Goal: Task Accomplishment & Management: Use online tool/utility

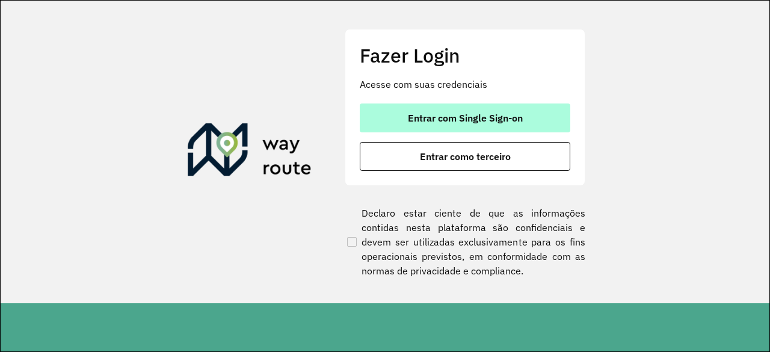
click at [459, 114] on span "Entrar com Single Sign-on" at bounding box center [465, 118] width 115 height 10
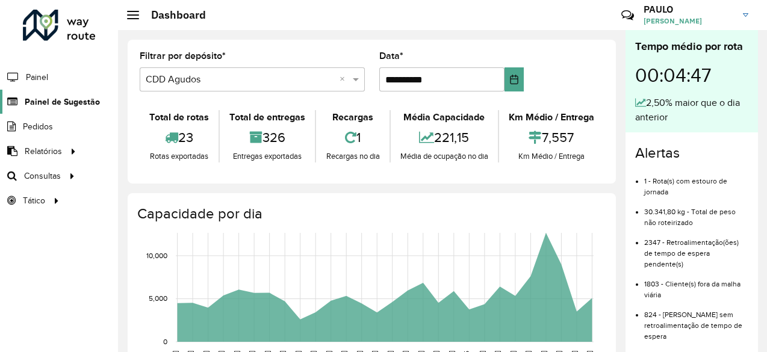
click at [54, 106] on span "Painel de Sugestão" at bounding box center [62, 102] width 75 height 13
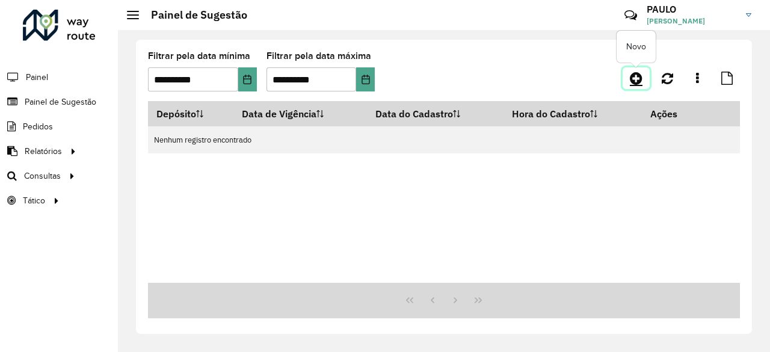
click at [634, 84] on icon at bounding box center [636, 78] width 13 height 14
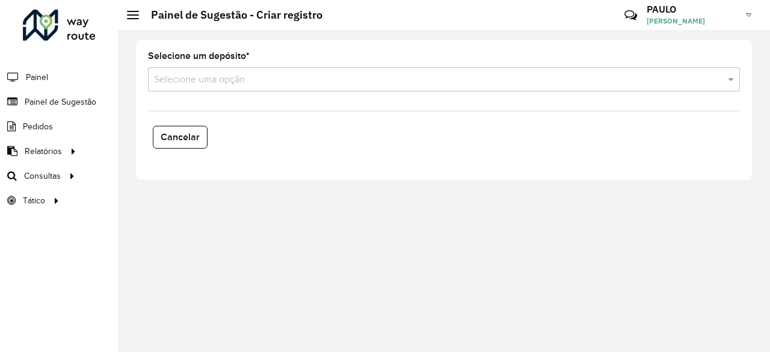
click at [266, 73] on input "text" at bounding box center [432, 80] width 556 height 14
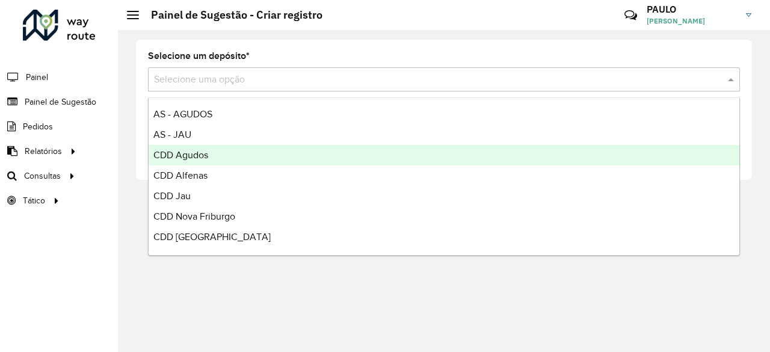
click at [223, 152] on div "CDD Agudos" at bounding box center [444, 155] width 591 height 20
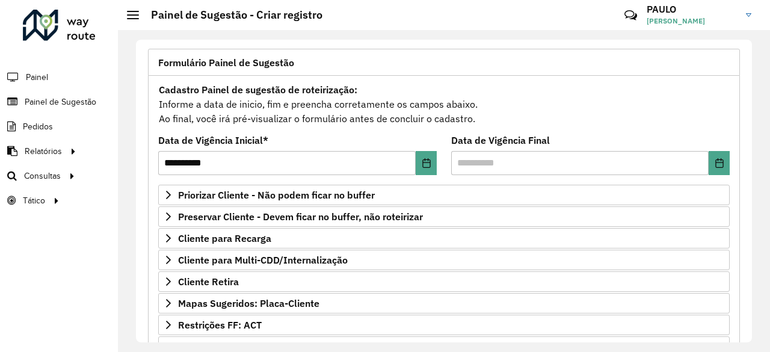
scroll to position [75, 0]
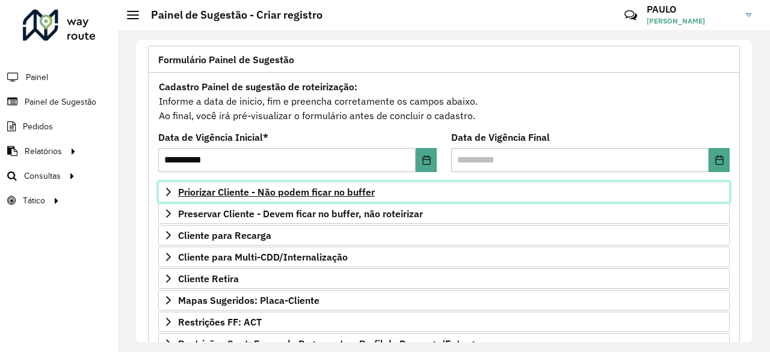
click at [240, 194] on span "Priorizar Cliente - Não podem ficar no buffer" at bounding box center [276, 192] width 197 height 10
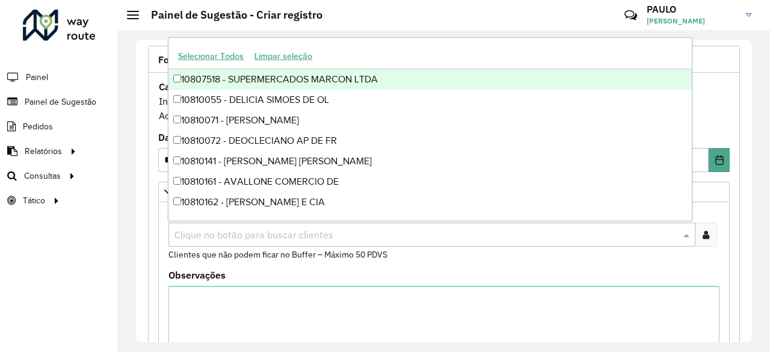
click at [220, 230] on input "text" at bounding box center [426, 235] width 509 height 14
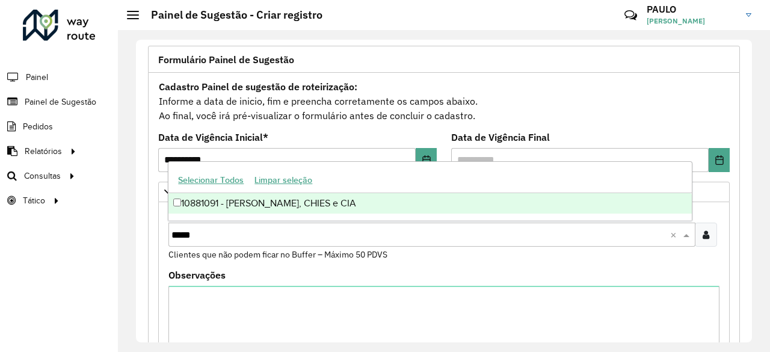
type input "*****"
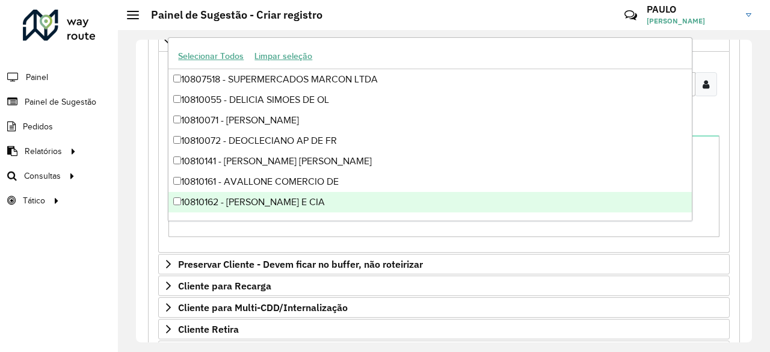
scroll to position [233, 0]
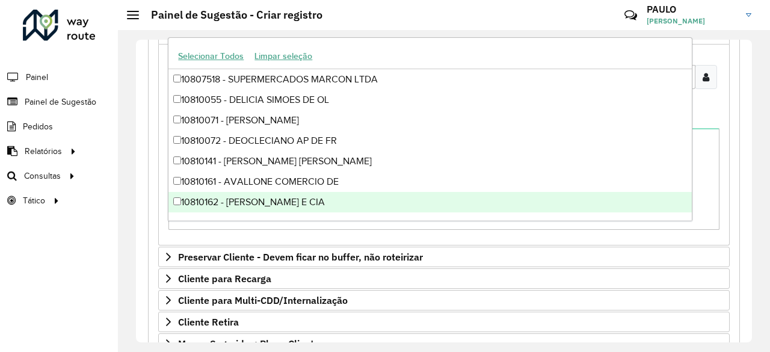
click at [142, 260] on div "**********" at bounding box center [444, 210] width 607 height 644
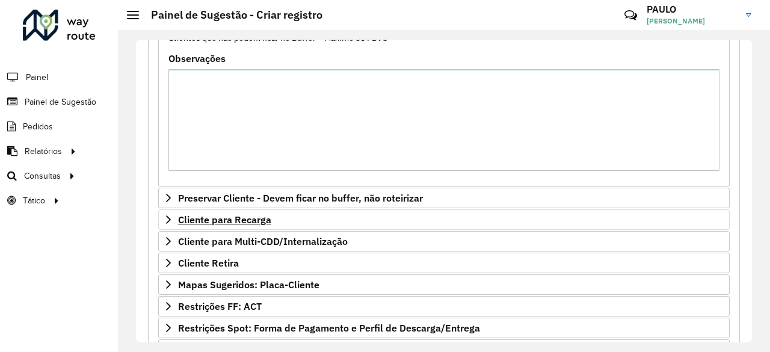
scroll to position [292, 0]
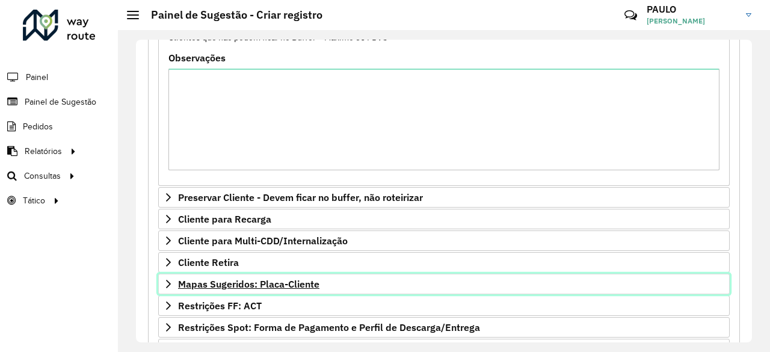
click at [169, 280] on icon at bounding box center [169, 284] width 10 height 10
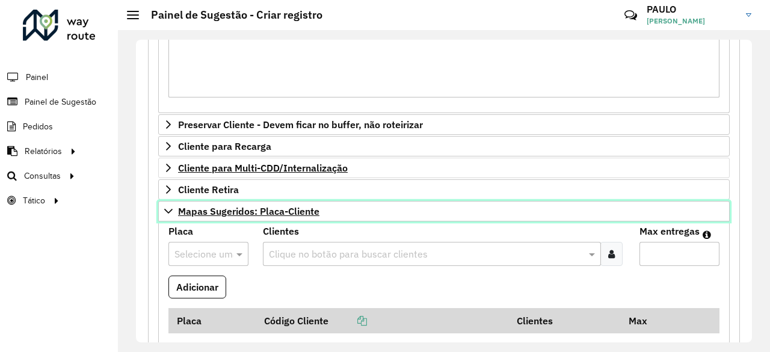
scroll to position [368, 0]
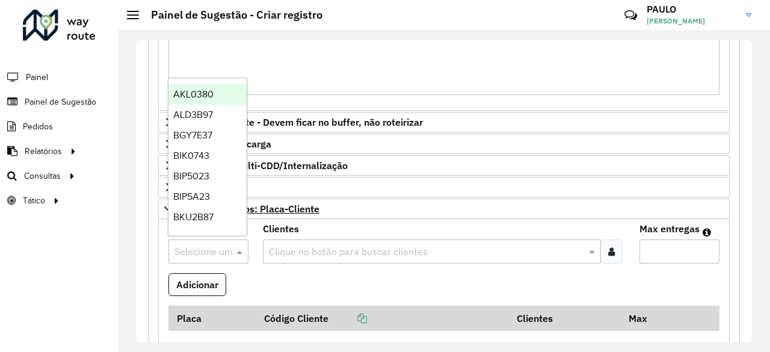
click at [211, 245] on input "text" at bounding box center [197, 252] width 44 height 14
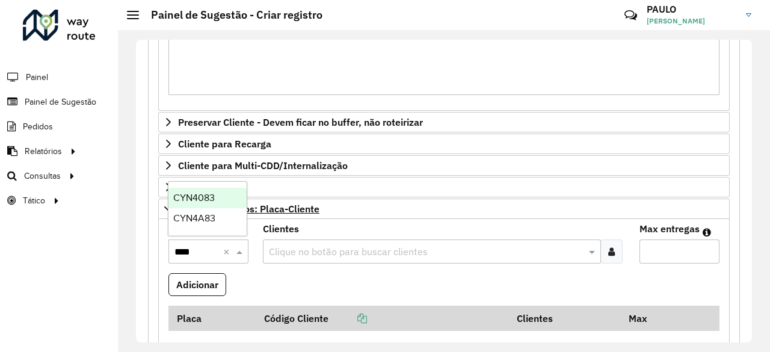
type input "*****"
click at [201, 217] on span "CYN4A83" at bounding box center [194, 218] width 42 height 10
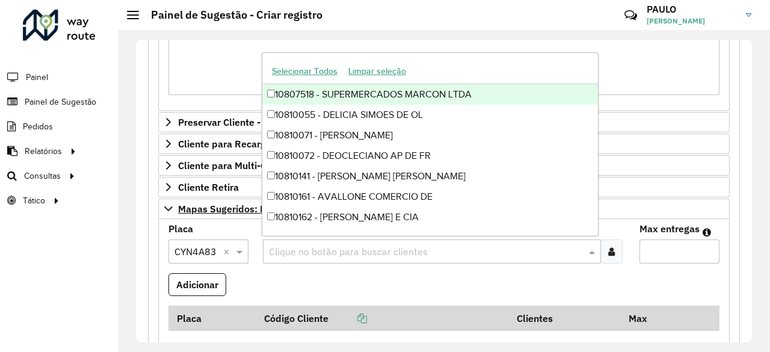
click at [294, 248] on input "text" at bounding box center [426, 252] width 321 height 14
paste input "*****"
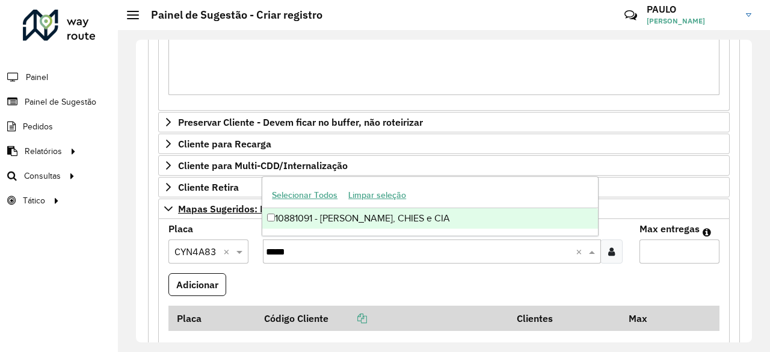
type input "*****"
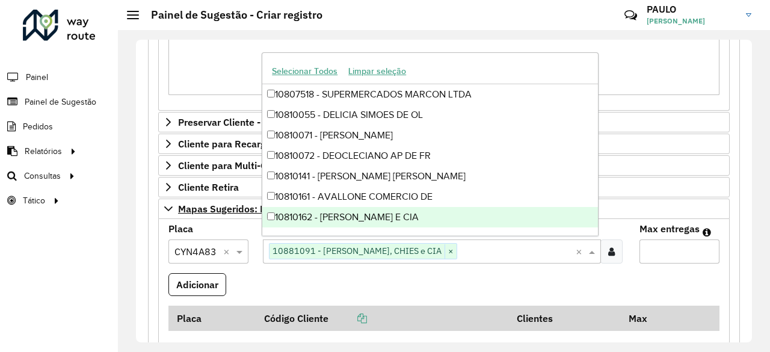
click at [448, 277] on formly-field "Adicionar" at bounding box center [444, 289] width 566 height 32
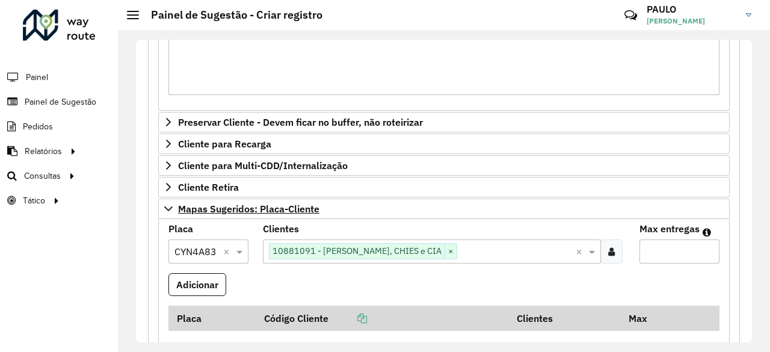
click at [655, 248] on input "Max entregas" at bounding box center [680, 252] width 80 height 24
click at [706, 244] on input "*" at bounding box center [680, 252] width 80 height 24
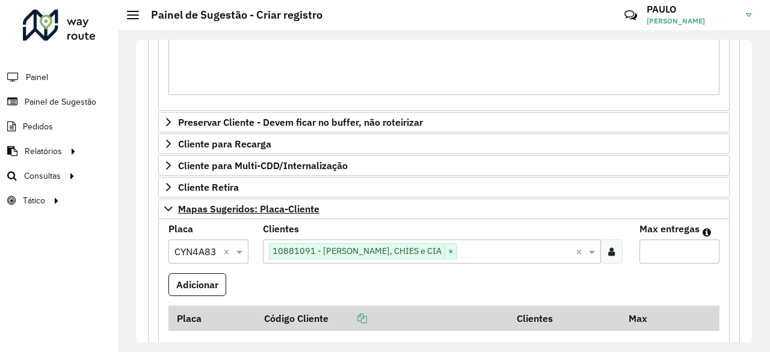
click at [706, 244] on input "*" at bounding box center [680, 252] width 80 height 24
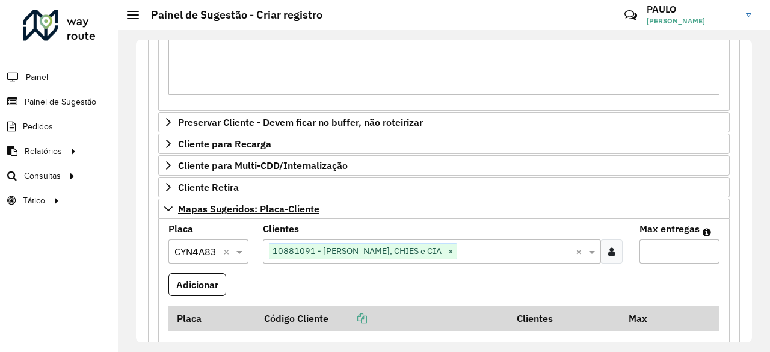
click at [706, 244] on input "**" at bounding box center [680, 252] width 80 height 24
click at [705, 250] on input "**" at bounding box center [680, 252] width 80 height 24
click at [705, 250] on input "*" at bounding box center [680, 252] width 80 height 24
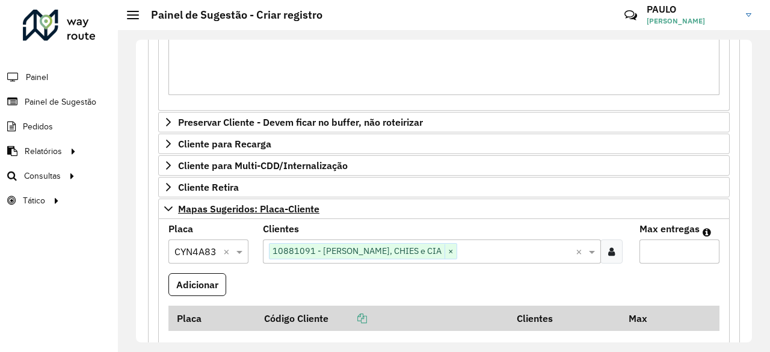
click at [705, 245] on input "*" at bounding box center [680, 252] width 80 height 24
type input "**"
click at [705, 246] on input "**" at bounding box center [680, 252] width 80 height 24
click at [199, 280] on button "Adicionar" at bounding box center [198, 284] width 58 height 23
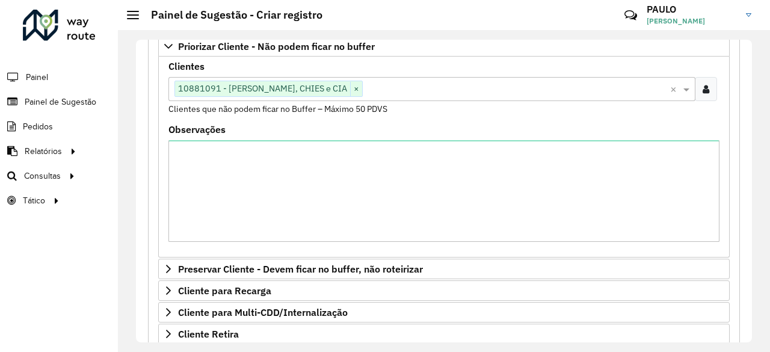
scroll to position [177, 0]
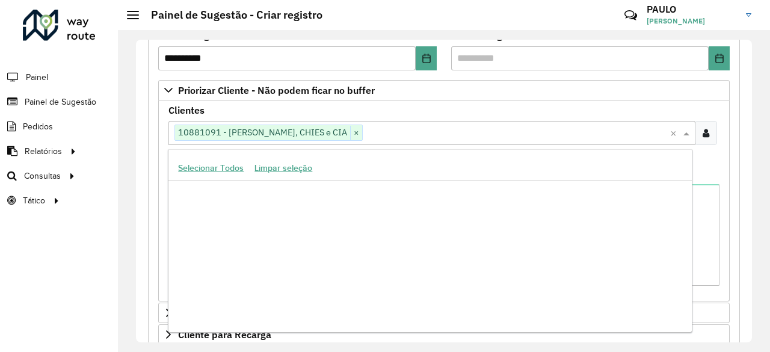
click at [390, 135] on input "text" at bounding box center [517, 133] width 308 height 14
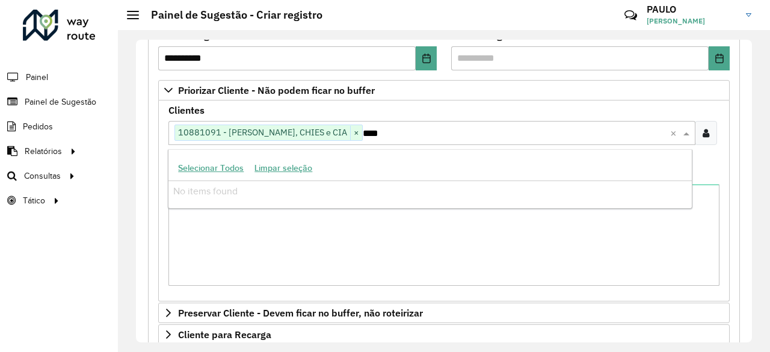
scroll to position [0, 0]
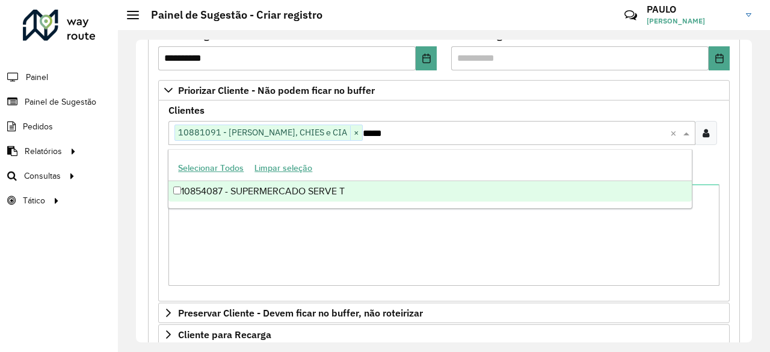
type input "*****"
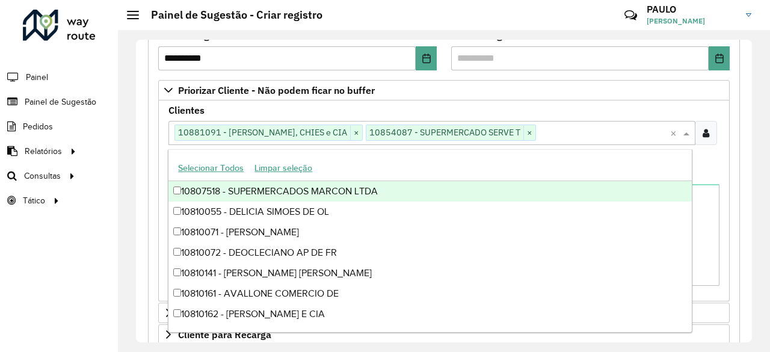
click at [536, 132] on input "text" at bounding box center [603, 133] width 134 height 14
click at [566, 110] on div "Clientes Clique no botão para buscar clientes 10881091 - MODOLIN, CHIES e CIA ×…" at bounding box center [444, 133] width 551 height 54
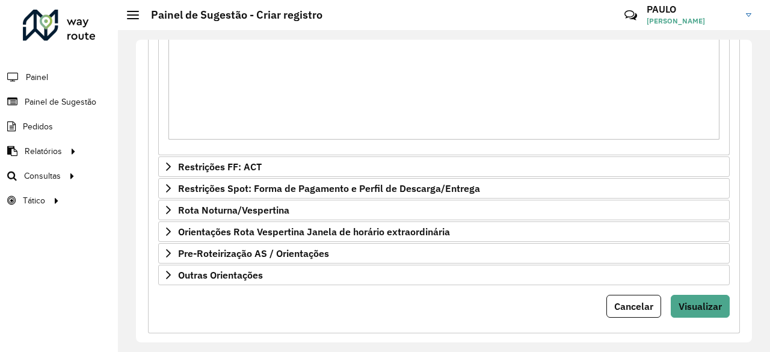
scroll to position [731, 0]
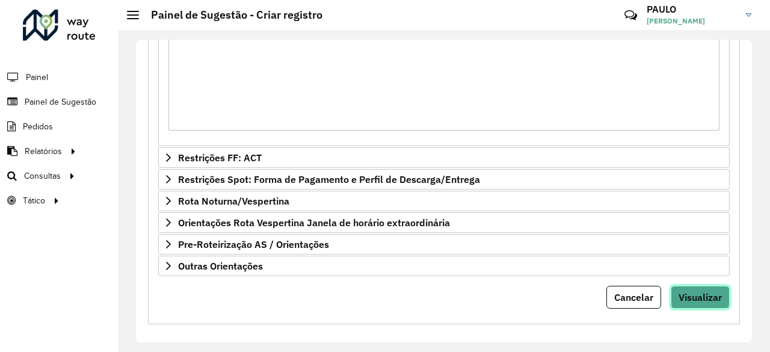
click at [684, 293] on span "Visualizar" at bounding box center [700, 297] width 43 height 12
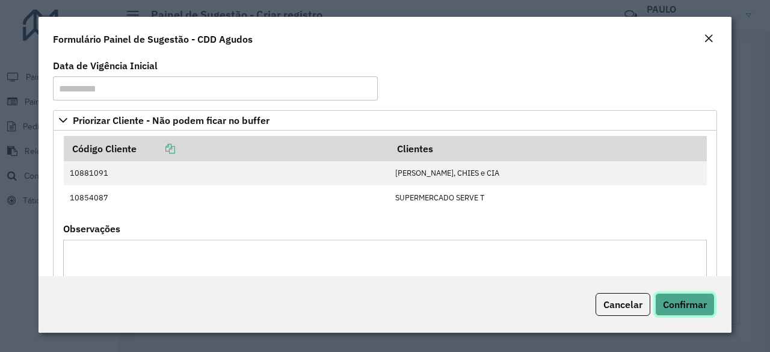
click at [672, 304] on span "Confirmar" at bounding box center [685, 304] width 44 height 12
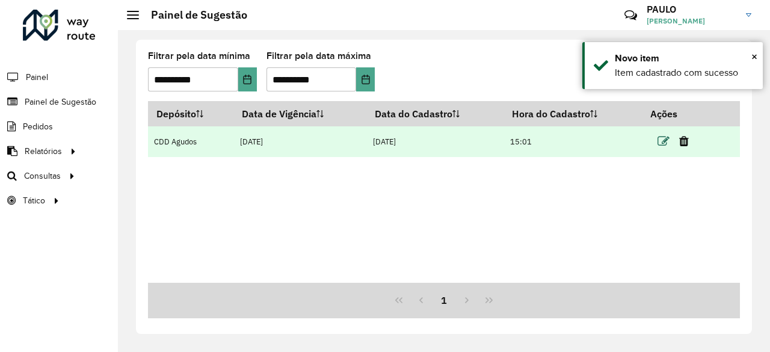
click at [662, 146] on icon at bounding box center [664, 141] width 12 height 12
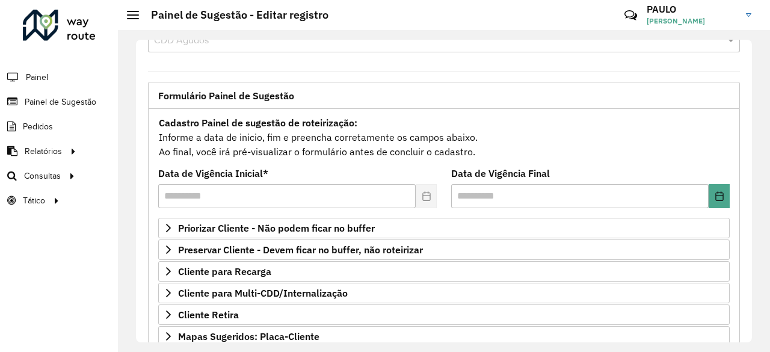
scroll to position [44, 0]
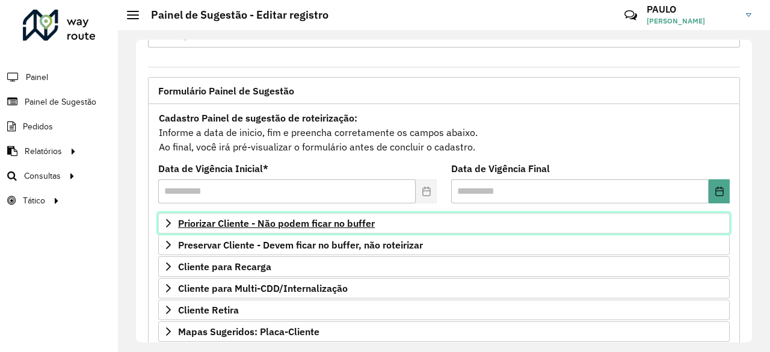
click at [277, 224] on span "Priorizar Cliente - Não podem ficar no buffer" at bounding box center [276, 223] width 197 height 10
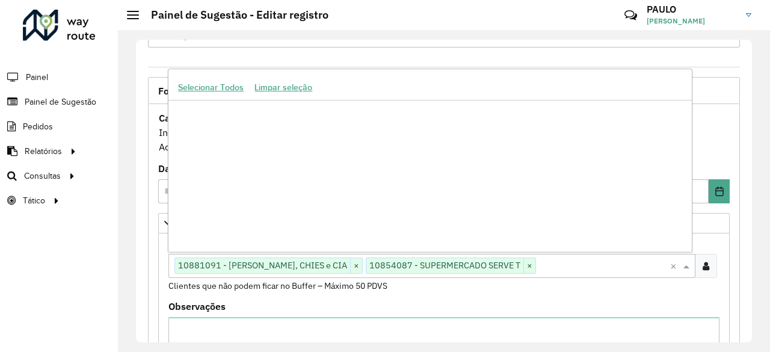
click at [536, 268] on input "text" at bounding box center [603, 266] width 134 height 14
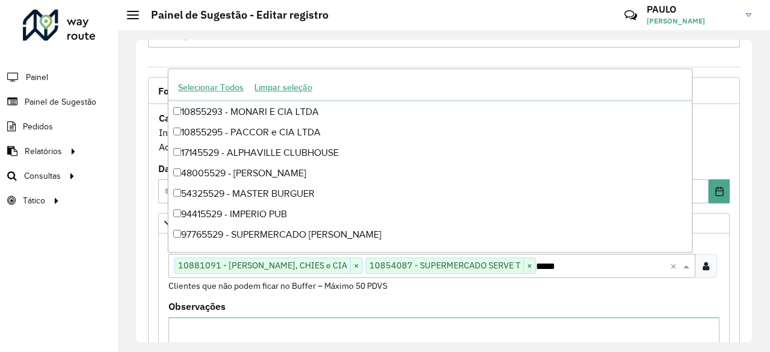
scroll to position [0, 0]
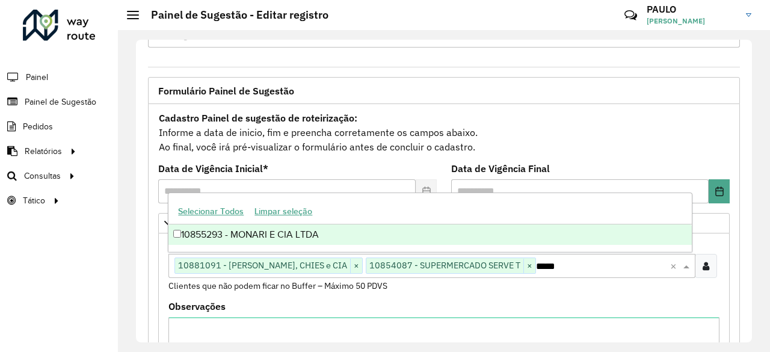
type input "*****"
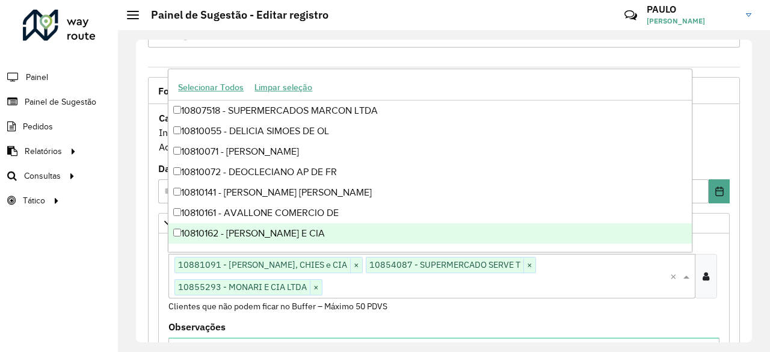
click at [660, 280] on input "text" at bounding box center [497, 287] width 348 height 14
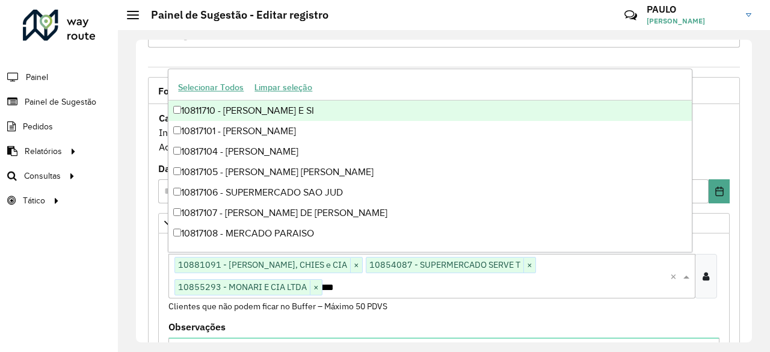
scroll to position [0, 17]
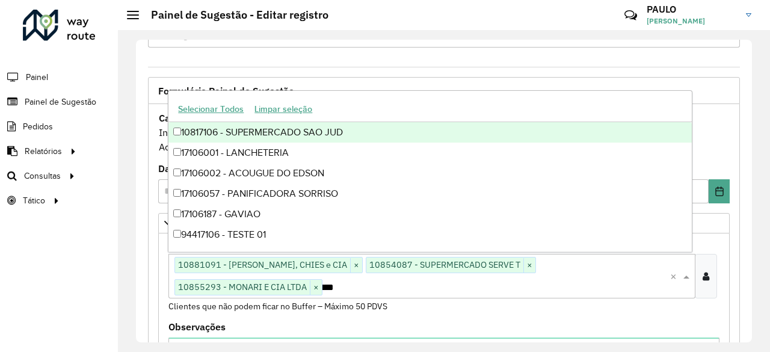
type input "*****"
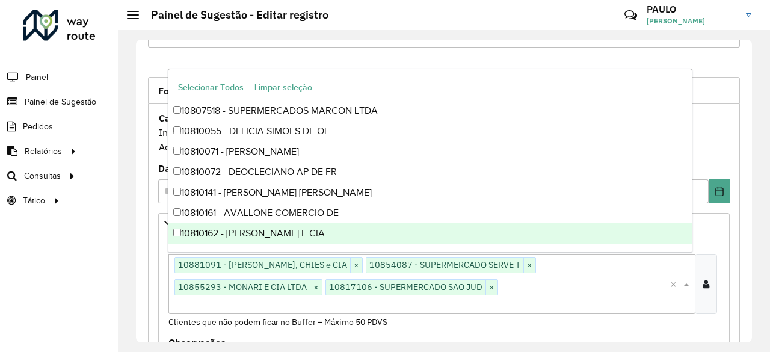
click at [389, 300] on input "text" at bounding box center [332, 307] width 321 height 14
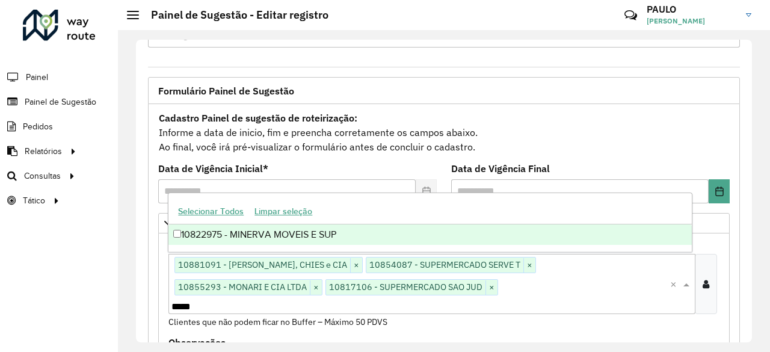
type input "*****"
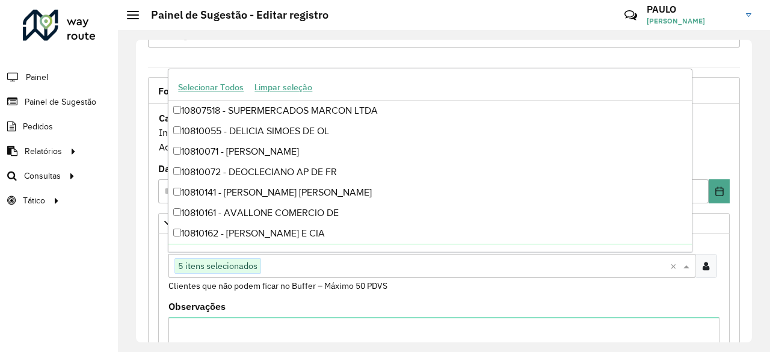
click at [318, 267] on input "text" at bounding box center [464, 266] width 407 height 14
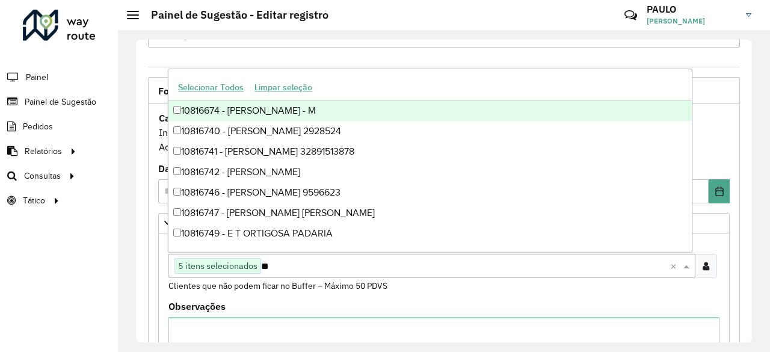
type input "*"
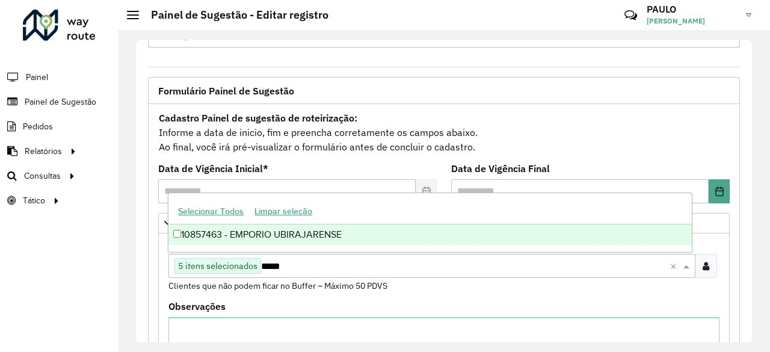
type input "*****"
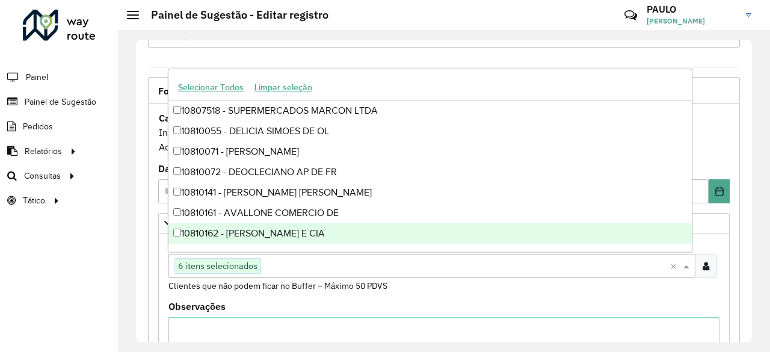
click at [288, 265] on input "text" at bounding box center [464, 266] width 407 height 14
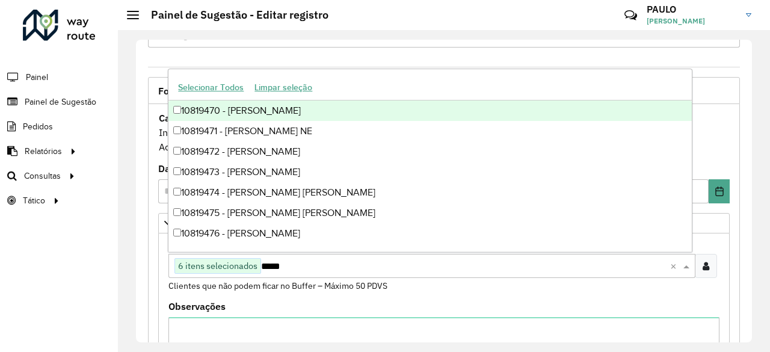
type input "*****"
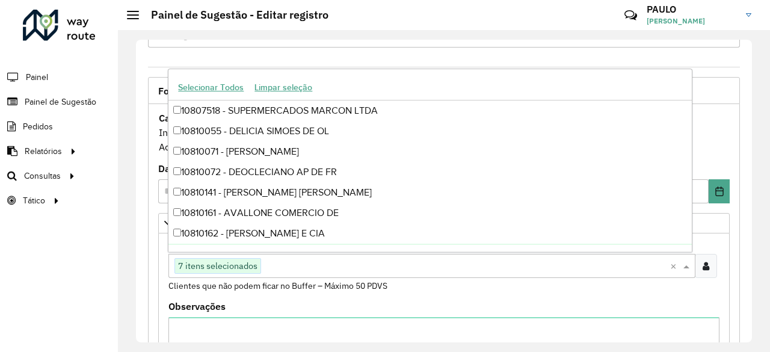
click at [298, 263] on input "text" at bounding box center [464, 266] width 407 height 14
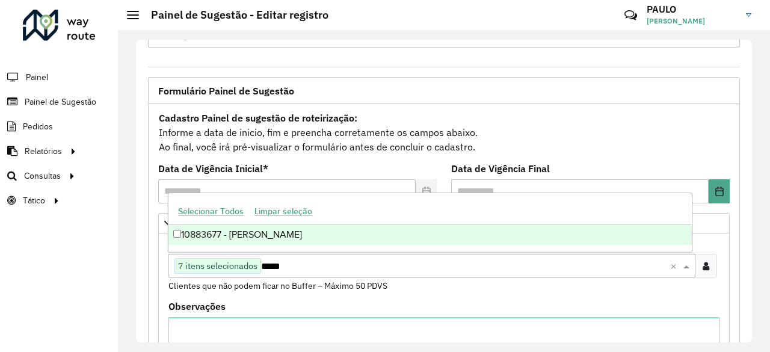
type input "*****"
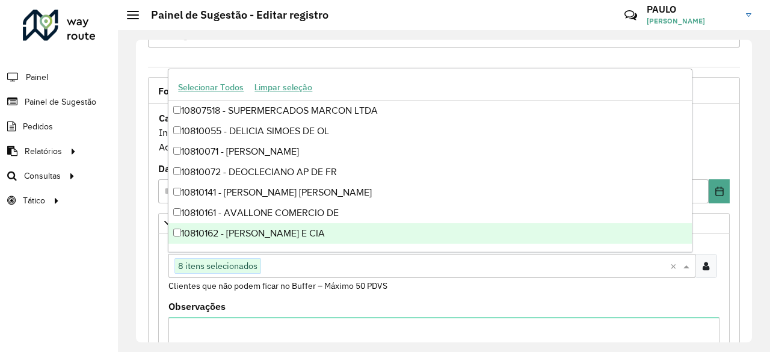
click at [316, 265] on input "text" at bounding box center [464, 266] width 407 height 14
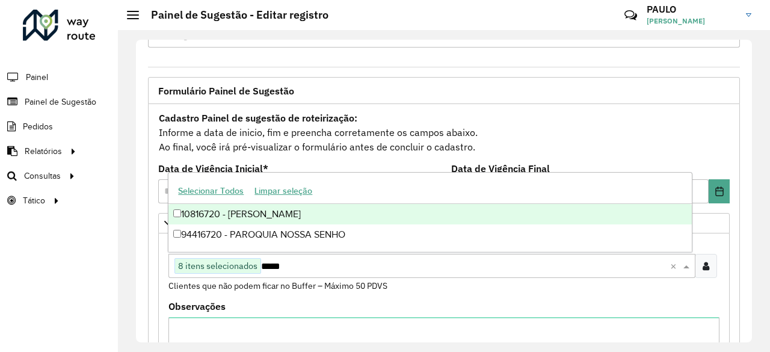
type input "*****"
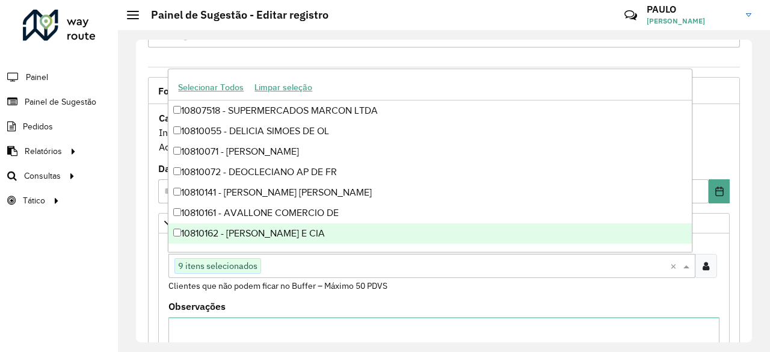
click at [280, 271] on div "Clique no botão para buscar clientes 9 itens selecionados" at bounding box center [420, 266] width 502 height 22
click at [425, 295] on formly-field "Clientes Clique no botão para buscar clientes 9 itens selecionados × Clientes q…" at bounding box center [444, 270] width 566 height 63
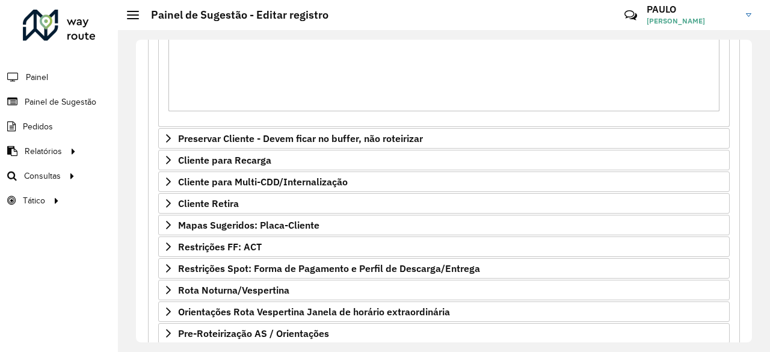
scroll to position [442, 0]
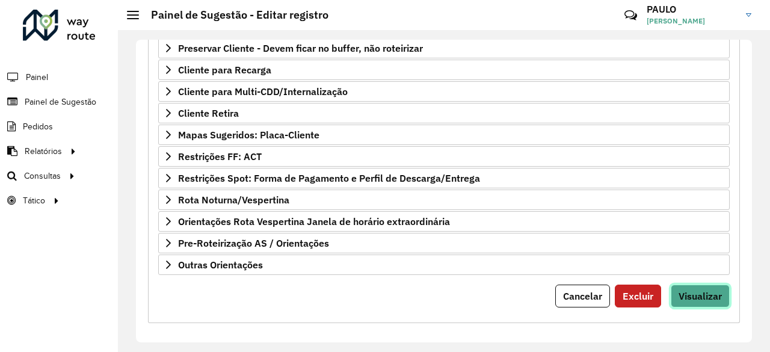
click at [686, 290] on span "Visualizar" at bounding box center [700, 296] width 43 height 12
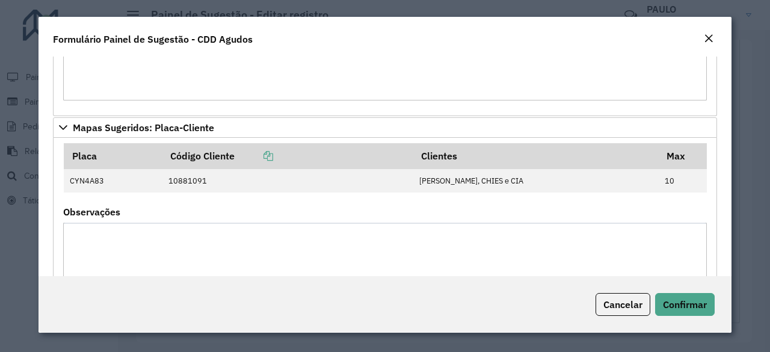
scroll to position [409, 0]
click at [670, 304] on span "Confirmar" at bounding box center [685, 304] width 44 height 12
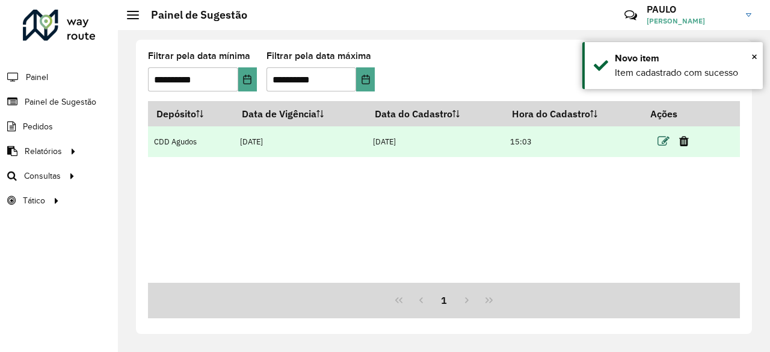
click at [664, 141] on icon at bounding box center [664, 141] width 12 height 12
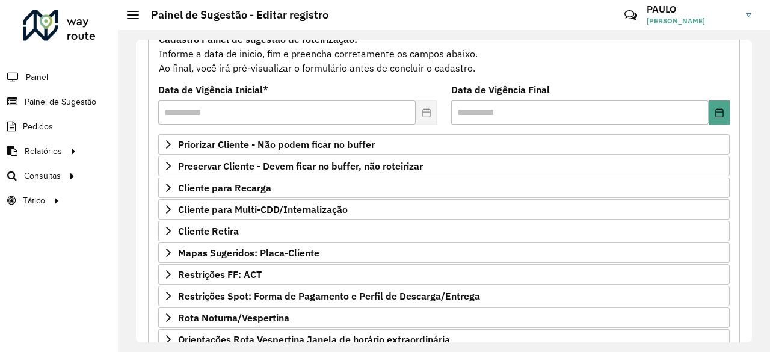
scroll to position [122, 0]
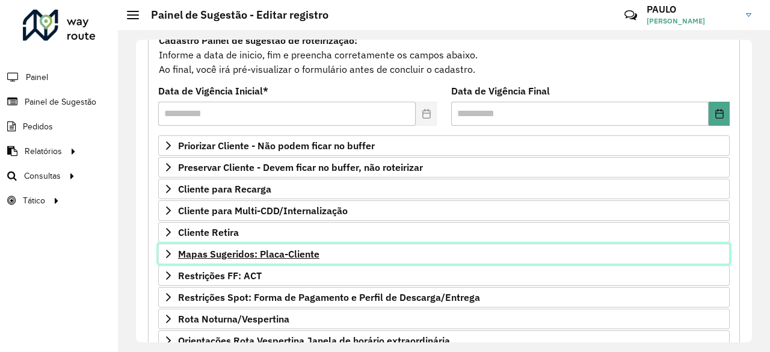
click at [266, 256] on span "Mapas Sugeridos: Placa-Cliente" at bounding box center [248, 254] width 141 height 10
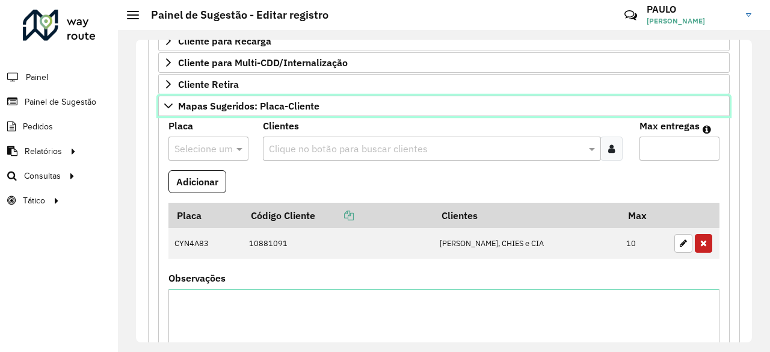
scroll to position [272, 0]
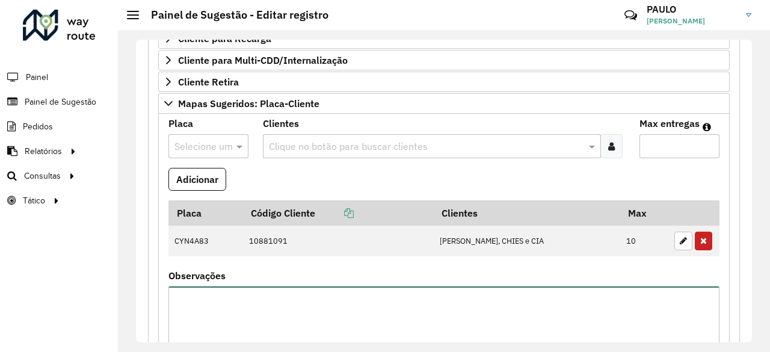
click at [272, 299] on textarea "Observações" at bounding box center [444, 337] width 551 height 102
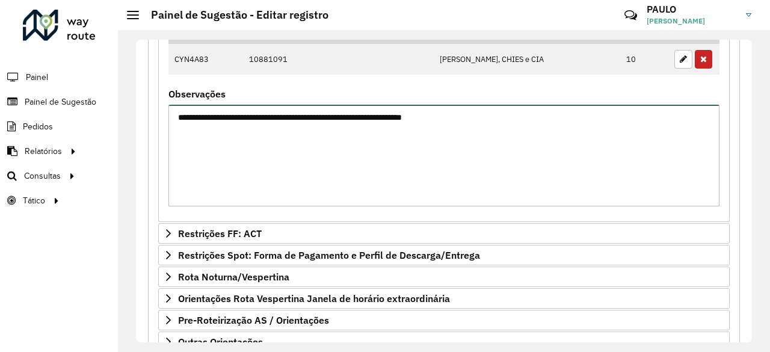
scroll to position [530, 0]
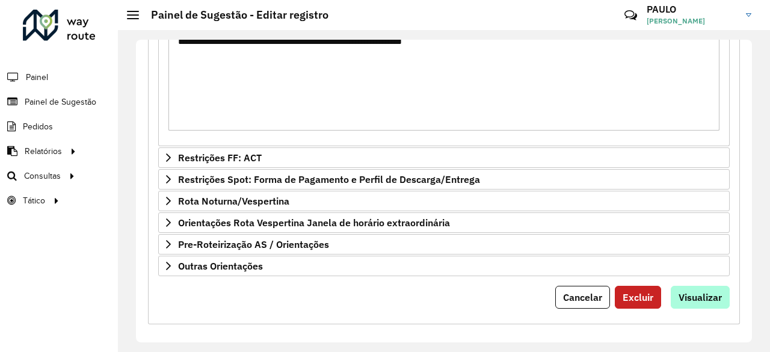
type textarea "**********"
click at [704, 291] on span "Visualizar" at bounding box center [700, 297] width 43 height 12
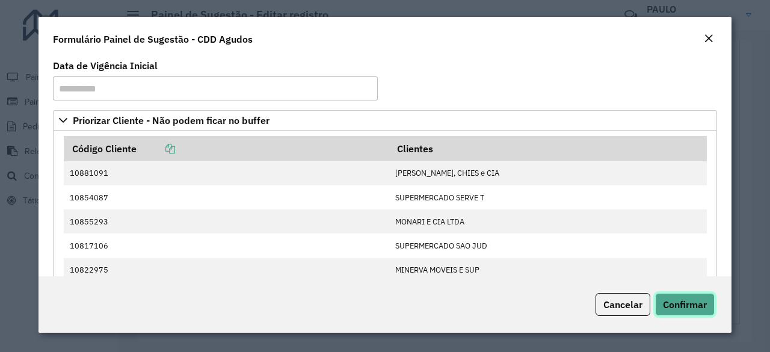
click at [679, 304] on span "Confirmar" at bounding box center [685, 304] width 44 height 12
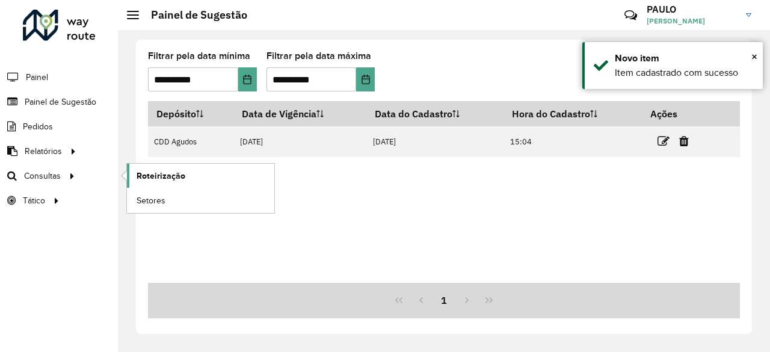
click at [152, 176] on span "Roteirização" at bounding box center [161, 176] width 49 height 13
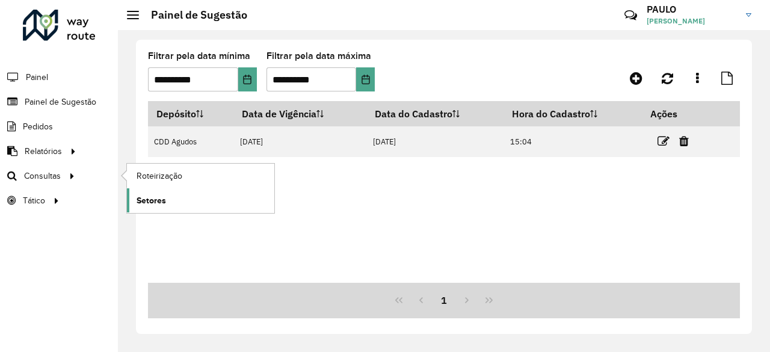
click at [142, 197] on span "Setores" at bounding box center [151, 200] width 29 height 13
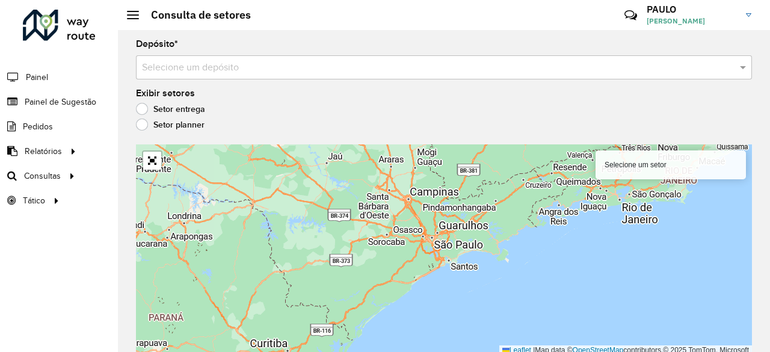
click at [224, 66] on input "text" at bounding box center [432, 68] width 580 height 14
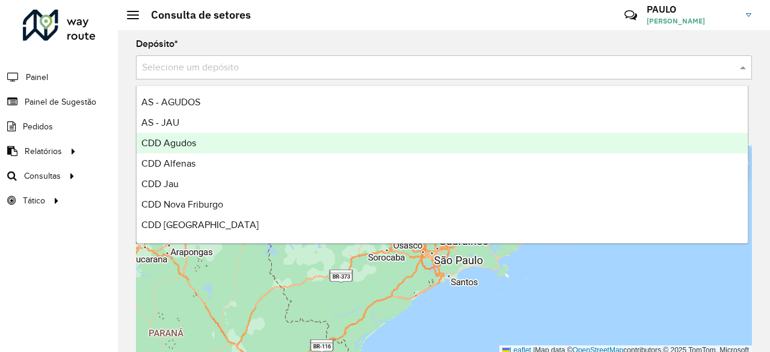
click at [184, 144] on span "CDD Agudos" at bounding box center [168, 143] width 55 height 10
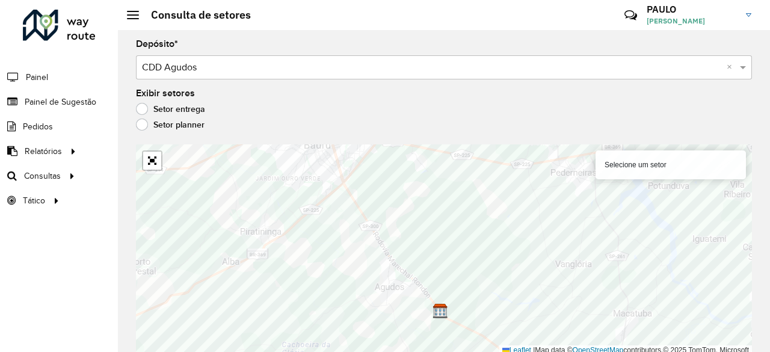
scroll to position [3, 0]
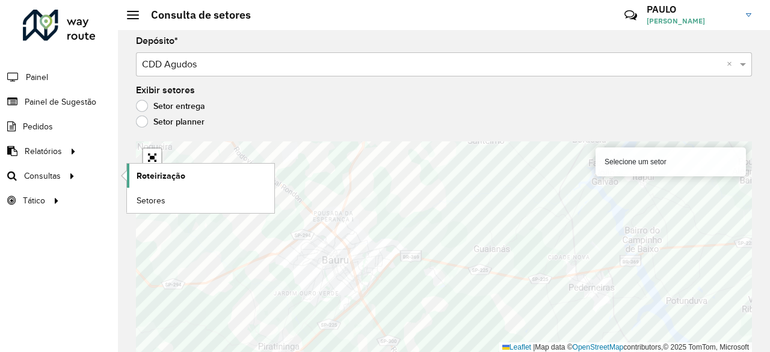
click at [161, 175] on span "Roteirização" at bounding box center [161, 176] width 49 height 13
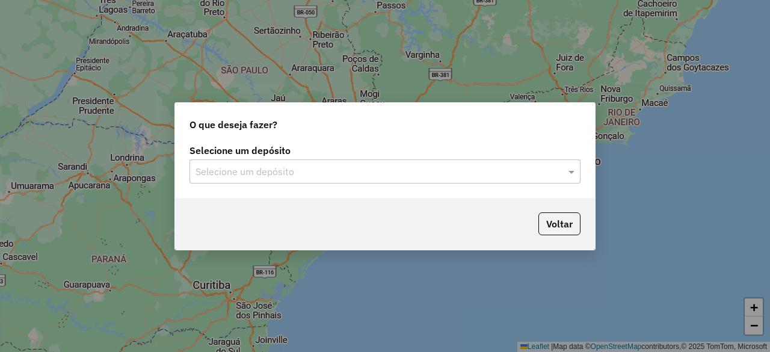
click at [352, 162] on div "Selecione um depósito" at bounding box center [385, 171] width 391 height 24
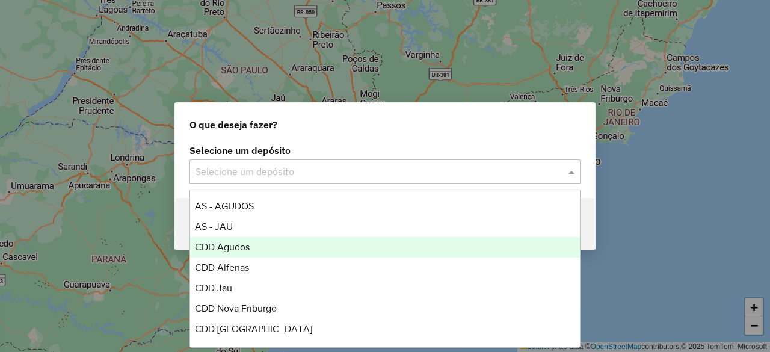
click at [259, 249] on div "CDD Agudos" at bounding box center [384, 247] width 389 height 20
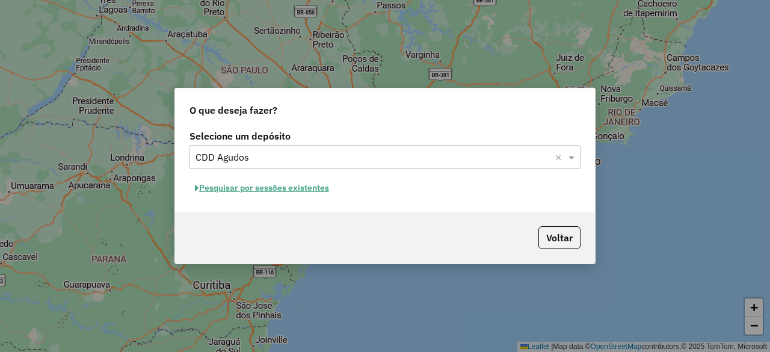
click at [293, 187] on button "Pesquisar por sessões existentes" at bounding box center [262, 188] width 145 height 19
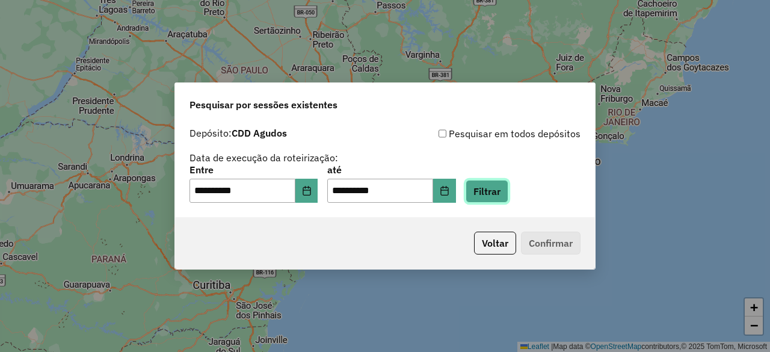
click at [502, 194] on button "Filtrar" at bounding box center [487, 191] width 43 height 23
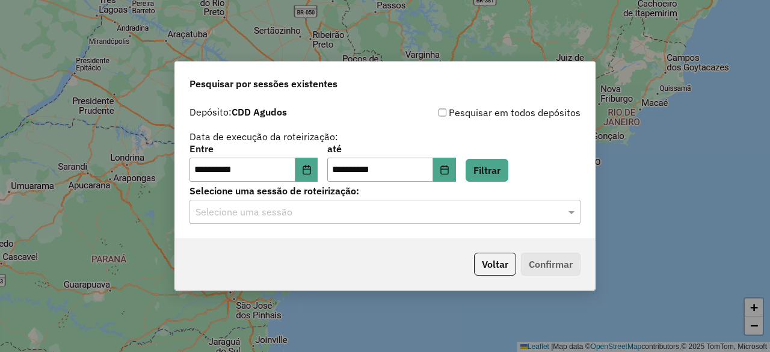
click at [321, 216] on input "text" at bounding box center [373, 212] width 355 height 14
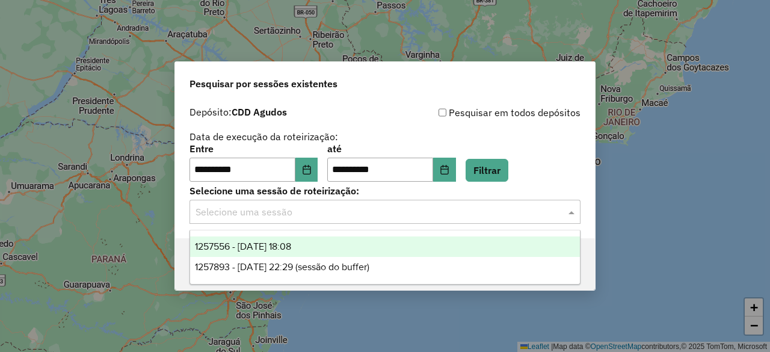
click at [287, 248] on span "1257556 - 02/09/2025 18:08" at bounding box center [243, 246] width 96 height 10
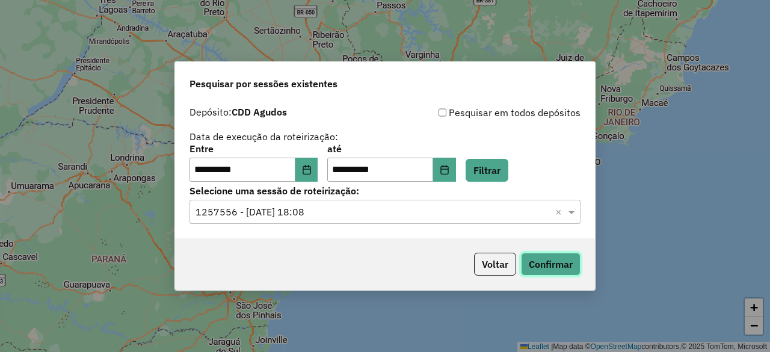
click at [542, 268] on button "Confirmar" at bounding box center [551, 264] width 60 height 23
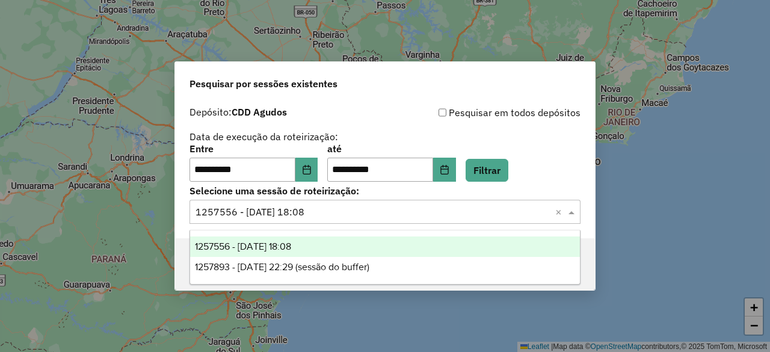
click at [354, 210] on input "text" at bounding box center [373, 212] width 355 height 14
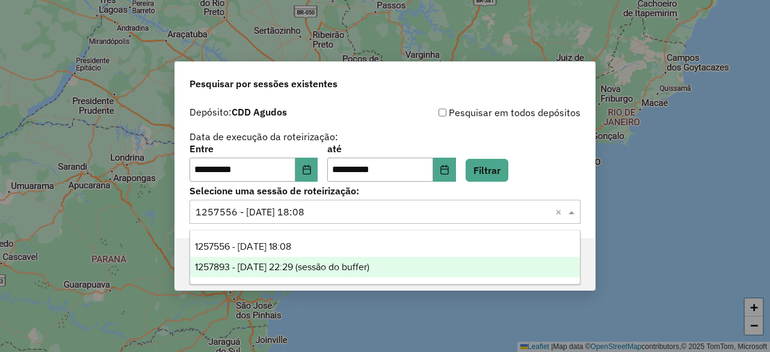
click at [330, 271] on span "1257893 - 02/09/2025 22:29 (sessão do buffer)" at bounding box center [282, 267] width 175 height 10
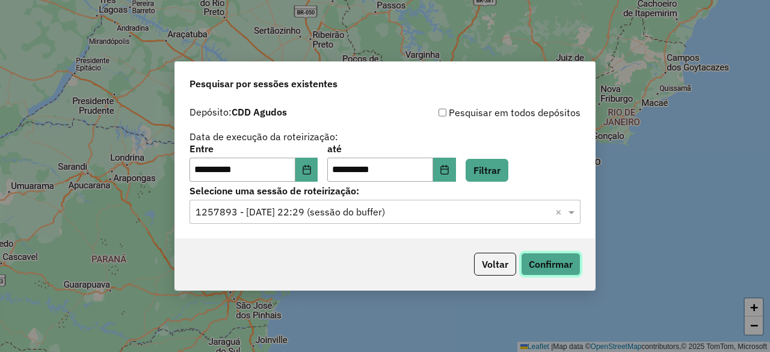
click at [528, 264] on button "Confirmar" at bounding box center [551, 264] width 60 height 23
click at [312, 168] on icon "Choose Date" at bounding box center [307, 170] width 10 height 10
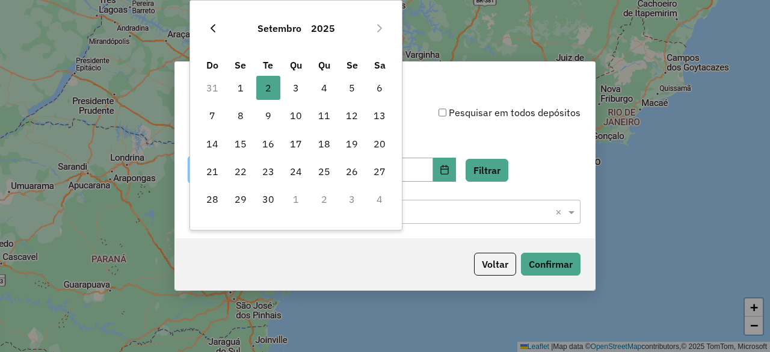
click at [212, 31] on icon "Previous Month" at bounding box center [213, 28] width 10 height 10
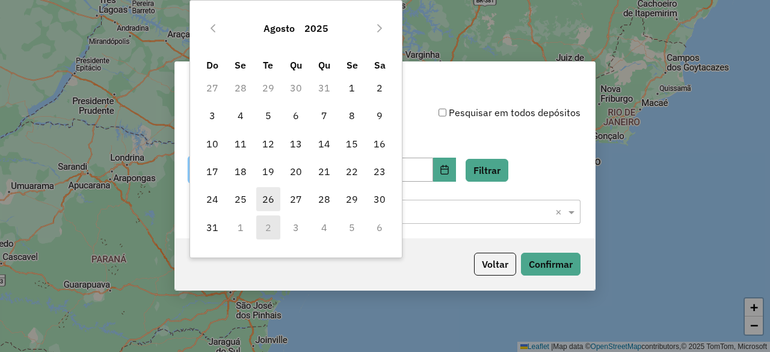
click at [264, 193] on span "26" at bounding box center [268, 199] width 24 height 24
type input "**********"
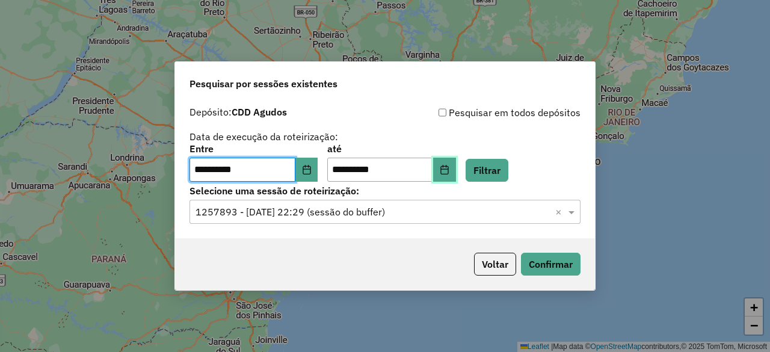
click at [456, 175] on button "Choose Date" at bounding box center [444, 170] width 23 height 24
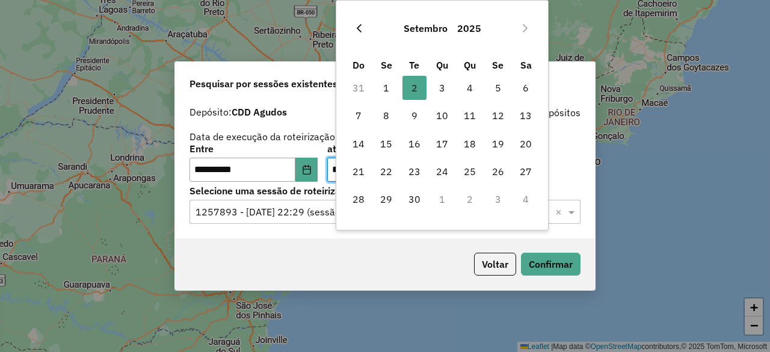
click at [359, 29] on icon "Previous Month" at bounding box center [359, 28] width 5 height 8
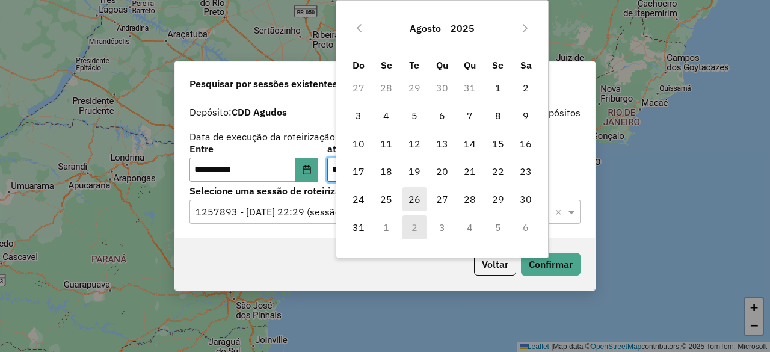
click at [416, 197] on span "26" at bounding box center [415, 199] width 24 height 24
type input "**********"
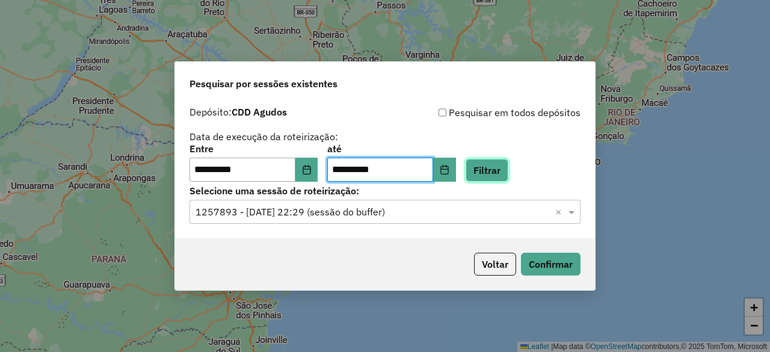
click at [504, 172] on button "Filtrar" at bounding box center [487, 170] width 43 height 23
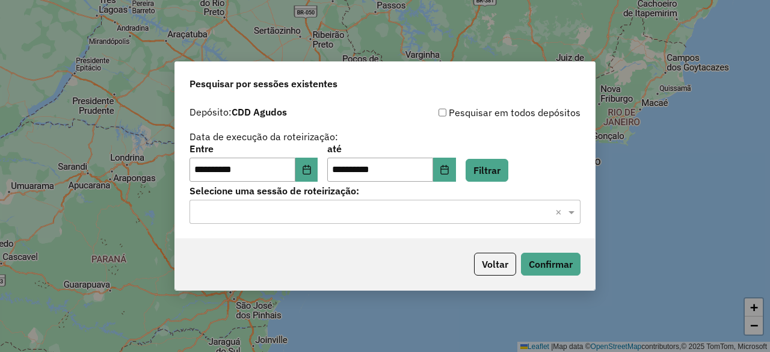
click at [416, 210] on input "text" at bounding box center [373, 212] width 355 height 14
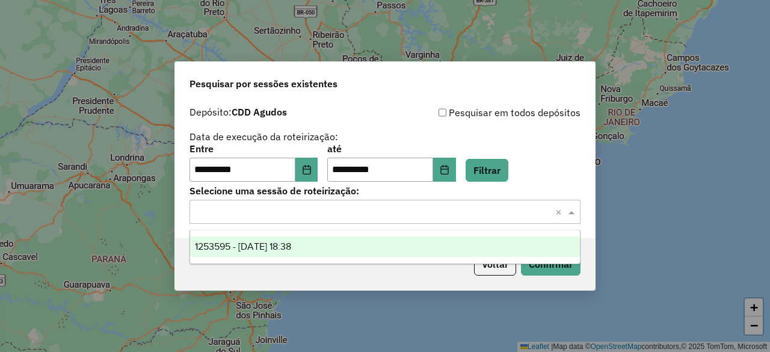
click at [332, 249] on div "1253595 - 26/08/2025 18:38" at bounding box center [384, 247] width 389 height 20
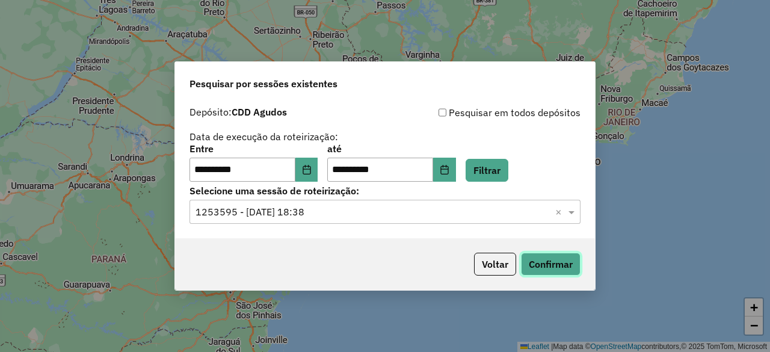
click at [542, 261] on button "Confirmar" at bounding box center [551, 264] width 60 height 23
click at [312, 170] on icon "Choose Date" at bounding box center [307, 170] width 10 height 10
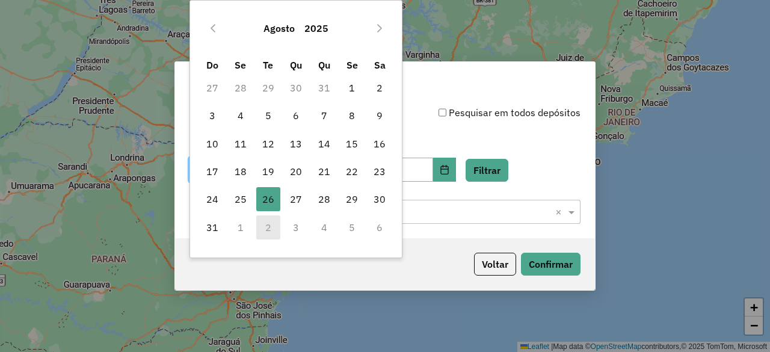
click at [241, 229] on td "1" at bounding box center [240, 228] width 28 height 28
click at [384, 33] on button "Next Month" at bounding box center [379, 28] width 19 height 19
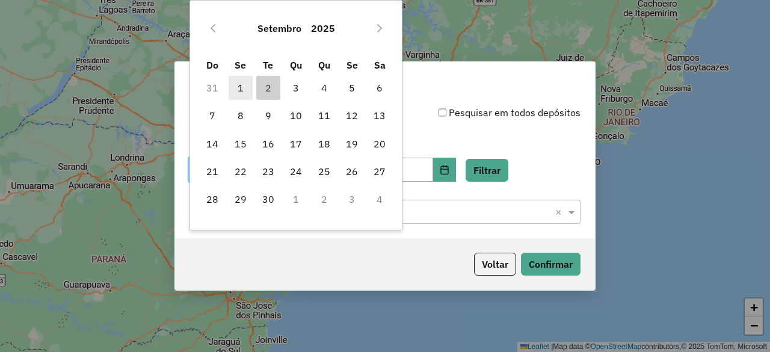
click at [235, 92] on span "1" at bounding box center [241, 88] width 24 height 24
type input "**********"
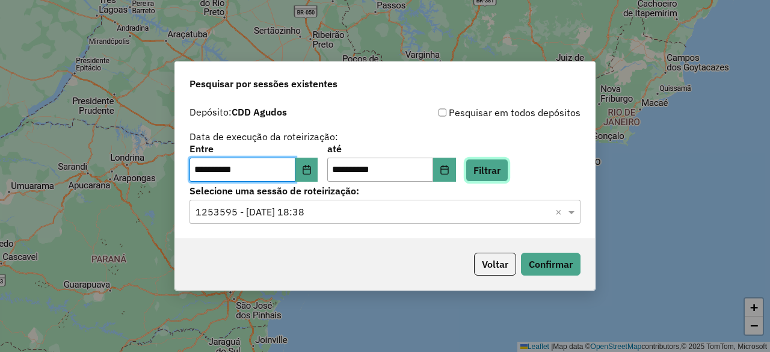
click at [501, 172] on button "Filtrar" at bounding box center [487, 170] width 43 height 23
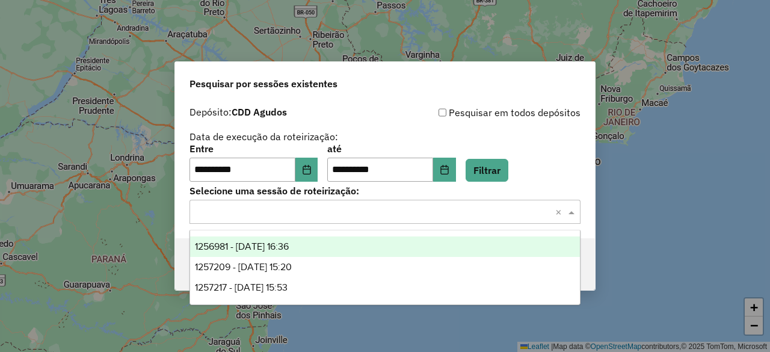
click at [377, 216] on input "text" at bounding box center [373, 212] width 355 height 14
click at [289, 247] on span "1256981 - 01/09/2025 16:36" at bounding box center [242, 246] width 94 height 10
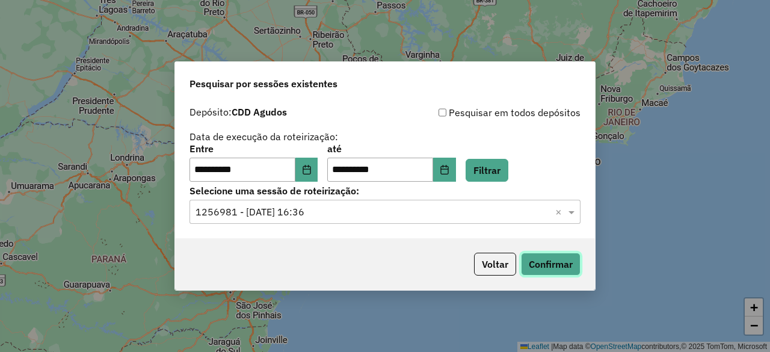
click at [546, 266] on button "Confirmar" at bounding box center [551, 264] width 60 height 23
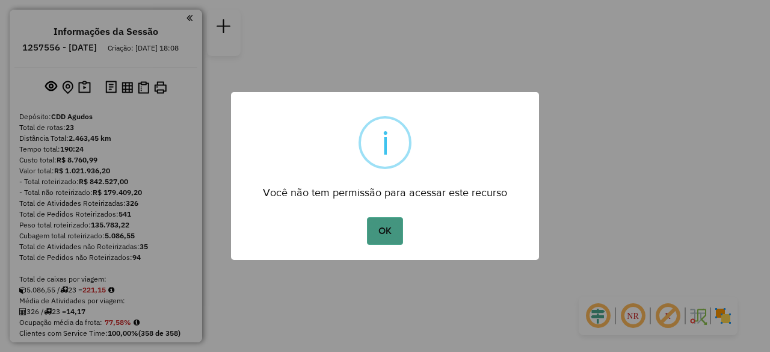
click at [384, 231] on button "OK" at bounding box center [385, 231] width 36 height 28
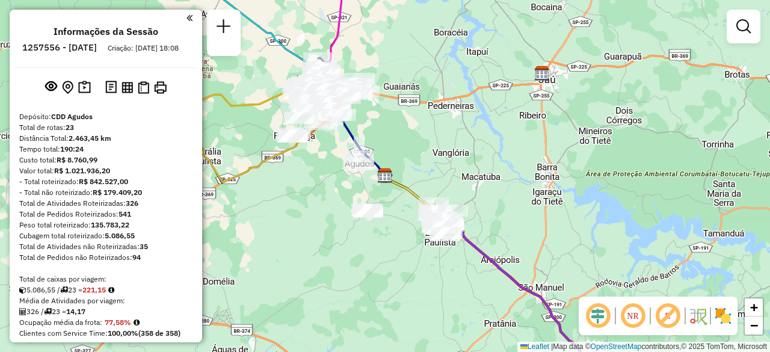
click at [420, 107] on div "Janela de atendimento Grade de atendimento Capacidade Transportadoras Veículos …" at bounding box center [385, 176] width 770 height 352
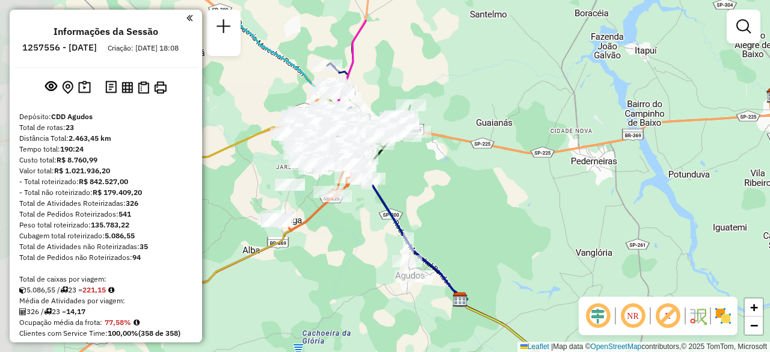
drag, startPoint x: 483, startPoint y: 133, endPoint x: 598, endPoint y: 190, distance: 128.1
click at [598, 190] on div "Janela de atendimento Grade de atendimento Capacidade Transportadoras Veículos …" at bounding box center [385, 176] width 770 height 352
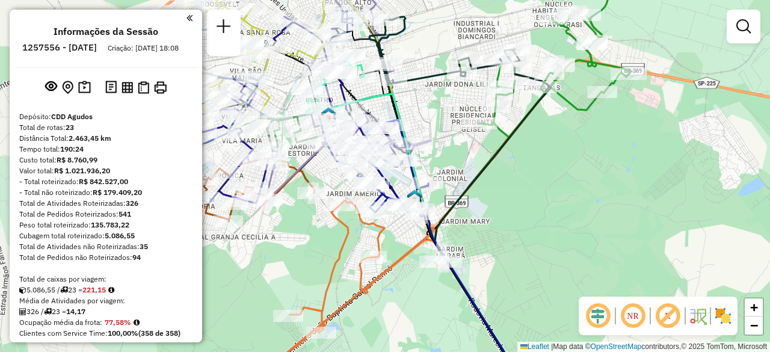
drag, startPoint x: 344, startPoint y: 122, endPoint x: 460, endPoint y: 146, distance: 119.3
click at [460, 146] on div "Janela de atendimento Grade de atendimento Capacidade Transportadoras Veículos …" at bounding box center [385, 176] width 770 height 352
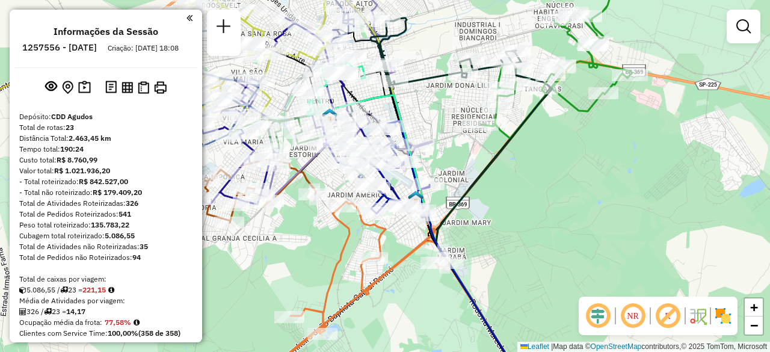
click at [634, 171] on div "Janela de atendimento Grade de atendimento Capacidade Transportadoras Veículos …" at bounding box center [385, 176] width 770 height 352
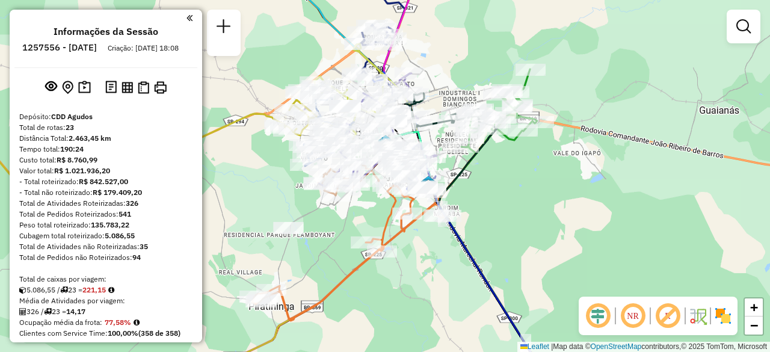
select select "**********"
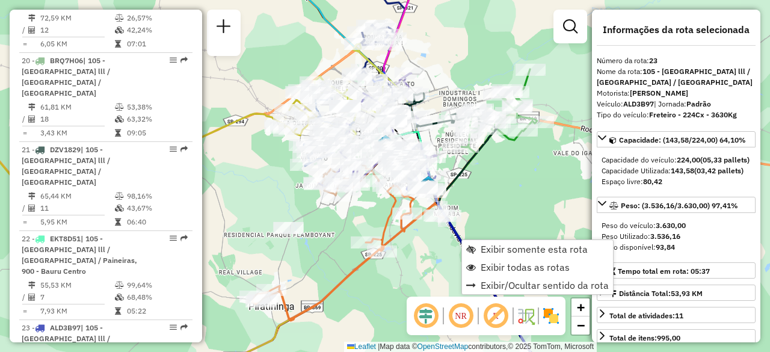
scroll to position [2217, 0]
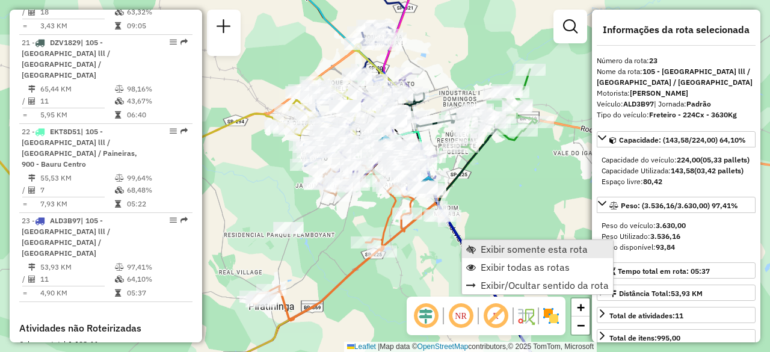
click at [519, 251] on span "Exibir somente esta rota" at bounding box center [534, 249] width 107 height 10
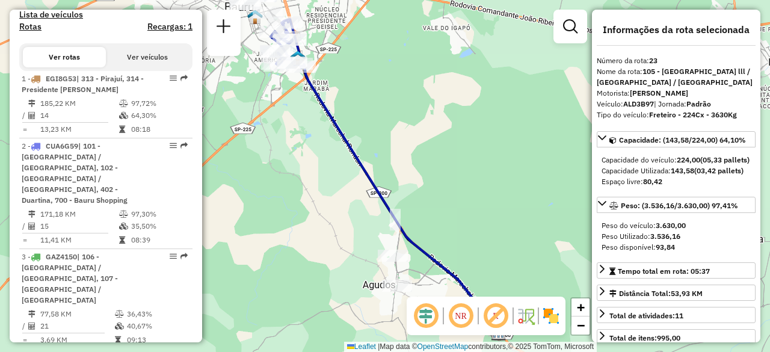
scroll to position [413, 0]
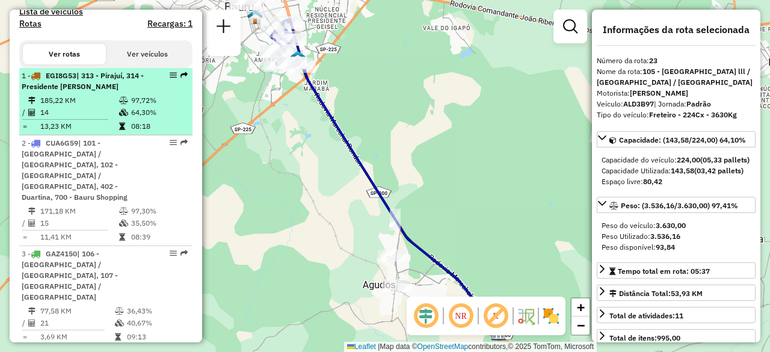
click at [74, 104] on li "1 - EGI8G53 | 313 - Pirajuí, 314 - Presidente Alves 185,22 KM 97,72% / 14 64,30…" at bounding box center [105, 101] width 173 height 67
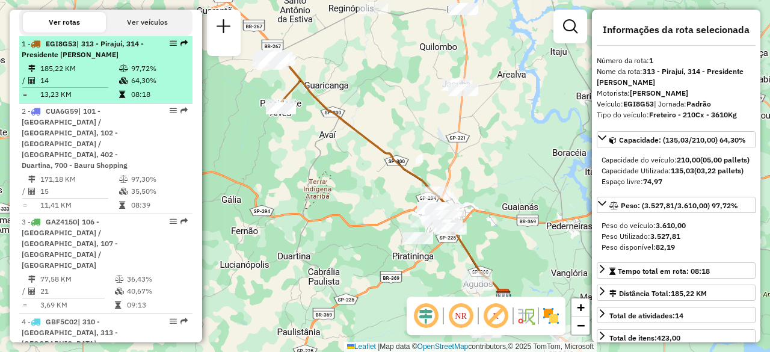
scroll to position [447, 0]
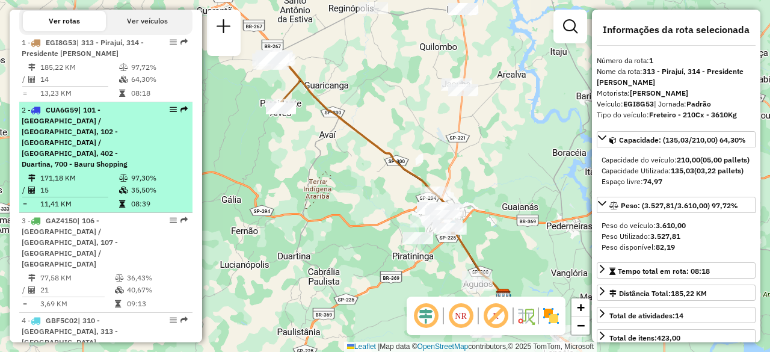
drag, startPoint x: 91, startPoint y: 138, endPoint x: 57, endPoint y: 129, distance: 35.9
click at [57, 129] on span "| 101 - Nova Bauru / Parque São Geraldo, 102 - Parque Roosevelt / Jardim Rosa B…" at bounding box center [75, 136] width 106 height 63
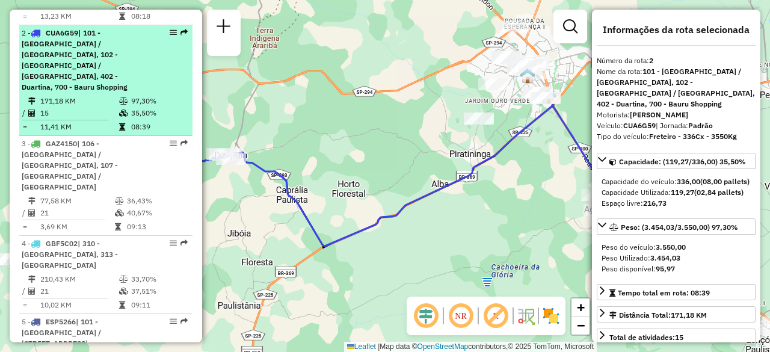
scroll to position [529, 0]
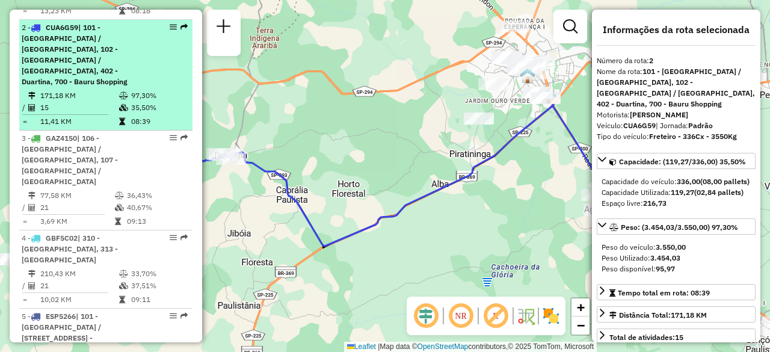
click at [57, 134] on span "GAZ4150" at bounding box center [61, 138] width 31 height 9
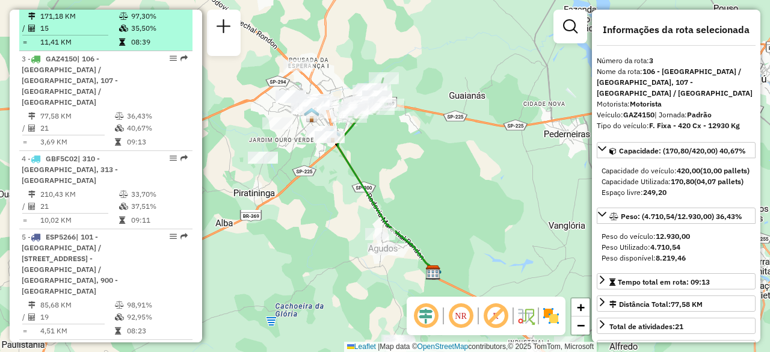
scroll to position [629, 0]
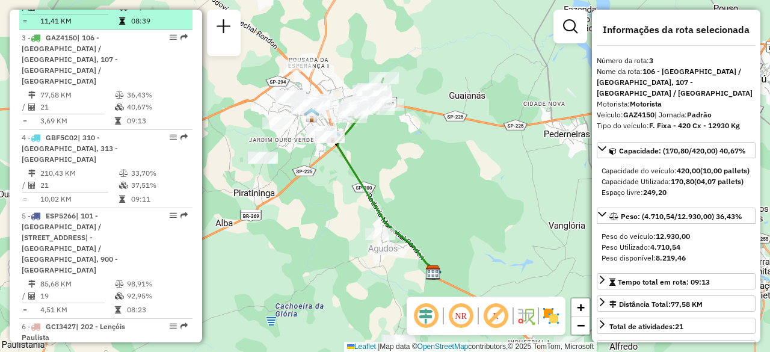
click at [57, 167] on td "210,43 KM" at bounding box center [79, 173] width 79 height 12
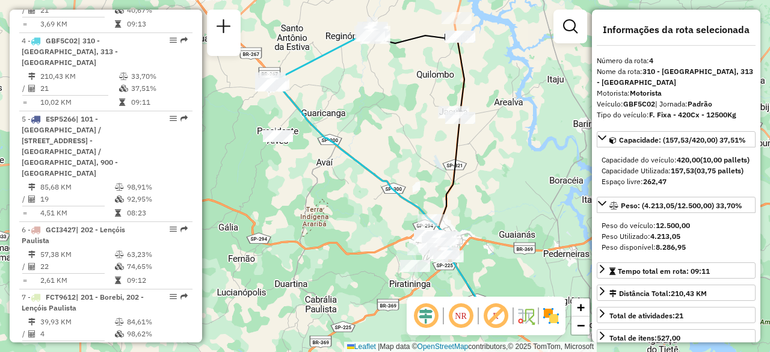
scroll to position [741, 0]
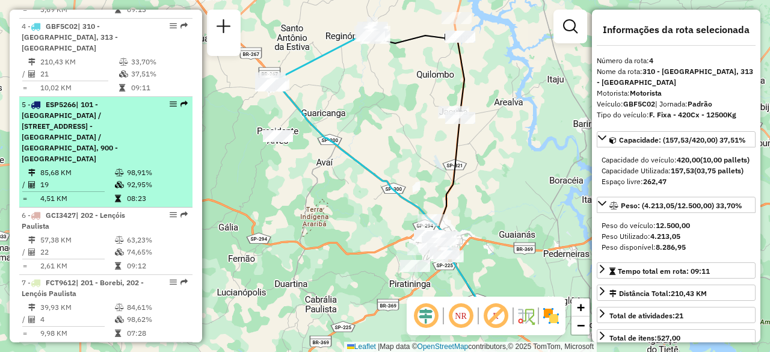
click at [64, 167] on td "85,68 KM" at bounding box center [77, 173] width 75 height 12
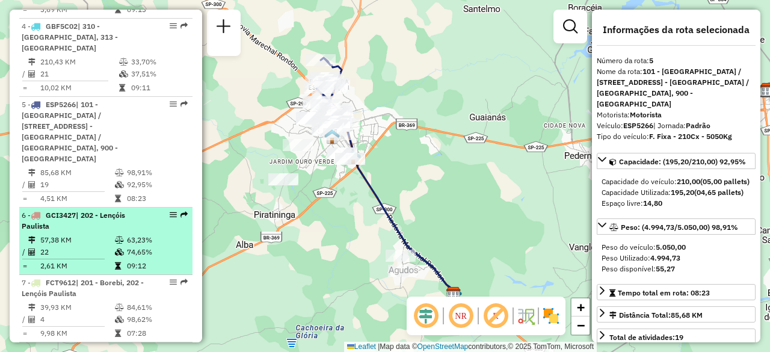
click at [66, 210] on div "6 - GCI3427 | 202 - Lençóis Paulista" at bounding box center [86, 221] width 128 height 22
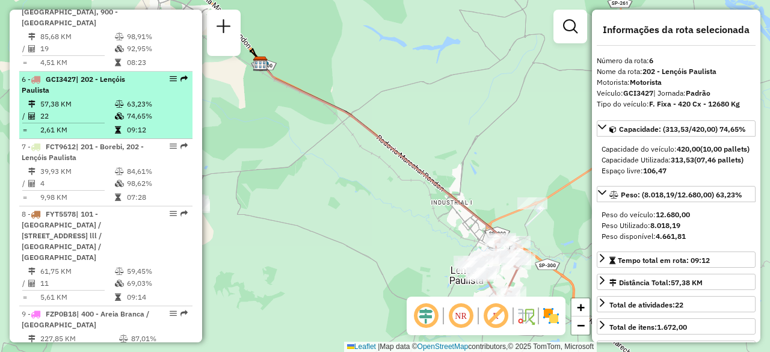
scroll to position [878, 0]
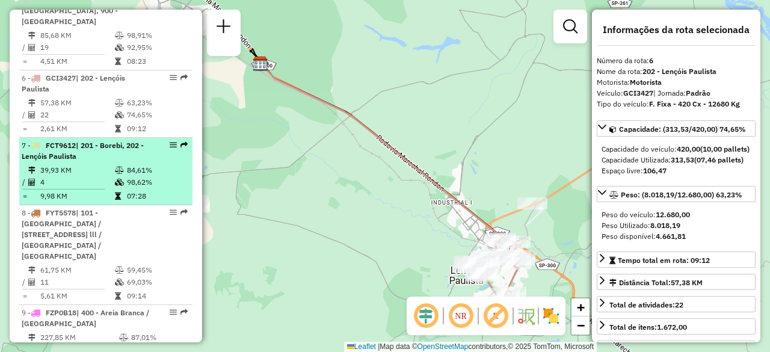
click at [67, 164] on td "39,93 KM" at bounding box center [77, 170] width 75 height 12
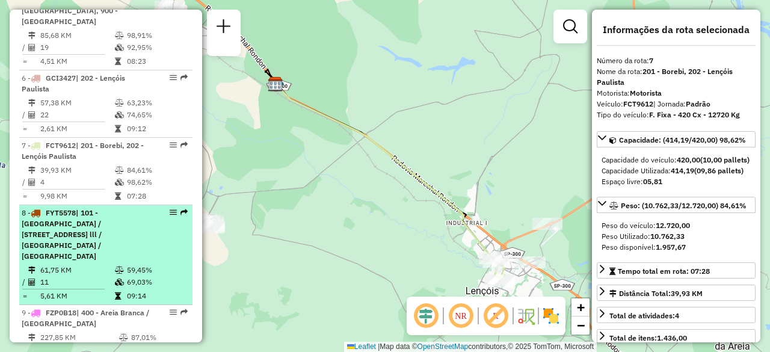
click at [78, 208] on span "| 101 - Nova Bauru / Parque São Geraldo, 102 - Parque Roosevelt / Jardim Rosa B…" at bounding box center [62, 234] width 80 height 52
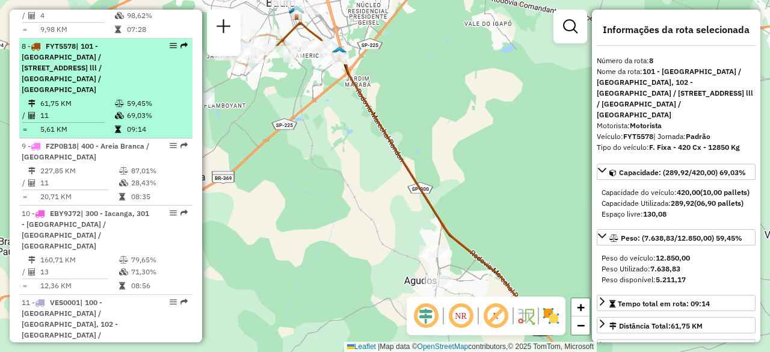
scroll to position [1045, 0]
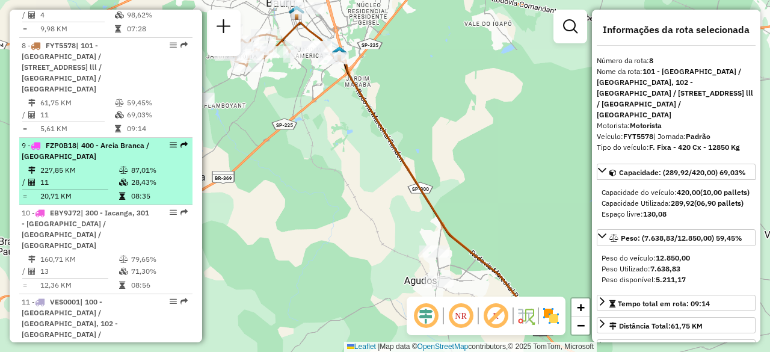
click at [89, 176] on td "11" at bounding box center [79, 182] width 79 height 12
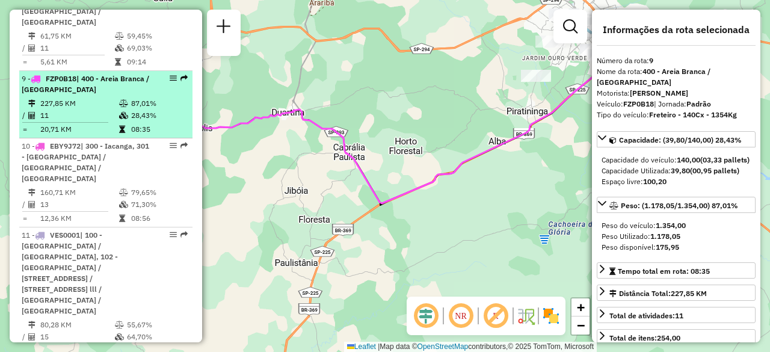
scroll to position [1114, 0]
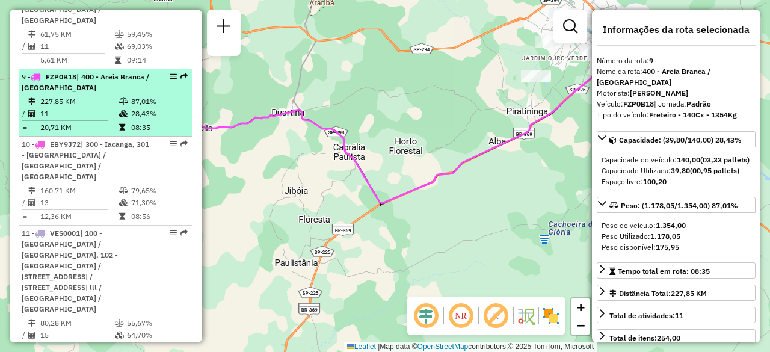
click at [89, 197] on td "13" at bounding box center [79, 203] width 79 height 12
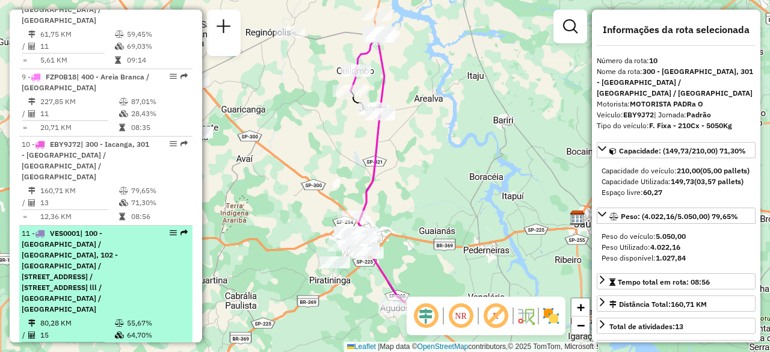
click at [81, 229] on span "| 100 - Parque das Nações / Parque Rossi, 102 - Parque Roosevelt / Jardim Rosa …" at bounding box center [70, 271] width 96 height 85
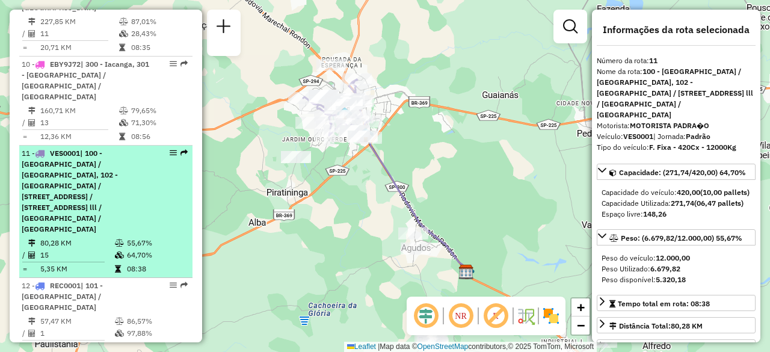
click at [81, 281] on span "| 101 - Nova Bauru / Parque São Geraldo" at bounding box center [62, 296] width 81 height 31
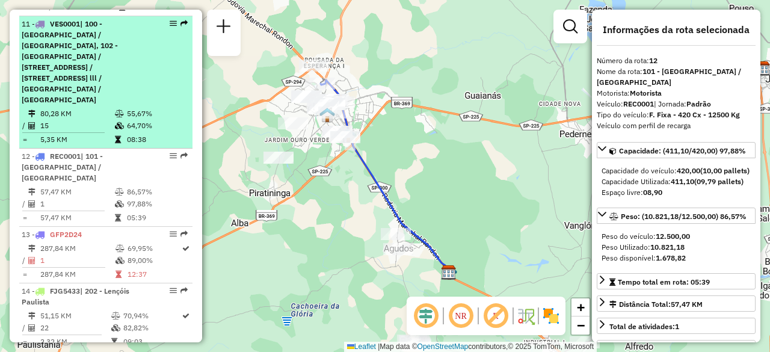
scroll to position [1325, 0]
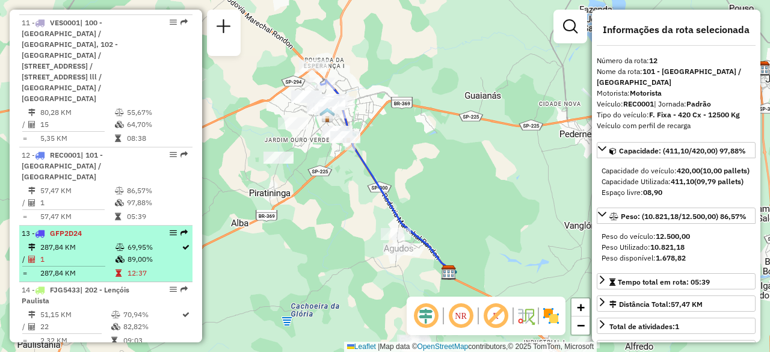
click at [76, 241] on td "287,84 KM" at bounding box center [77, 247] width 75 height 12
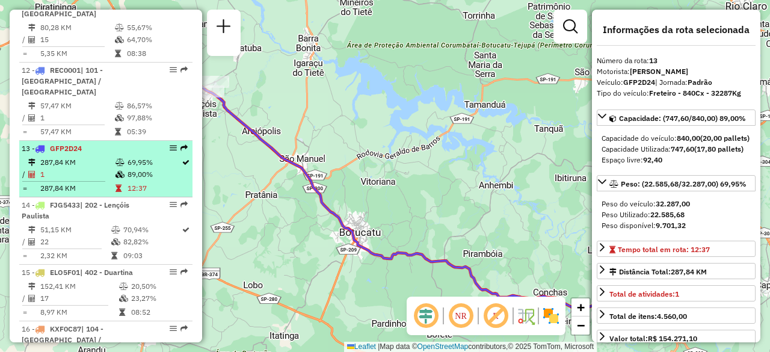
click at [76, 236] on td "22" at bounding box center [75, 242] width 71 height 12
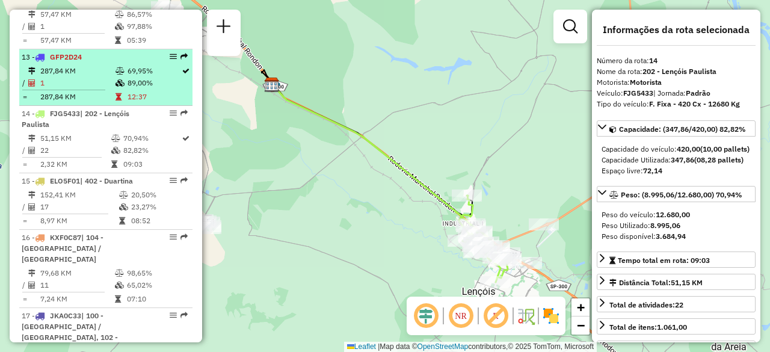
scroll to position [1501, 0]
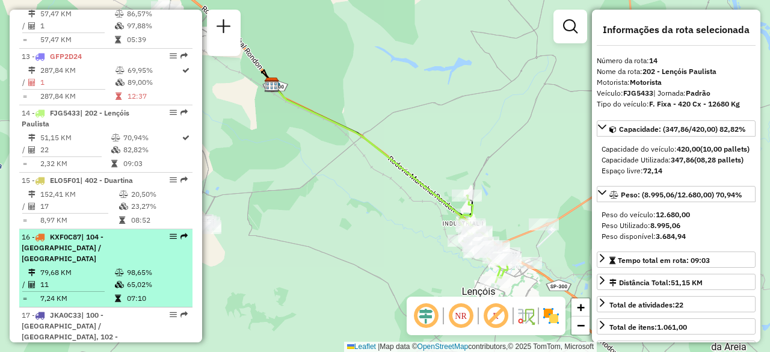
click at [70, 232] on span "| 104 - [GEOGRAPHIC_DATA] / [GEOGRAPHIC_DATA]" at bounding box center [63, 247] width 82 height 31
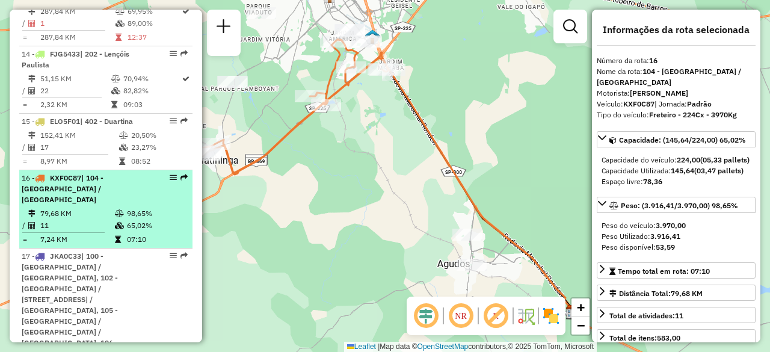
scroll to position [1563, 0]
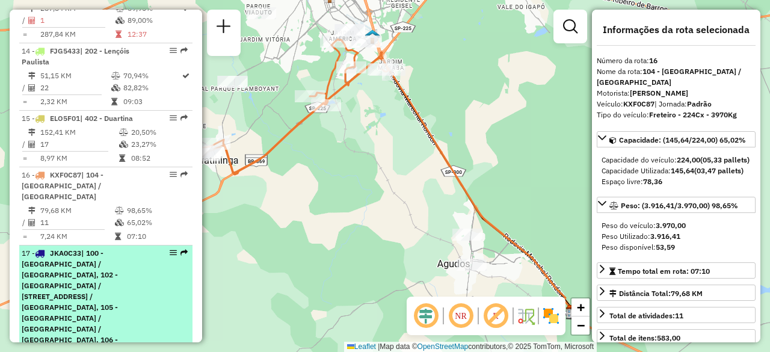
click at [71, 249] on span "| 100 - Parque das Nações / Parque Rossi, 102 - Parque Roosevelt / Jardim Rosa …" at bounding box center [71, 302] width 99 height 107
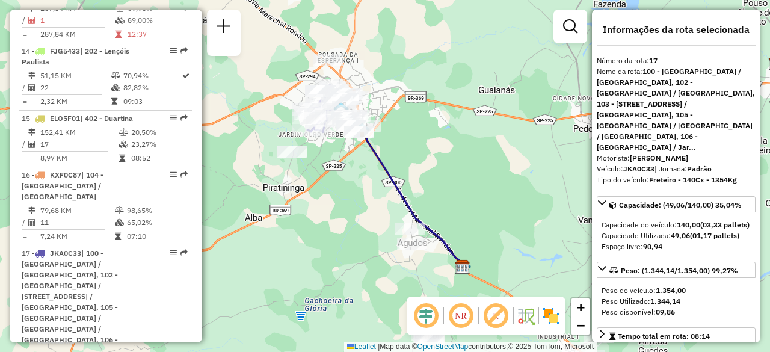
drag, startPoint x: 388, startPoint y: 172, endPoint x: 380, endPoint y: 159, distance: 14.4
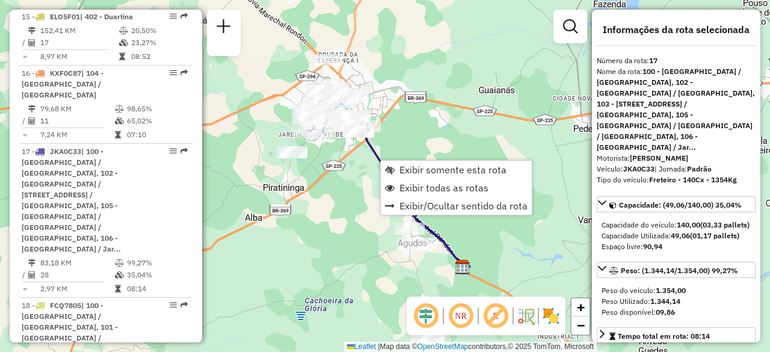
scroll to position [1698, 0]
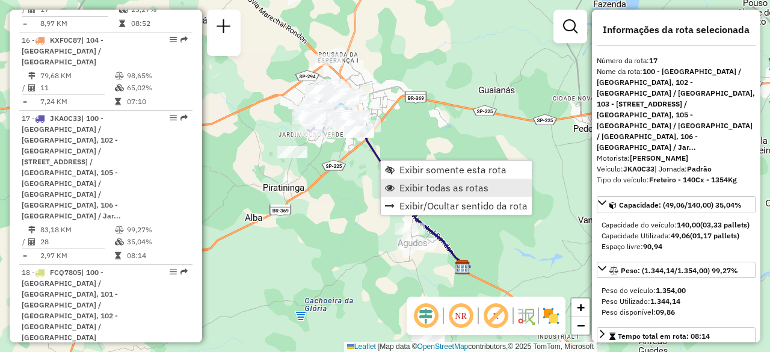
click at [412, 183] on span "Exibir todas as rotas" at bounding box center [444, 188] width 89 height 10
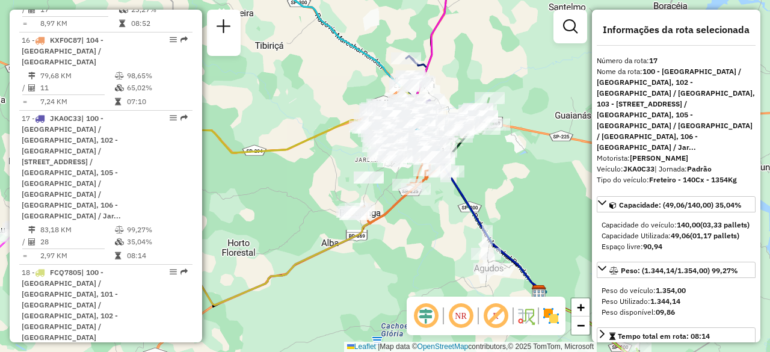
drag, startPoint x: 396, startPoint y: 134, endPoint x: 472, endPoint y: 159, distance: 79.9
click at [472, 159] on div "Janela de atendimento Grade de atendimento Capacidade Transportadoras Veículos …" at bounding box center [385, 176] width 770 height 352
click at [422, 218] on div "Janela de atendimento Grade de atendimento Capacidade Transportadoras Veículos …" at bounding box center [385, 176] width 770 height 352
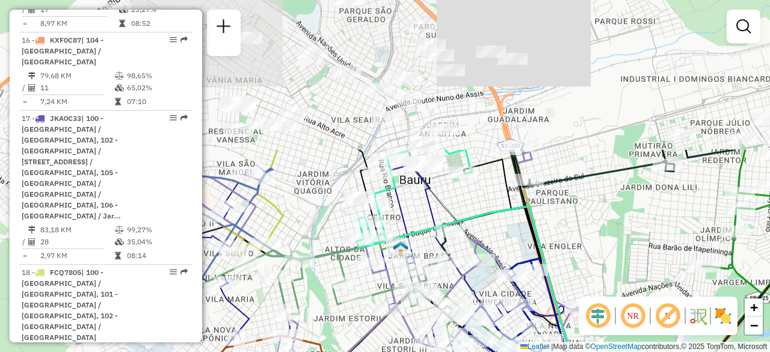
drag, startPoint x: 497, startPoint y: 48, endPoint x: 613, endPoint y: 212, distance: 201.2
click at [613, 212] on div "Janela de atendimento Grade de atendimento Capacidade Transportadoras Veículos …" at bounding box center [385, 176] width 770 height 352
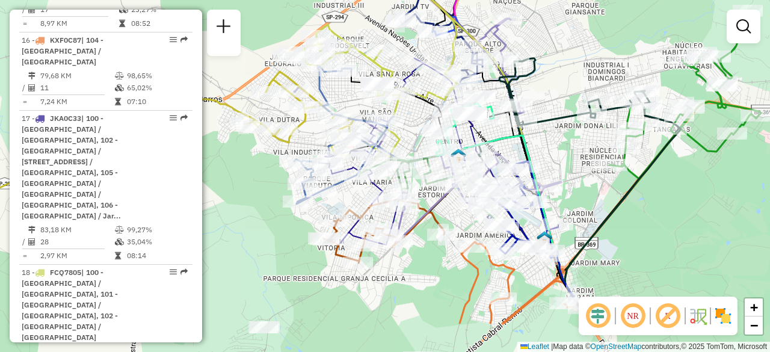
drag, startPoint x: 623, startPoint y: 226, endPoint x: 568, endPoint y: 162, distance: 84.5
click at [568, 162] on div "Janela de atendimento Grade de atendimento Capacidade Transportadoras Veículos …" at bounding box center [385, 176] width 770 height 352
click at [717, 315] on img at bounding box center [723, 315] width 19 height 19
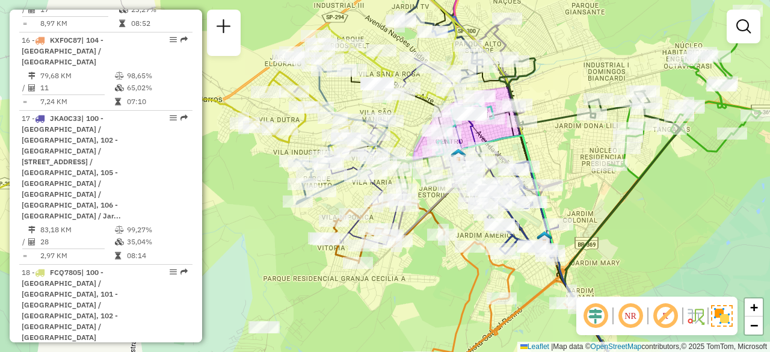
click at [625, 186] on icon at bounding box center [623, 239] width 116 height 297
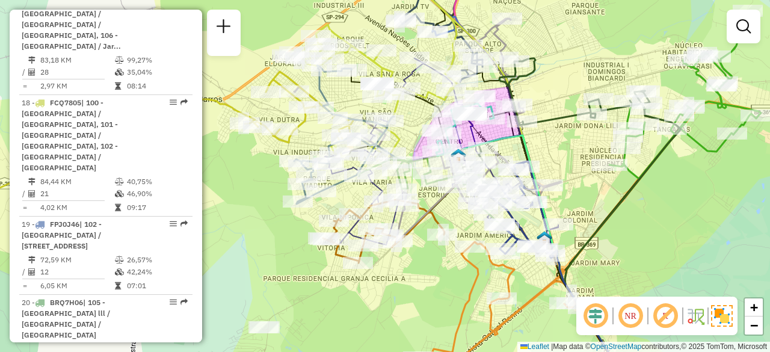
select select "**********"
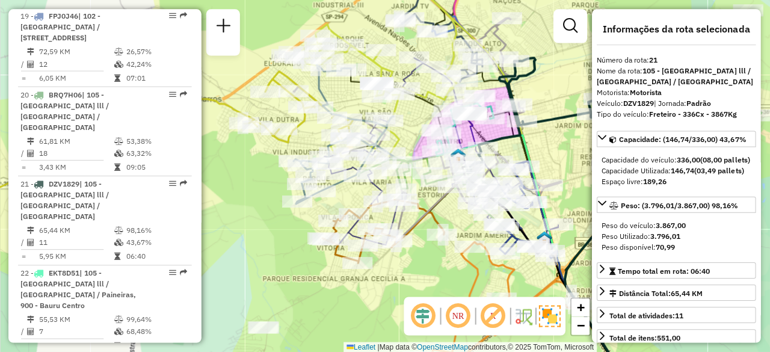
scroll to position [0, 0]
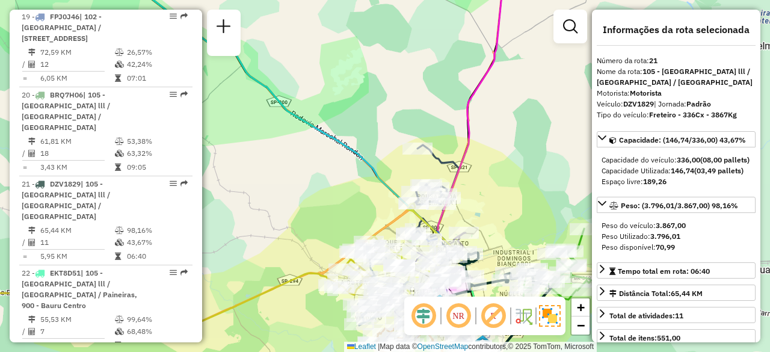
click at [485, 199] on div "Janela de atendimento Grade de atendimento Capacidade Transportadoras Veículos …" at bounding box center [385, 176] width 770 height 352
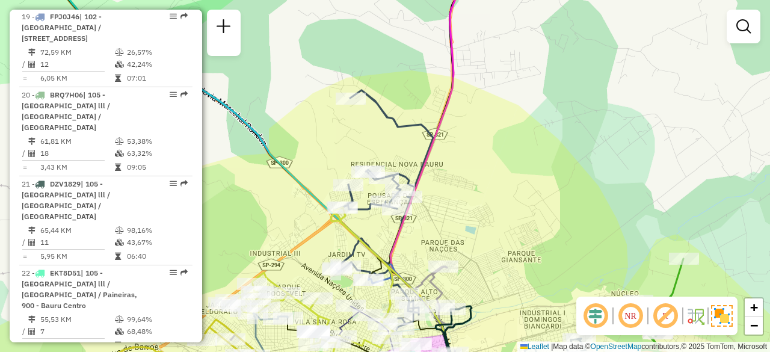
select select "**********"
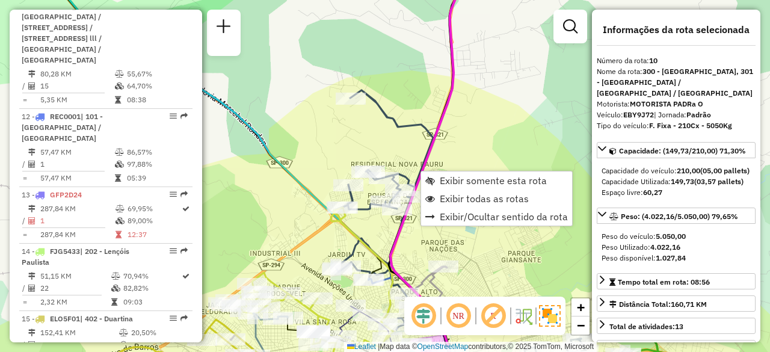
scroll to position [1184, 0]
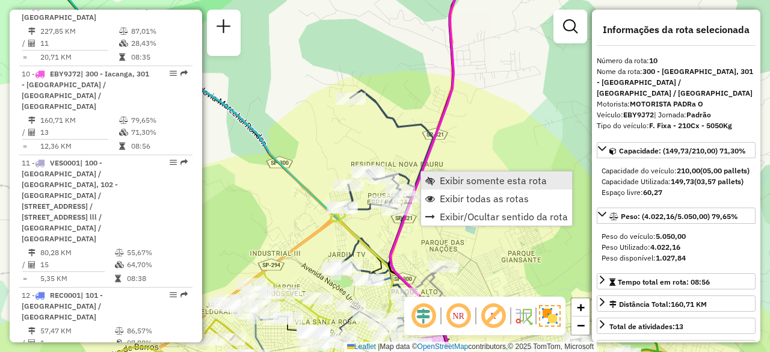
click at [454, 182] on span "Exibir somente esta rota" at bounding box center [493, 181] width 107 height 10
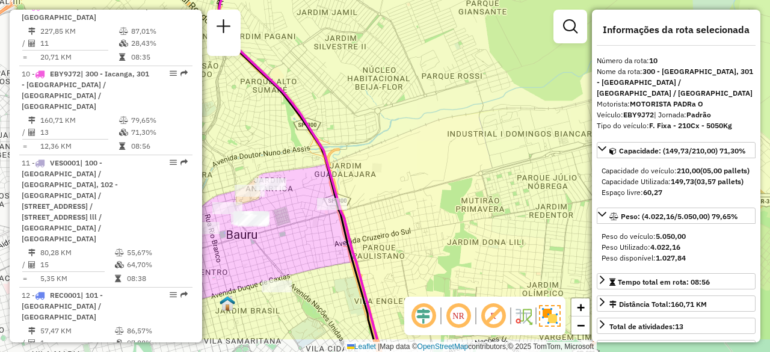
drag, startPoint x: 361, startPoint y: 277, endPoint x: 453, endPoint y: 229, distance: 103.4
click at [453, 229] on div "Janela de atendimento Grade de atendimento Capacidade Transportadoras Veículos …" at bounding box center [385, 176] width 770 height 352
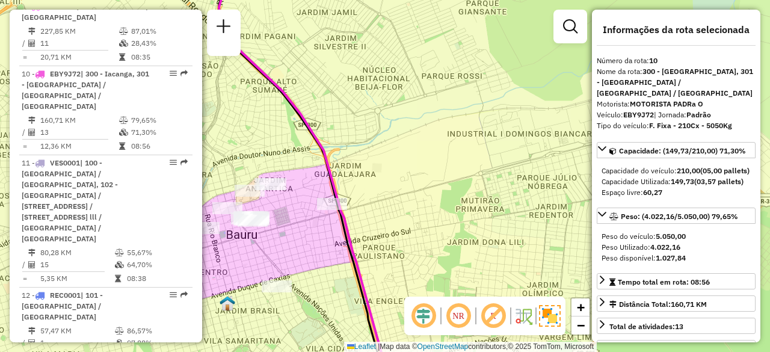
click at [527, 312] on img at bounding box center [523, 315] width 19 height 19
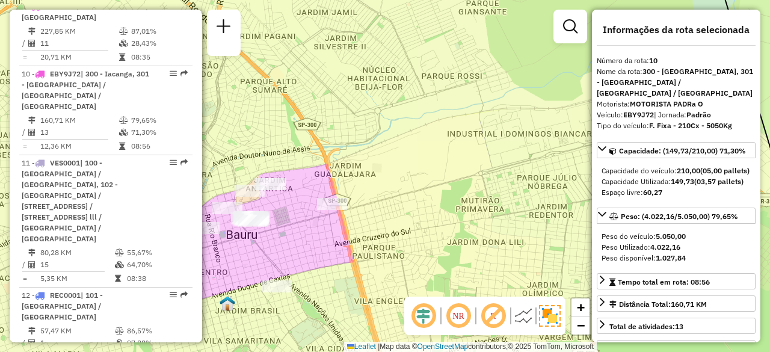
click at [527, 312] on img at bounding box center [523, 315] width 19 height 19
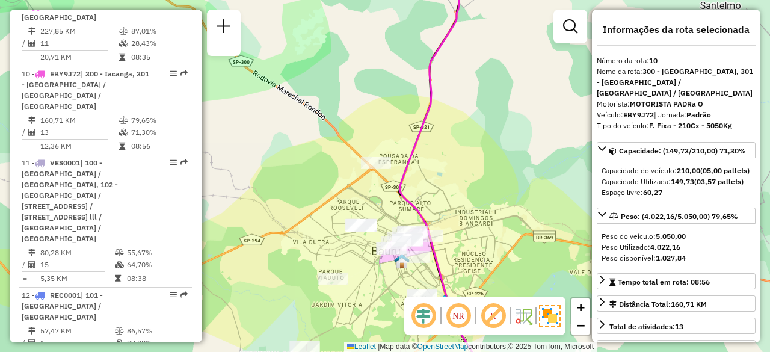
click at [454, 262] on div "Janela de atendimento Grade de atendimento Capacidade Transportadoras Veículos …" at bounding box center [385, 176] width 770 height 352
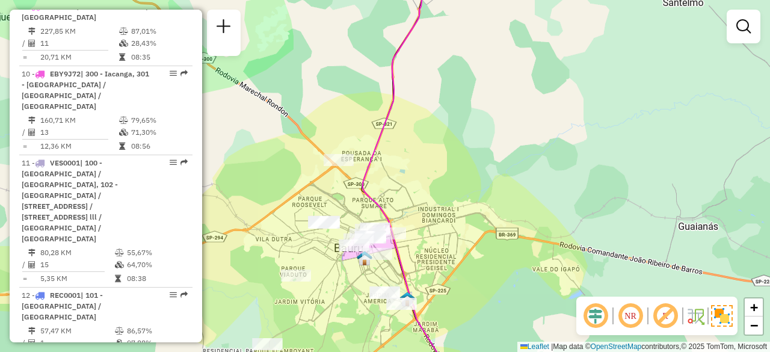
select select "**********"
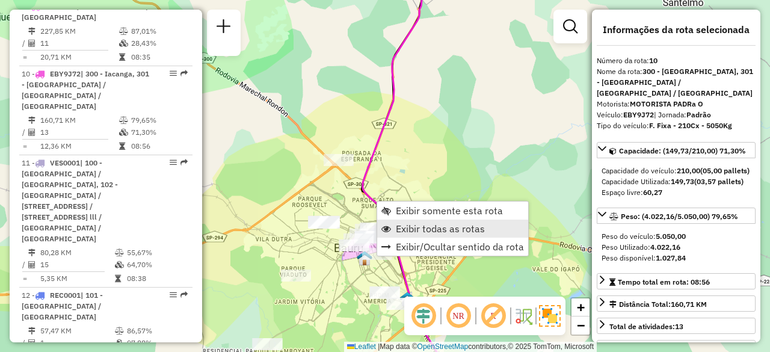
click at [443, 226] on span "Exibir todas as rotas" at bounding box center [440, 229] width 89 height 10
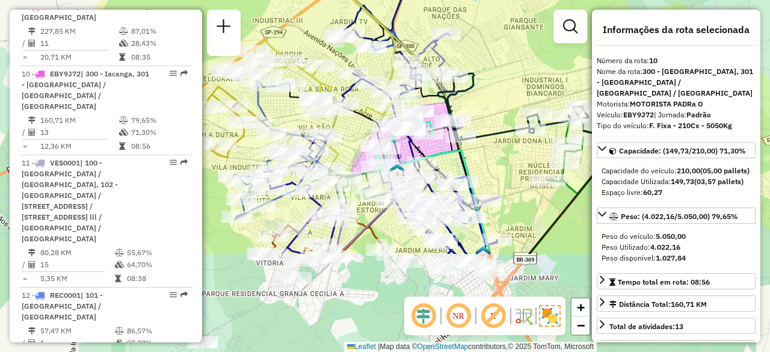
drag, startPoint x: 394, startPoint y: 219, endPoint x: 497, endPoint y: 85, distance: 169.5
click at [497, 85] on div "Janela de atendimento Grade de atendimento Capacidade Transportadoras Veículos …" at bounding box center [385, 176] width 770 height 352
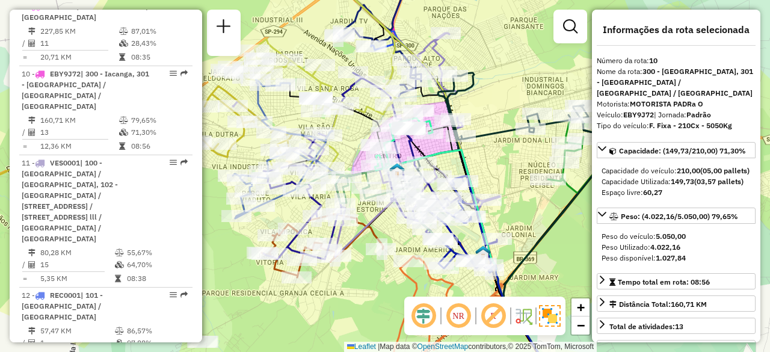
click at [497, 85] on div "Janela de atendimento Grade de atendimento Capacidade Transportadoras Veículos …" at bounding box center [385, 176] width 770 height 352
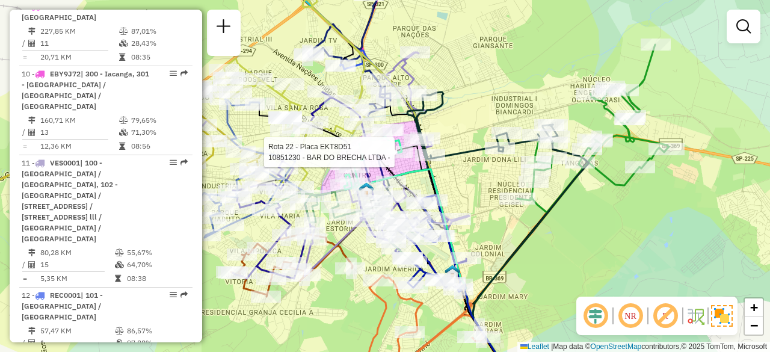
click at [385, 158] on div at bounding box center [398, 152] width 30 height 12
select select "**********"
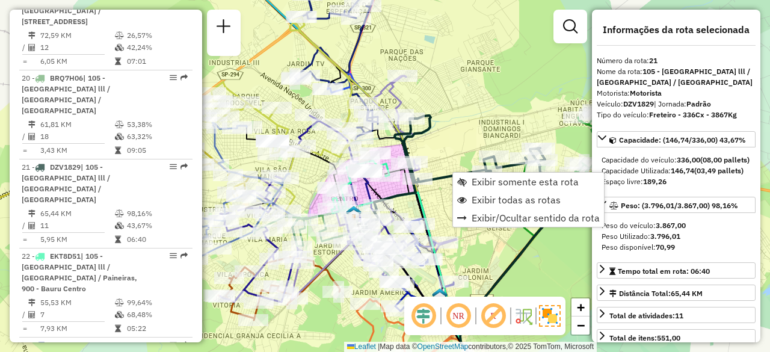
scroll to position [2076, 0]
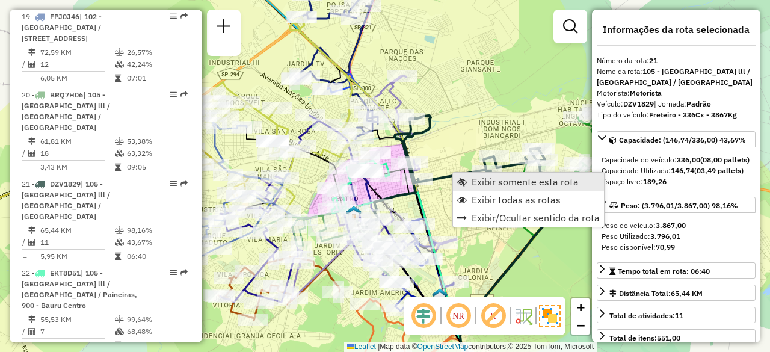
click at [480, 184] on span "Exibir somente esta rota" at bounding box center [525, 182] width 107 height 10
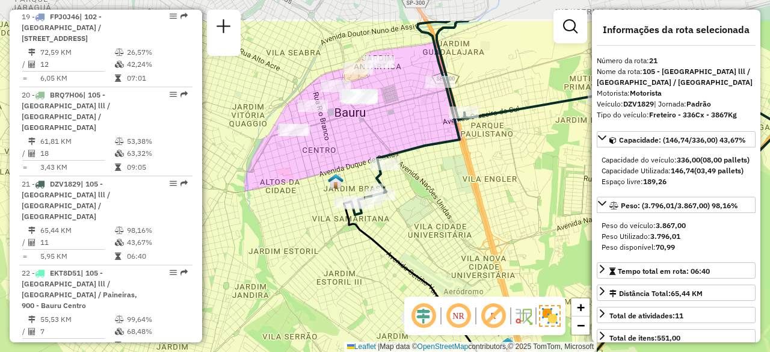
drag, startPoint x: 389, startPoint y: 61, endPoint x: 403, endPoint y: 117, distance: 58.4
click at [403, 117] on div "Janela de atendimento Grade de atendimento Capacidade Transportadoras Veículos …" at bounding box center [385, 176] width 770 height 352
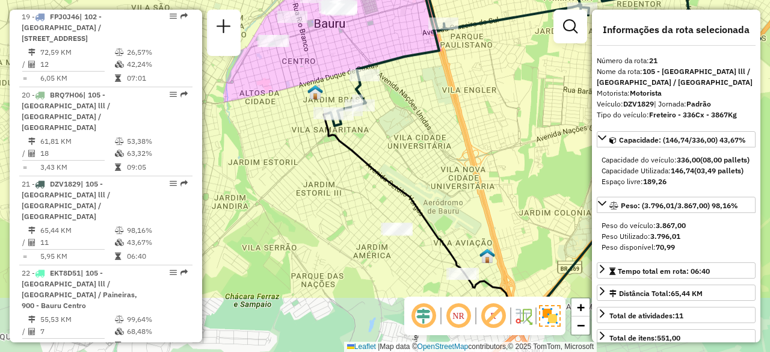
drag, startPoint x: 335, startPoint y: 158, endPoint x: 314, endPoint y: 69, distance: 91.4
click at [314, 69] on div "Janela de atendimento Grade de atendimento Capacidade Transportadoras Veículos …" at bounding box center [385, 176] width 770 height 352
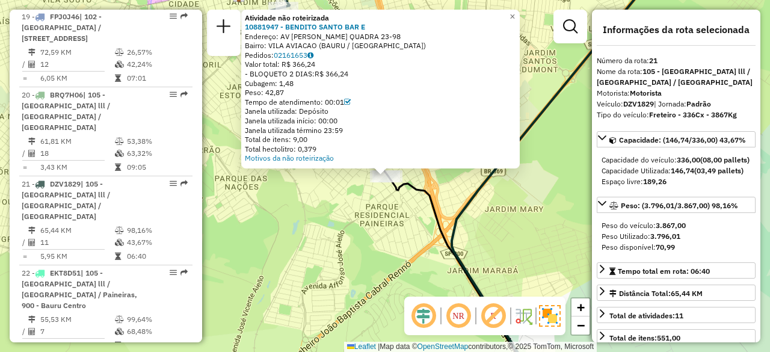
click at [305, 230] on div "Atividade não roteirizada 10881947 - BENDITO SANTO BAR E Endereço: AV GETULIO V…" at bounding box center [385, 176] width 770 height 352
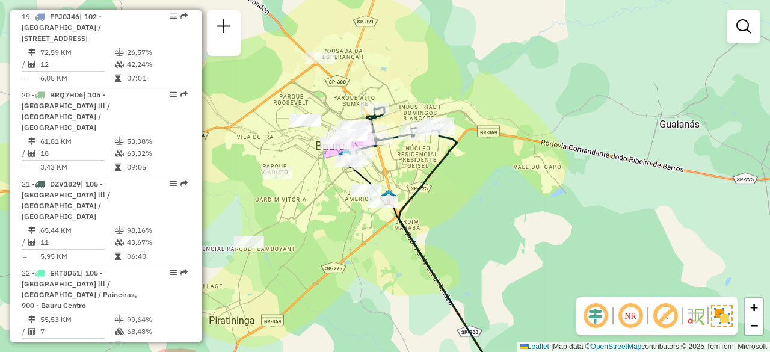
drag, startPoint x: 305, startPoint y: 230, endPoint x: 363, endPoint y: 215, distance: 60.3
click at [363, 215] on div "Janela de atendimento Grade de atendimento Capacidade Transportadoras Veículos …" at bounding box center [385, 176] width 770 height 352
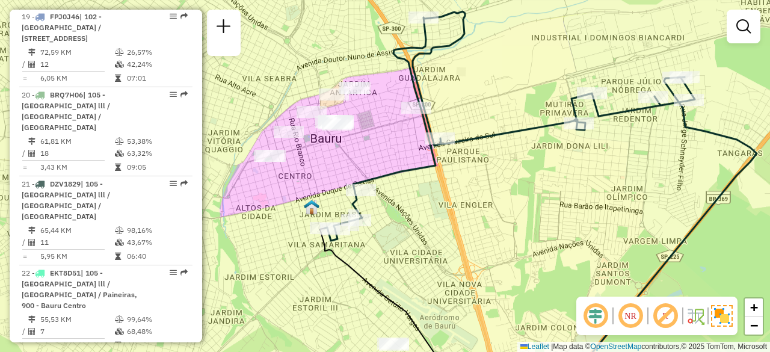
click at [365, 134] on div "Janela de atendimento Grade de atendimento Capacidade Transportadoras Veículos …" at bounding box center [385, 176] width 770 height 352
select select "**********"
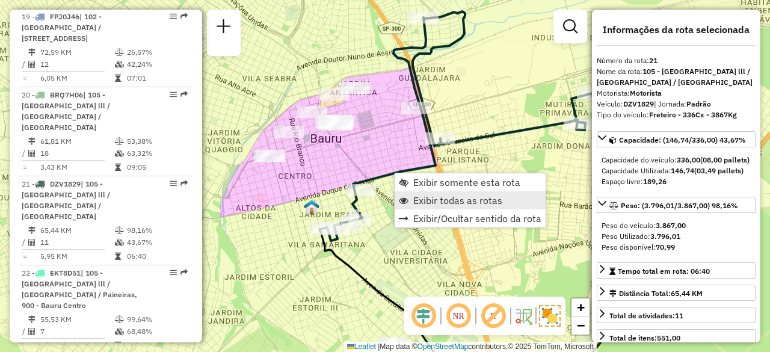
click at [441, 196] on span "Exibir todas as rotas" at bounding box center [457, 201] width 89 height 10
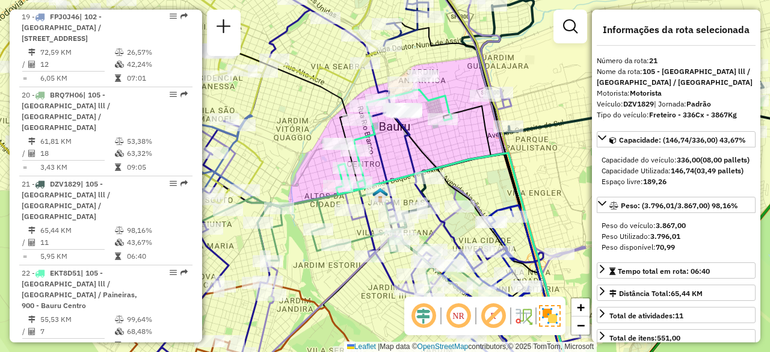
drag, startPoint x: 466, startPoint y: 214, endPoint x: 534, endPoint y: 202, distance: 69.7
click at [534, 202] on div "Janela de atendimento Grade de atendimento Capacidade Transportadoras Veículos …" at bounding box center [385, 176] width 770 height 352
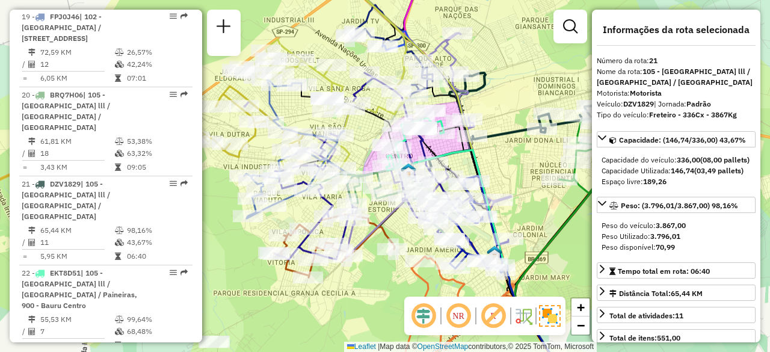
drag, startPoint x: 477, startPoint y: 197, endPoint x: 481, endPoint y: 164, distance: 33.4
click at [481, 164] on icon at bounding box center [473, 252] width 153 height 204
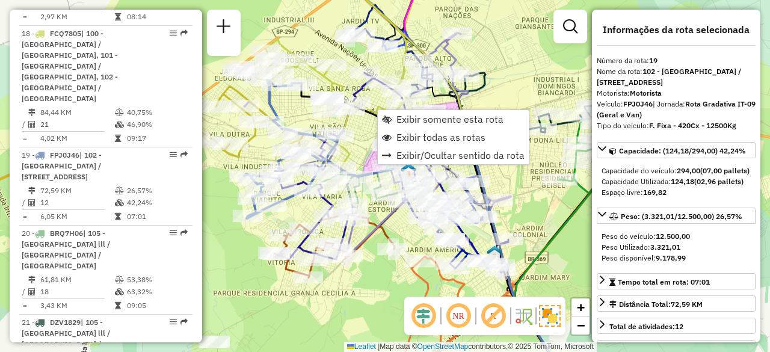
scroll to position [1930, 0]
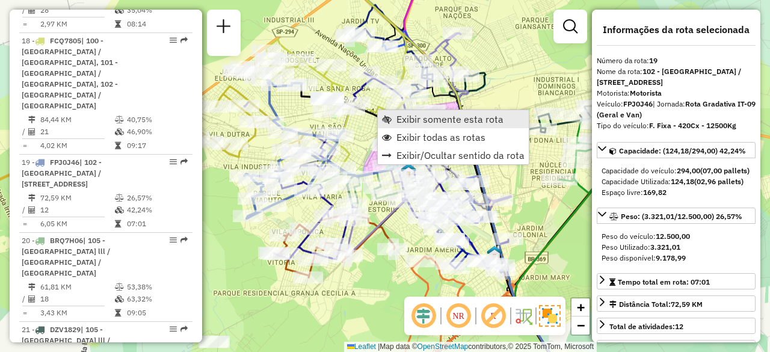
click at [406, 121] on span "Exibir somente esta rota" at bounding box center [450, 119] width 107 height 10
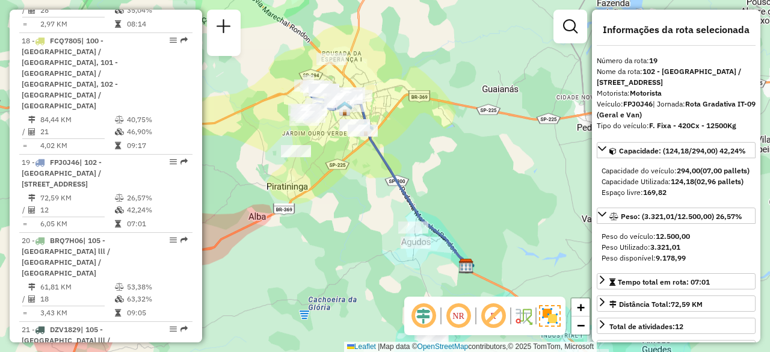
click at [463, 312] on em at bounding box center [458, 316] width 29 height 29
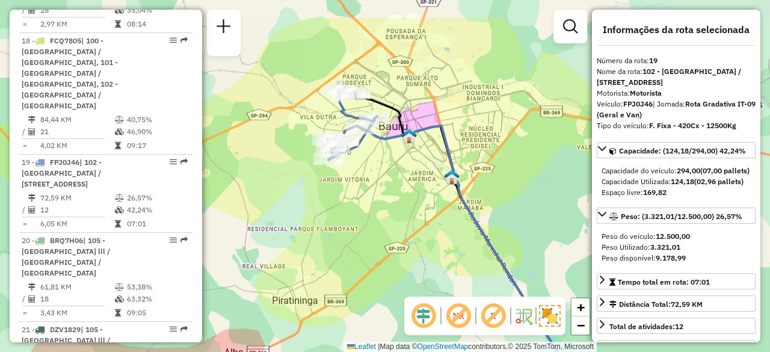
drag, startPoint x: 325, startPoint y: 122, endPoint x: 386, endPoint y: 175, distance: 81.0
click at [386, 175] on div "Janela de atendimento Grade de atendimento Capacidade Transportadoras Veículos …" at bounding box center [385, 176] width 770 height 352
click at [405, 194] on div "Janela de atendimento Grade de atendimento Capacidade Transportadoras Veículos …" at bounding box center [385, 176] width 770 height 352
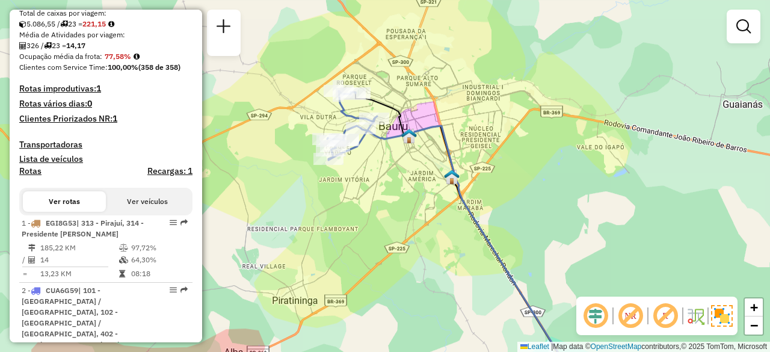
scroll to position [353, 0]
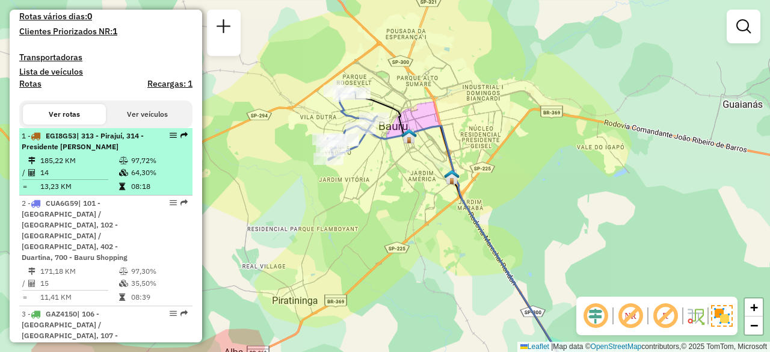
click at [72, 167] on td "185,22 KM" at bounding box center [79, 161] width 79 height 12
select select "**********"
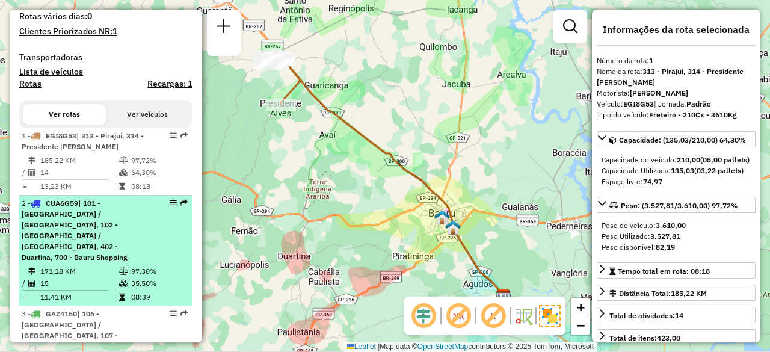
click at [67, 220] on span "| 101 - [GEOGRAPHIC_DATA] / [GEOGRAPHIC_DATA], 102 - [GEOGRAPHIC_DATA] / [GEOGR…" at bounding box center [75, 230] width 106 height 63
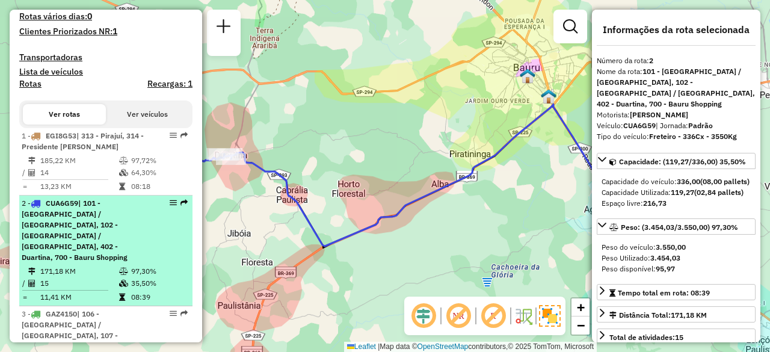
scroll to position [415, 0]
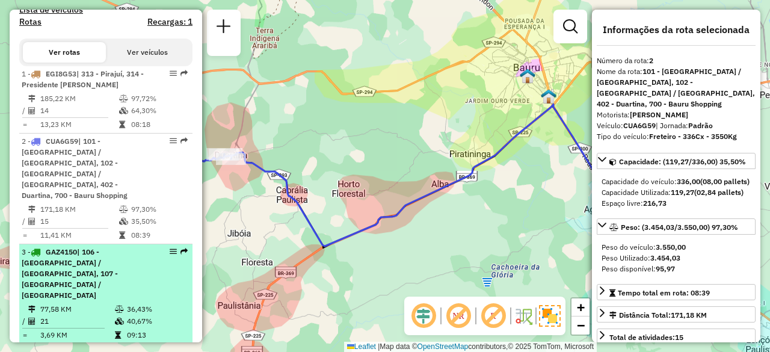
click at [87, 247] on span "| 106 - [GEOGRAPHIC_DATA] / [GEOGRAPHIC_DATA], 107 - [GEOGRAPHIC_DATA] / [GEOGR…" at bounding box center [70, 273] width 96 height 52
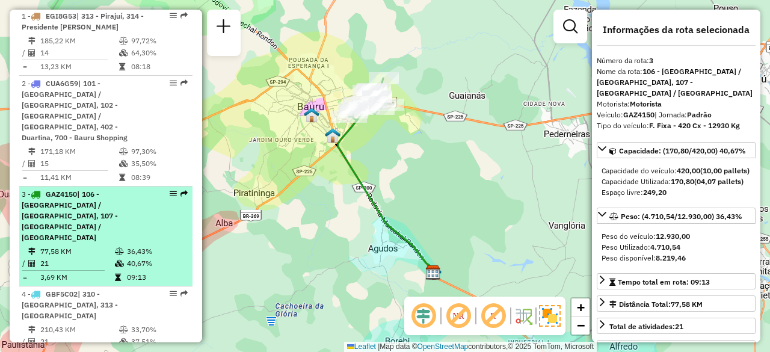
scroll to position [478, 0]
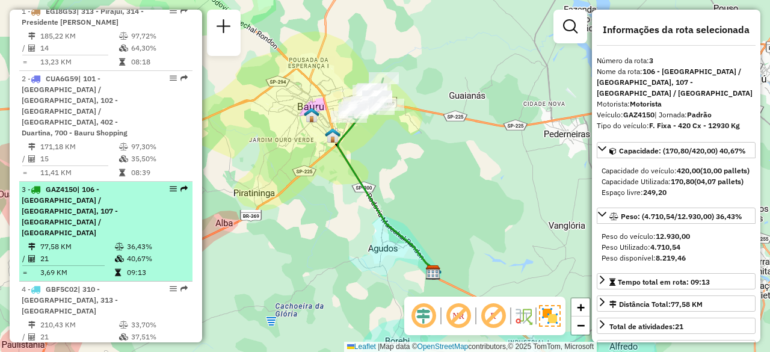
click at [101, 284] on div "4 - GBF5C02 | 310 - Reginópolis, 313 - Pirajuí" at bounding box center [86, 300] width 128 height 32
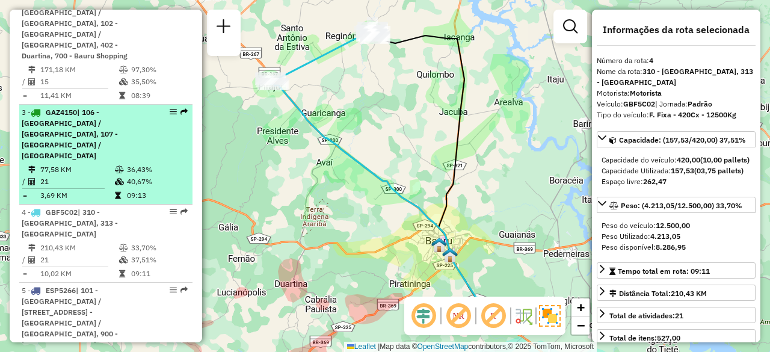
scroll to position [559, 0]
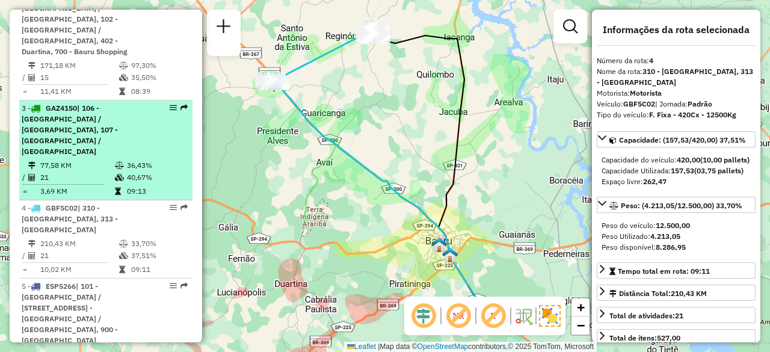
click at [101, 282] on span "| 101 - [GEOGRAPHIC_DATA] / [STREET_ADDRESS] - [GEOGRAPHIC_DATA] / [GEOGRAPHIC_…" at bounding box center [70, 313] width 96 height 63
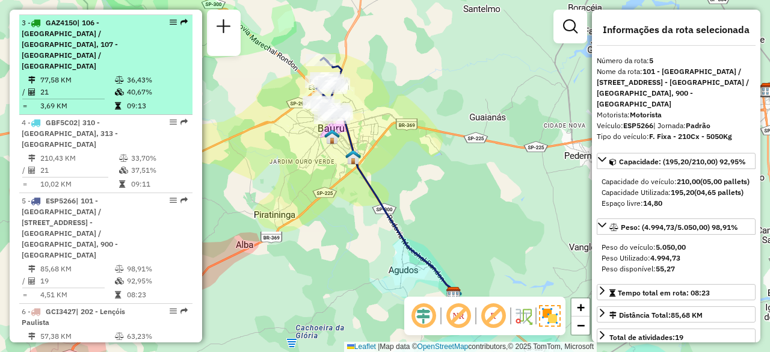
scroll to position [646, 0]
click at [101, 329] on td "57,38 KM" at bounding box center [77, 335] width 75 height 12
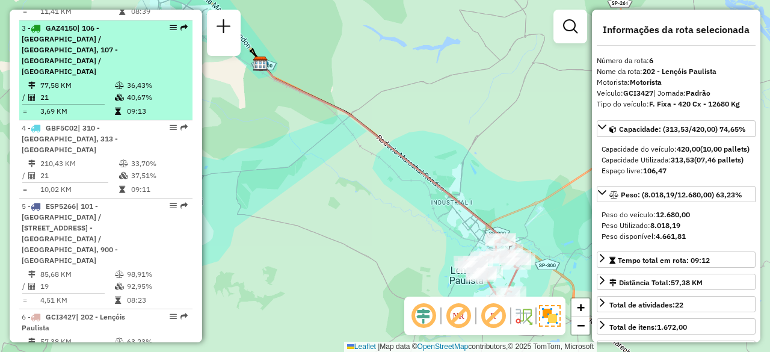
scroll to position [637, 0]
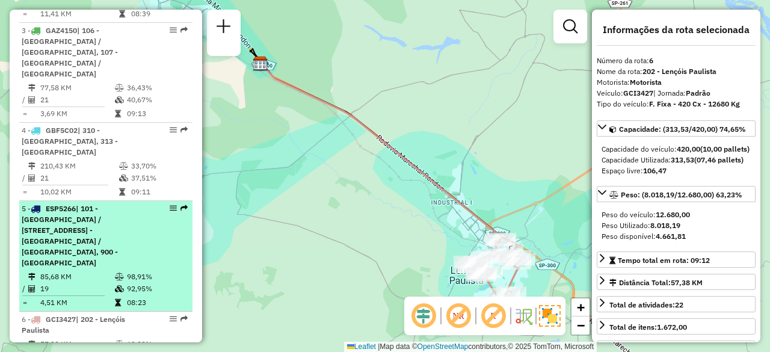
click at [91, 271] on td "85,68 KM" at bounding box center [77, 277] width 75 height 12
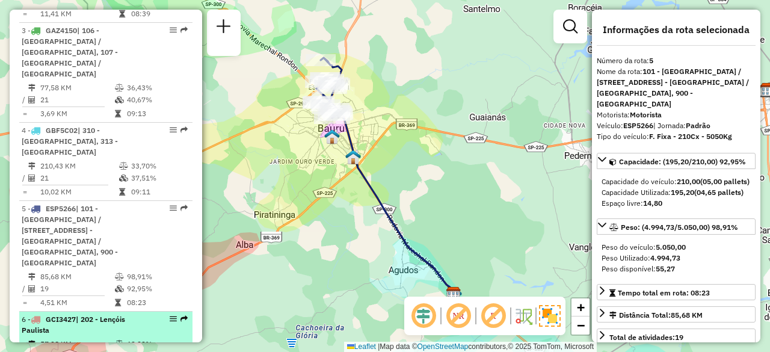
scroll to position [729, 0]
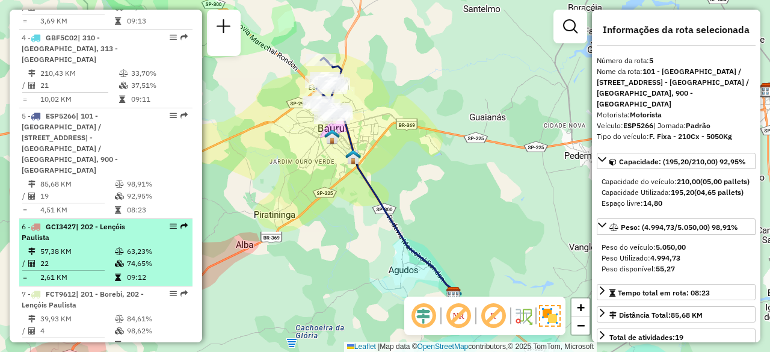
click at [90, 313] on td "39,93 KM" at bounding box center [77, 319] width 75 height 12
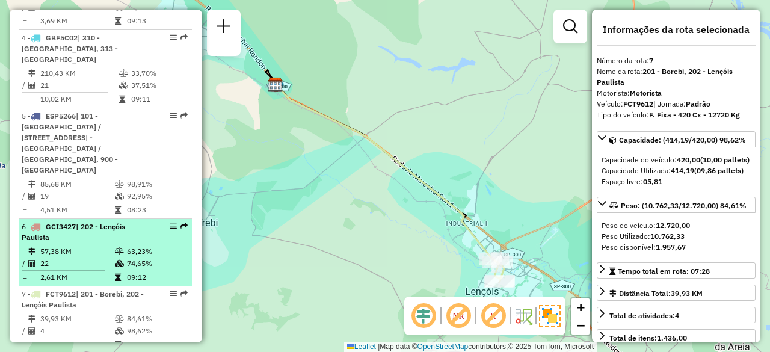
scroll to position [805, 0]
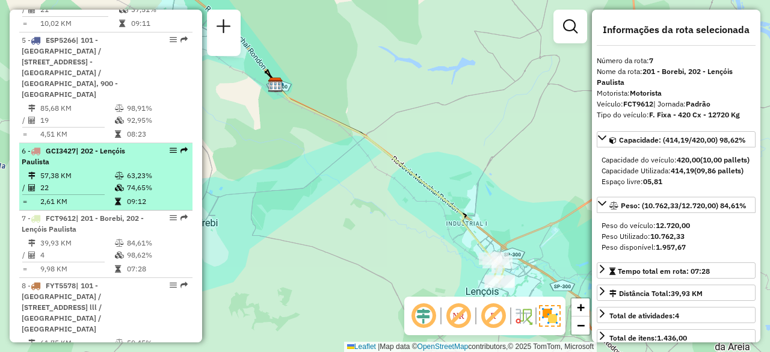
click at [90, 281] on span "| 101 - [GEOGRAPHIC_DATA] / [STREET_ADDRESS] lll / [GEOGRAPHIC_DATA] / [GEOGRAP…" at bounding box center [62, 307] width 80 height 52
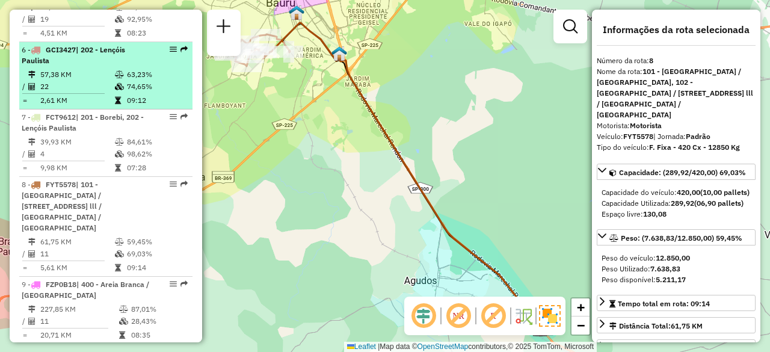
scroll to position [907, 0]
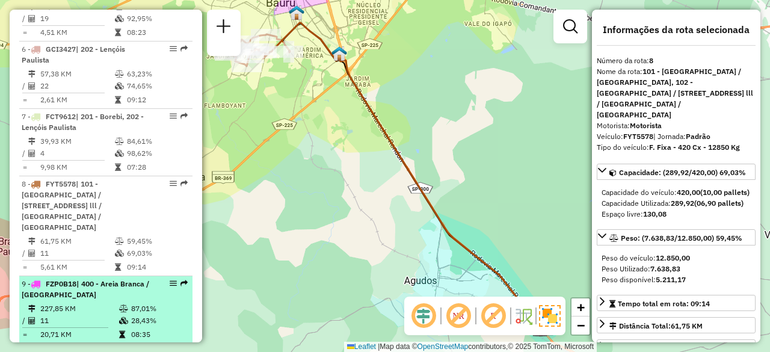
click at [90, 303] on td "227,85 KM" at bounding box center [79, 309] width 79 height 12
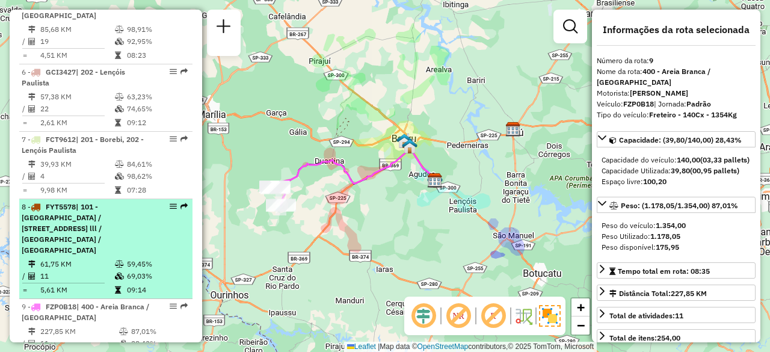
scroll to position [884, 0]
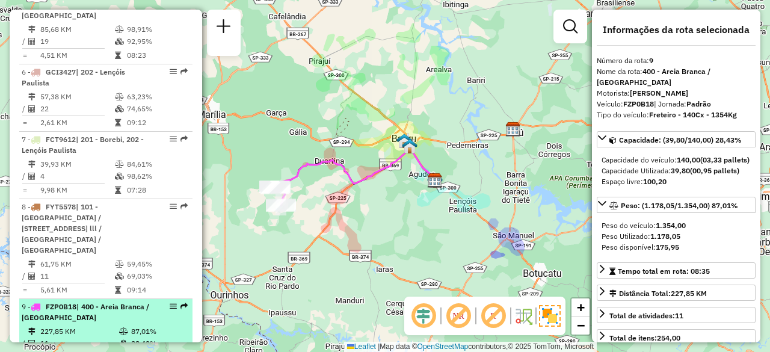
click at [119, 328] on icon at bounding box center [123, 331] width 9 height 7
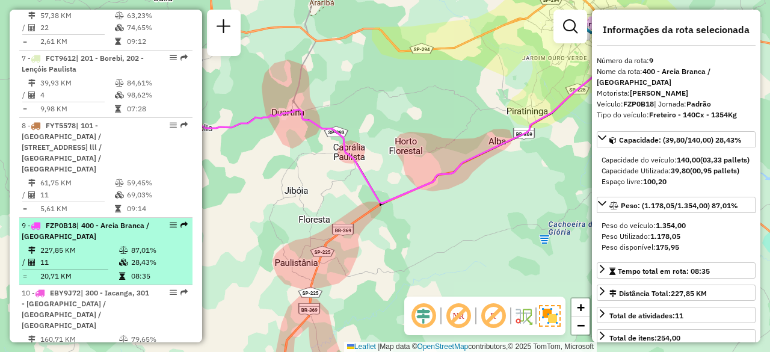
scroll to position [966, 0]
click at [119, 345] on td at bounding box center [125, 351] width 12 height 12
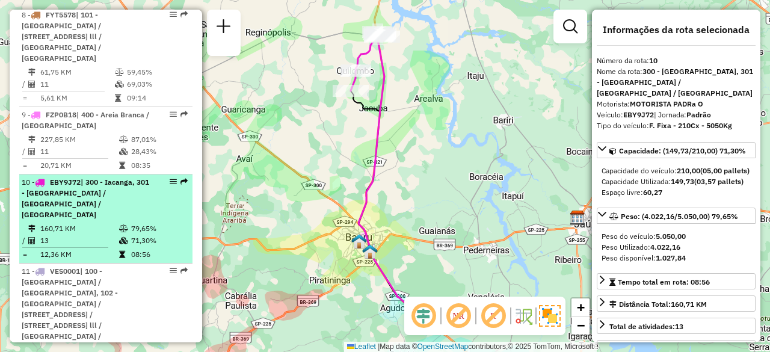
scroll to position [1078, 0]
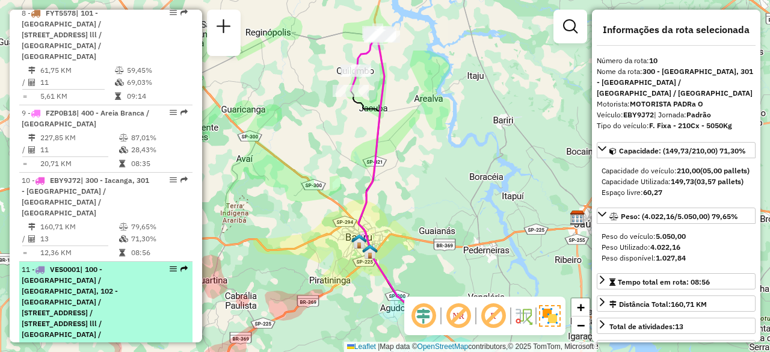
click at [88, 264] on div "11 - VES0001 | 100 - Parque das Nações / Parque Rossi, 102 - Parque Roosevelt /…" at bounding box center [86, 307] width 128 height 87
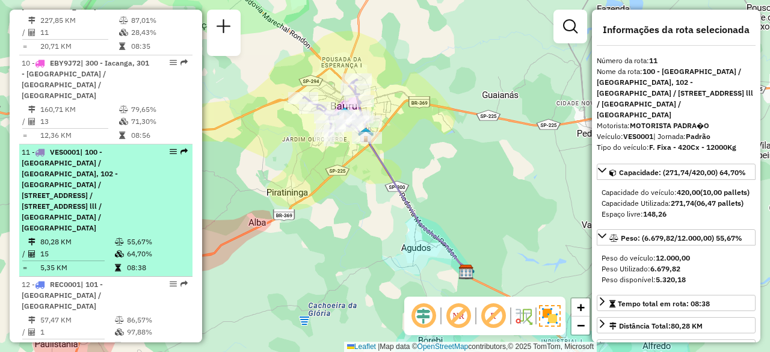
scroll to position [1198, 0]
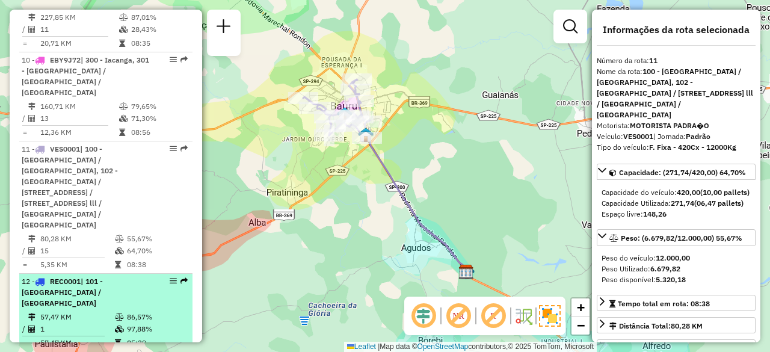
click at [88, 276] on div "12 - REC0001 | 101 - Nova Bauru / Parque São Geraldo" at bounding box center [86, 292] width 128 height 32
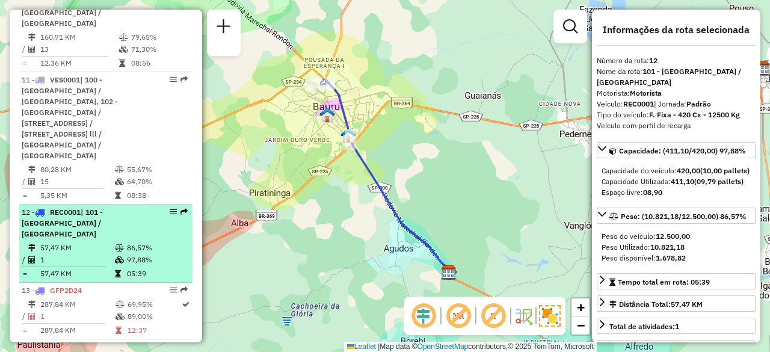
scroll to position [1269, 0]
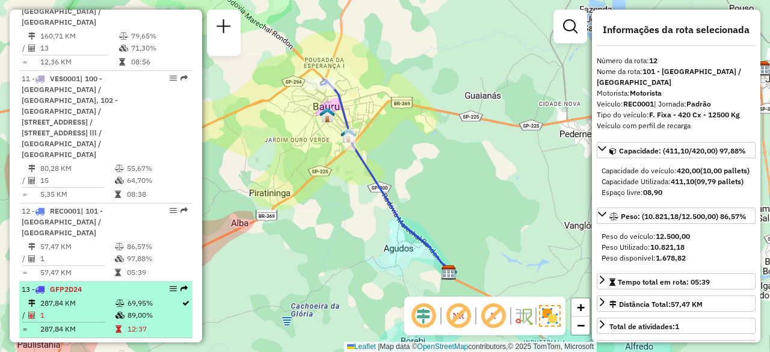
click at [85, 297] on td "287,84 KM" at bounding box center [77, 303] width 75 height 12
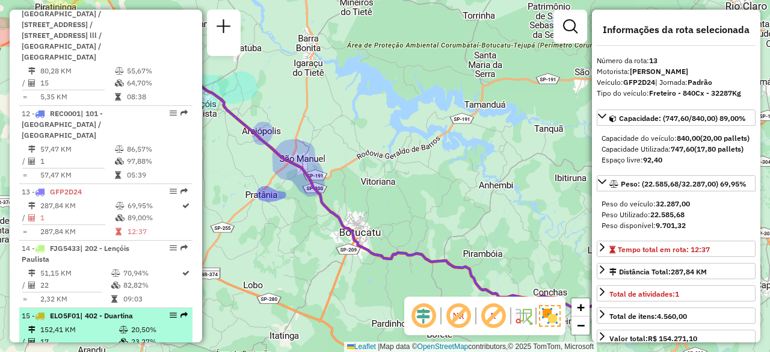
scroll to position [1367, 0]
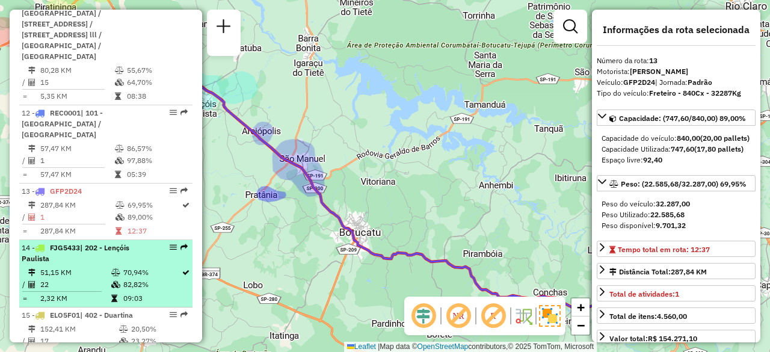
click at [84, 267] on td "51,15 KM" at bounding box center [75, 273] width 71 height 12
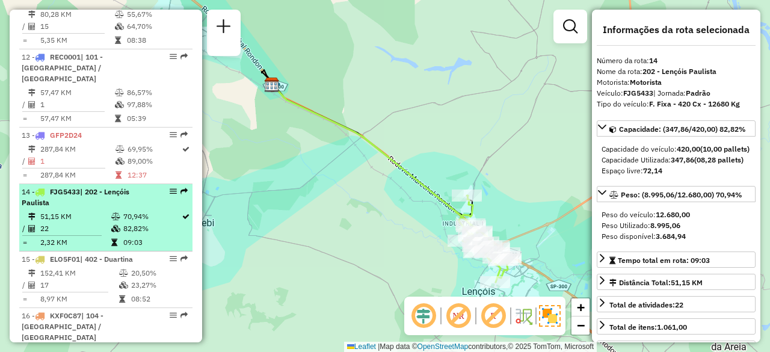
scroll to position [1423, 0]
click at [84, 267] on td "152,41 KM" at bounding box center [79, 273] width 79 height 12
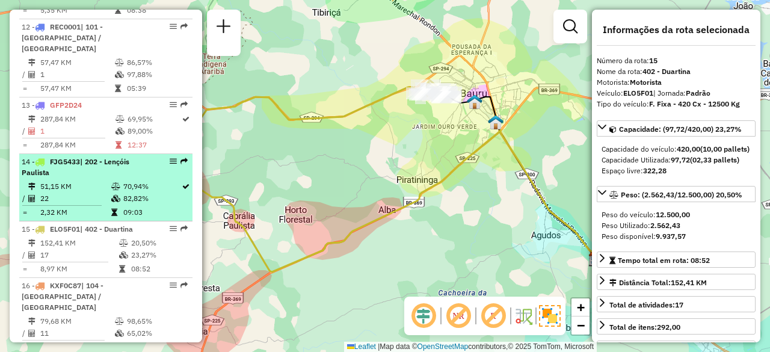
scroll to position [1452, 0]
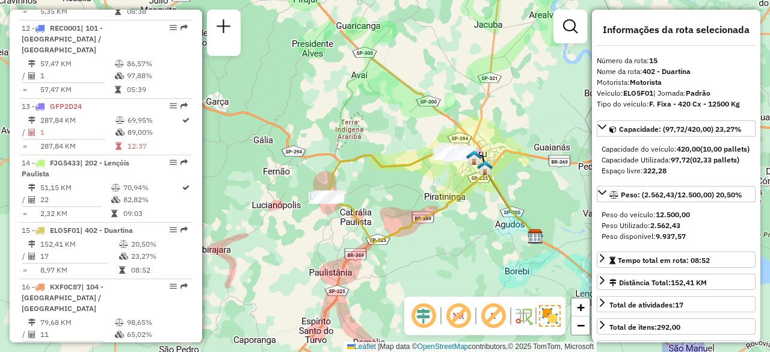
drag, startPoint x: 349, startPoint y: 153, endPoint x: 415, endPoint y: 187, distance: 73.7
click at [415, 187] on div "Janela de atendimento Grade de atendimento Capacidade Transportadoras Veículos …" at bounding box center [385, 176] width 770 height 352
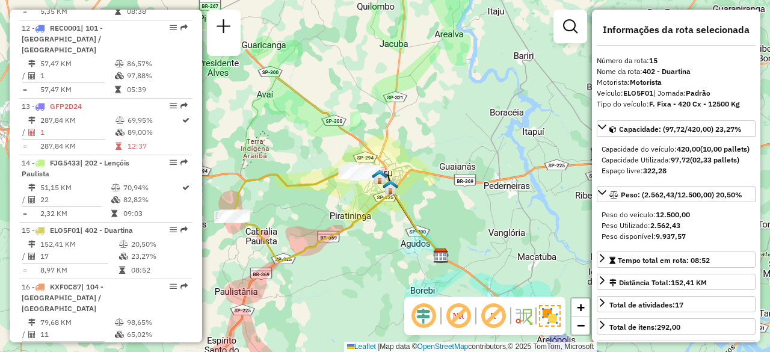
drag, startPoint x: 417, startPoint y: 183, endPoint x: 323, endPoint y: 202, distance: 96.4
click at [323, 202] on div "Janela de atendimento Grade de atendimento Capacidade Transportadoras Veículos …" at bounding box center [385, 176] width 770 height 352
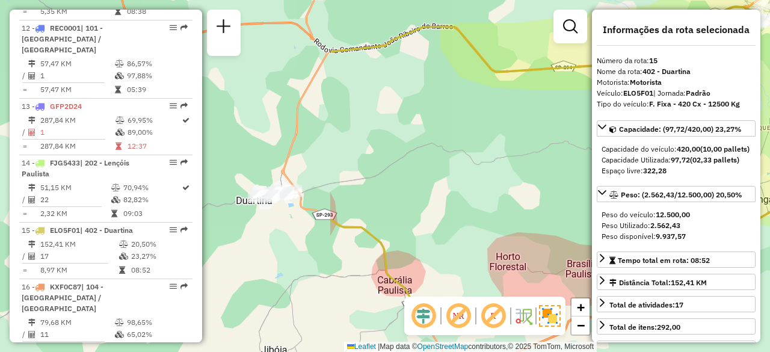
drag, startPoint x: 340, startPoint y: 197, endPoint x: 747, endPoint y: 115, distance: 415.6
click at [747, 115] on hb-router-mapa "Informações da Sessão 1257556 - 02/09/2025 Criação: 01/09/2025 18:08 Depósito: …" at bounding box center [385, 176] width 770 height 352
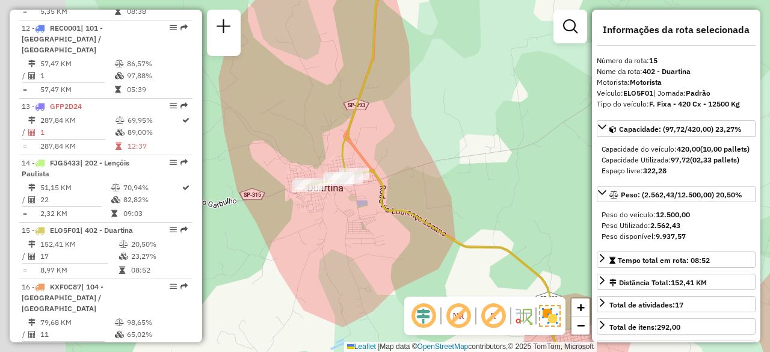
drag, startPoint x: 308, startPoint y: 212, endPoint x: 424, endPoint y: 193, distance: 117.7
click at [424, 193] on div "Janela de atendimento Grade de atendimento Capacidade Transportadoras Veículos …" at bounding box center [385, 176] width 770 height 352
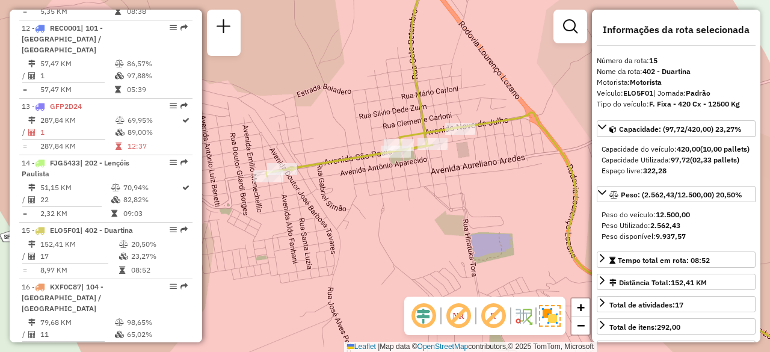
drag, startPoint x: 289, startPoint y: 191, endPoint x: 360, endPoint y: 196, distance: 71.1
click at [360, 196] on div "Janela de atendimento Grade de atendimento Capacidade Transportadoras Veículos …" at bounding box center [385, 176] width 770 height 352
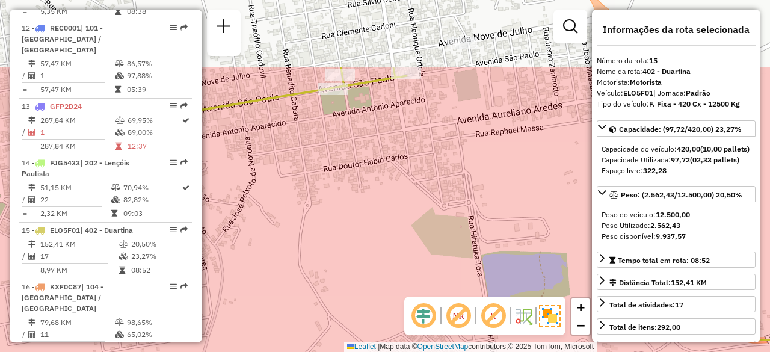
drag, startPoint x: 374, startPoint y: 112, endPoint x: 380, endPoint y: 256, distance: 143.9
click at [380, 256] on div "Janela de atendimento Grade de atendimento Capacidade Transportadoras Veículos …" at bounding box center [385, 176] width 770 height 352
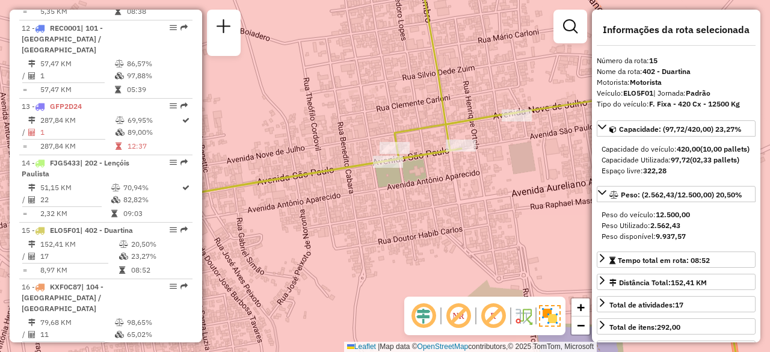
drag, startPoint x: 380, startPoint y: 256, endPoint x: 436, endPoint y: 286, distance: 63.8
click at [436, 286] on div "Janela de atendimento Grade de atendimento Capacidade Transportadoras Veículos …" at bounding box center [385, 176] width 770 height 352
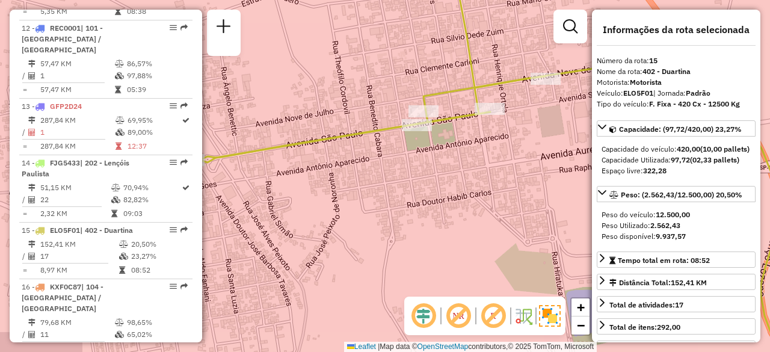
drag, startPoint x: 436, startPoint y: 286, endPoint x: 472, endPoint y: 244, distance: 55.9
click at [472, 244] on div "Janela de atendimento Grade de atendimento Capacidade Transportadoras Veículos …" at bounding box center [385, 176] width 770 height 352
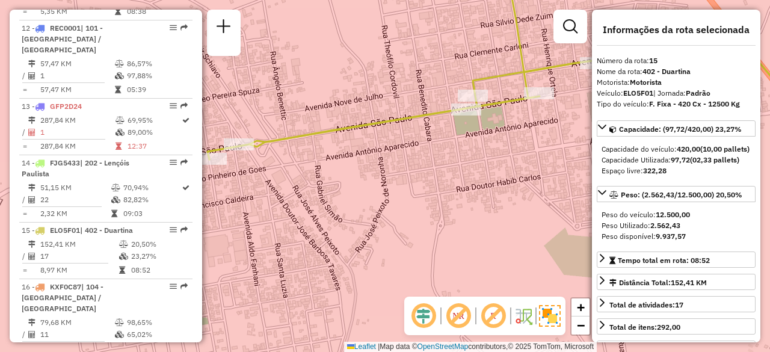
drag, startPoint x: 472, startPoint y: 244, endPoint x: 512, endPoint y: 235, distance: 40.1
click at [512, 235] on div "Janela de atendimento Grade de atendimento Capacidade Transportadoras Veículos …" at bounding box center [385, 176] width 770 height 352
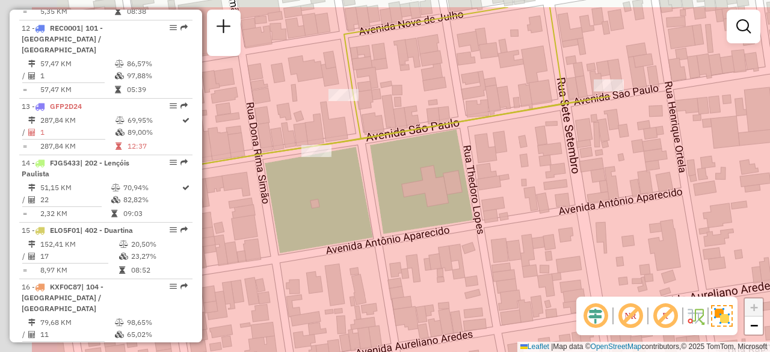
drag, startPoint x: 533, startPoint y: 113, endPoint x: 642, endPoint y: 155, distance: 116.8
click at [642, 155] on div "Janela de atendimento Grade de atendimento Capacidade Transportadoras Veículos …" at bounding box center [385, 176] width 770 height 352
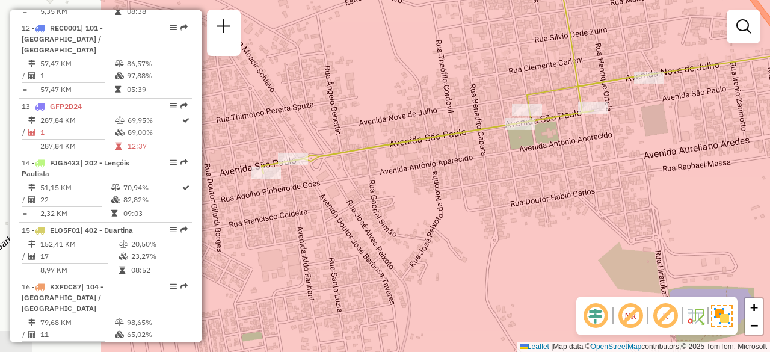
drag, startPoint x: 356, startPoint y: 205, endPoint x: 534, endPoint y: 180, distance: 179.9
click at [534, 180] on div "Janela de atendimento Grade de atendimento Capacidade Transportadoras Veículos …" at bounding box center [385, 176] width 770 height 352
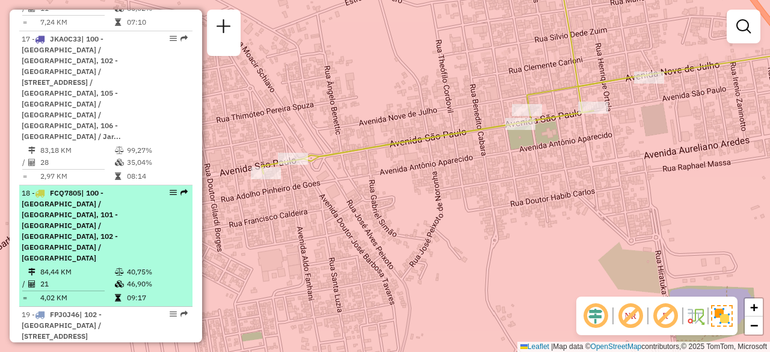
scroll to position [1779, 0]
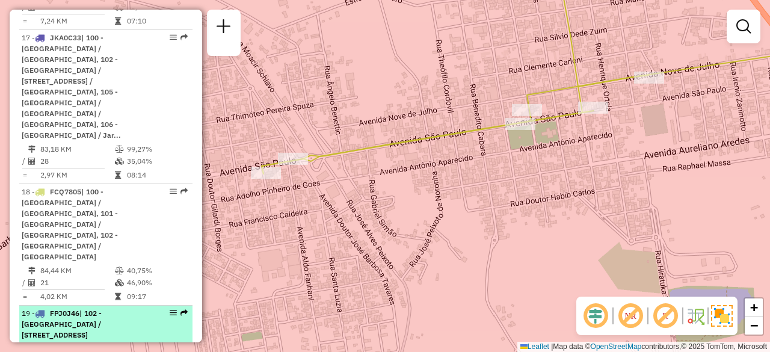
click at [85, 309] on span "| 102 - [GEOGRAPHIC_DATA] / [STREET_ADDRESS]" at bounding box center [62, 324] width 80 height 31
select select "**********"
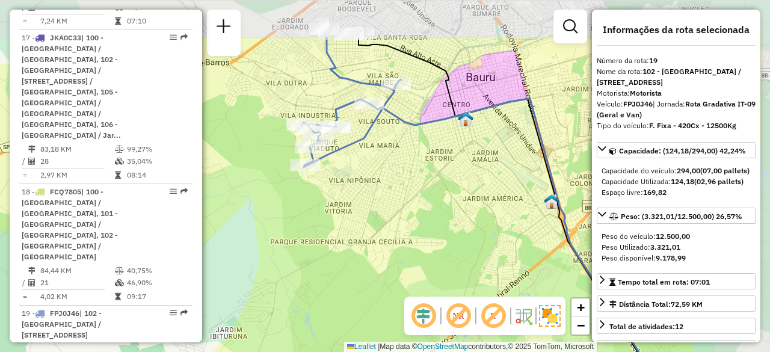
drag, startPoint x: 480, startPoint y: 76, endPoint x: 388, endPoint y: 157, distance: 123.2
click at [388, 157] on div "Janela de atendimento Grade de atendimento Capacidade Transportadoras Veículos …" at bounding box center [385, 176] width 770 height 352
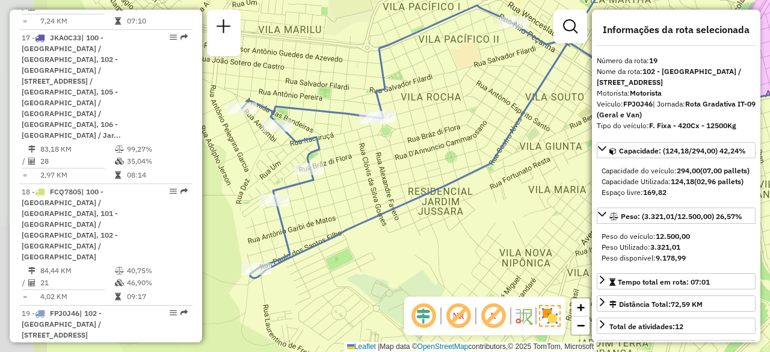
drag, startPoint x: 347, startPoint y: 135, endPoint x: 457, endPoint y: 125, distance: 110.6
click at [457, 125] on div "Janela de atendimento Grade de atendimento Capacidade Transportadoras Veículos …" at bounding box center [385, 176] width 770 height 352
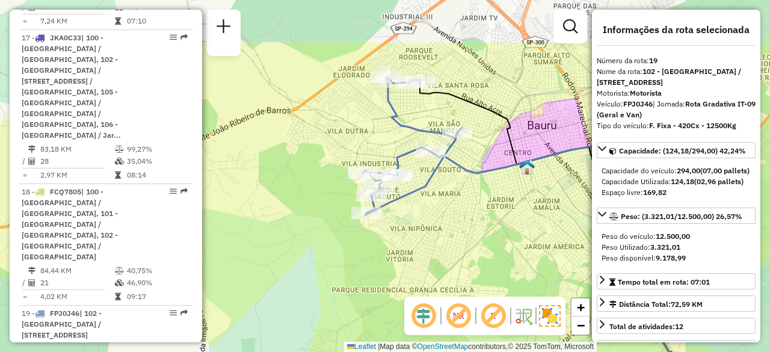
drag, startPoint x: 484, startPoint y: 18, endPoint x: 392, endPoint y: 133, distance: 146.9
click at [420, 133] on icon at bounding box center [580, 273] width 320 height 384
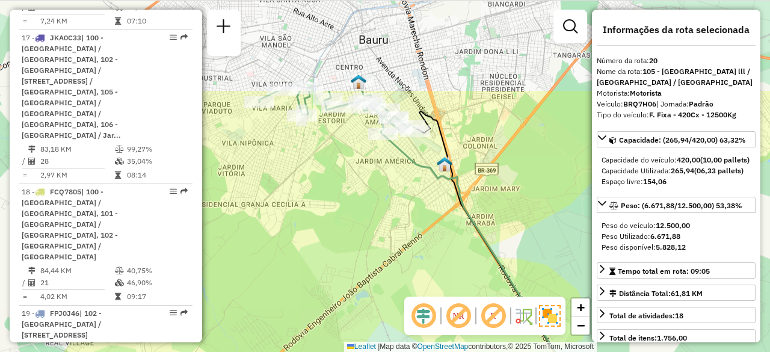
drag, startPoint x: 300, startPoint y: 72, endPoint x: 396, endPoint y: 197, distance: 158.4
click at [396, 197] on div "Janela de atendimento Grade de atendimento Capacidade Transportadoras Veículos …" at bounding box center [385, 176] width 770 height 352
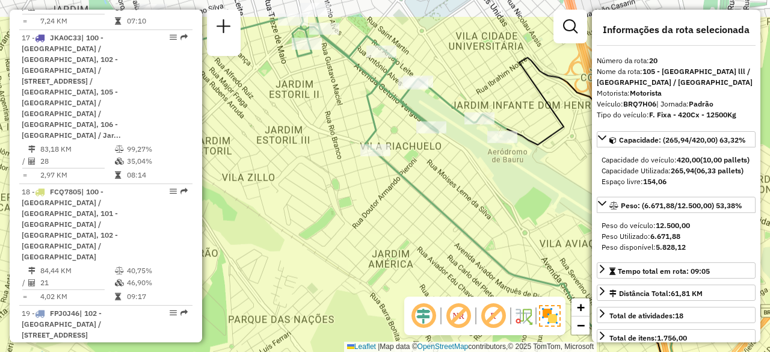
drag, startPoint x: 410, startPoint y: 114, endPoint x: 427, endPoint y: 167, distance: 55.6
click at [427, 167] on div "Janela de atendimento Grade de atendimento Capacidade Transportadoras Veículos …" at bounding box center [385, 176] width 770 height 352
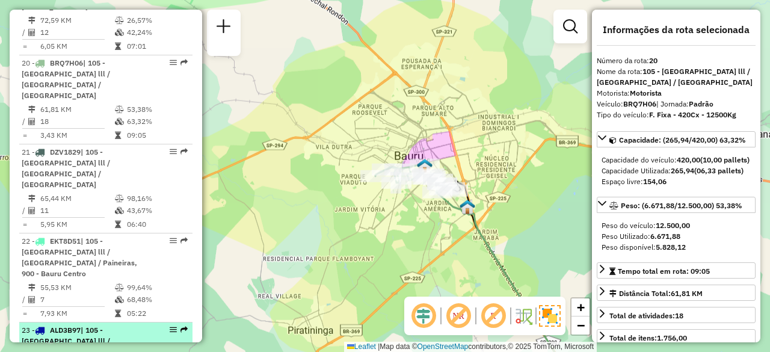
scroll to position [2115, 0]
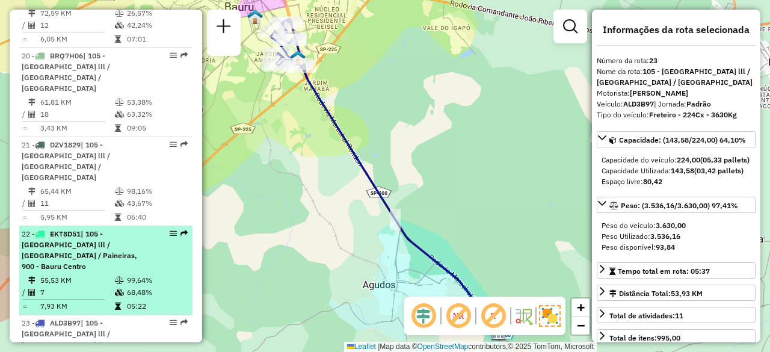
click at [88, 298] on td at bounding box center [68, 299] width 93 height 2
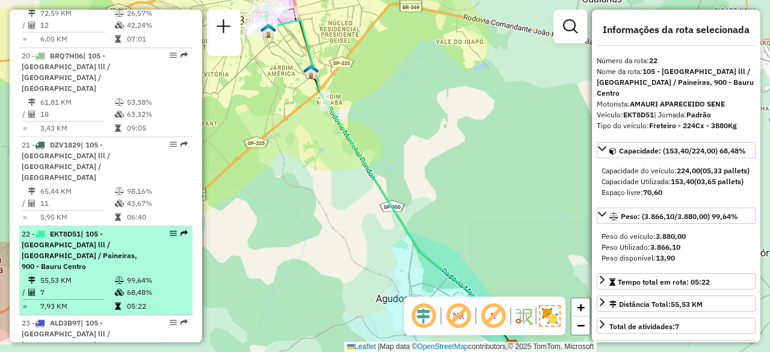
scroll to position [2022, 0]
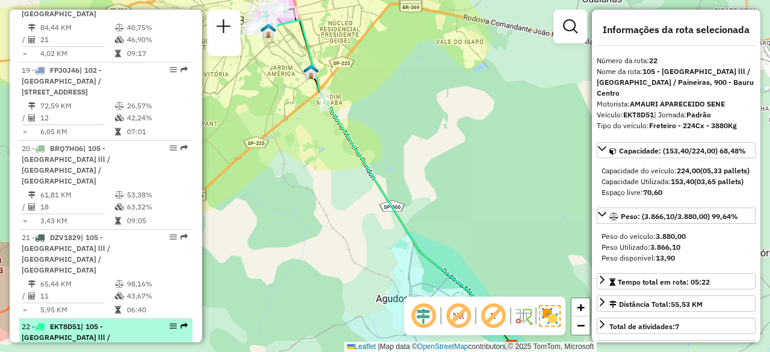
click at [88, 278] on td "65,44 KM" at bounding box center [77, 284] width 75 height 12
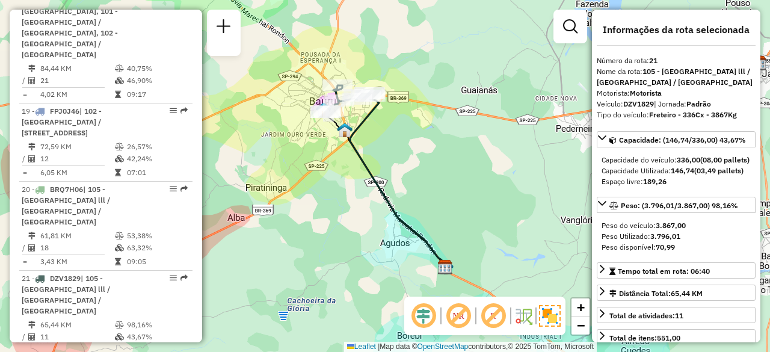
scroll to position [1980, 0]
click at [88, 257] on td "3,43 KM" at bounding box center [77, 263] width 75 height 12
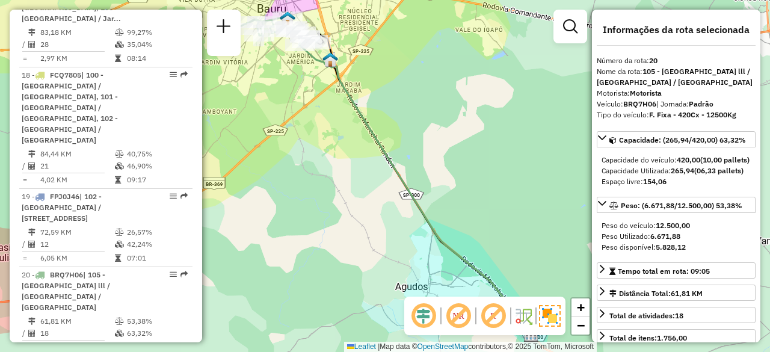
click at [88, 238] on td "12" at bounding box center [77, 244] width 75 height 12
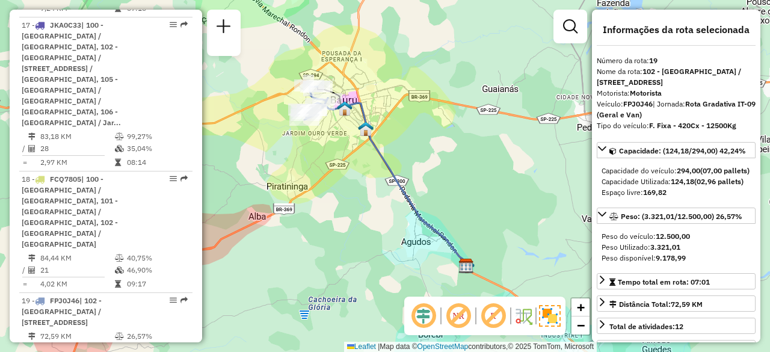
scroll to position [1791, 0]
click at [88, 175] on div "18 - FCQ7805 | 100 - Parque das Nações / Parque Rossi, 101 - Nova Bauru / Parqu…" at bounding box center [86, 213] width 128 height 76
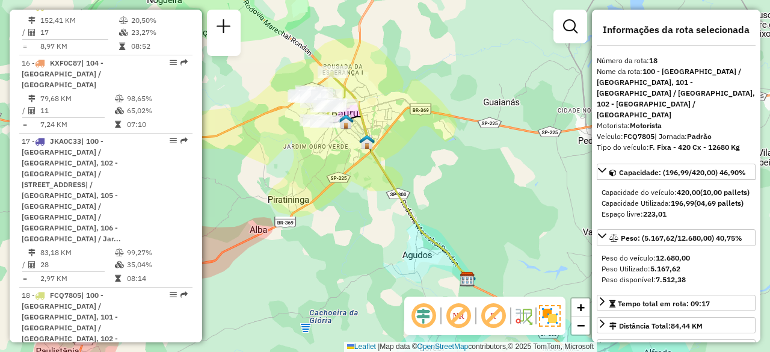
scroll to position [1674, 0]
click at [462, 318] on em at bounding box center [458, 316] width 29 height 29
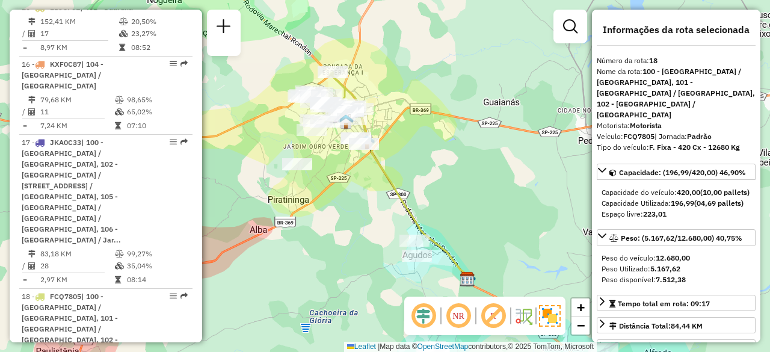
click at [297, 253] on div "Janela de atendimento Grade de atendimento Capacidade Transportadoras Veículos …" at bounding box center [385, 176] width 770 height 352
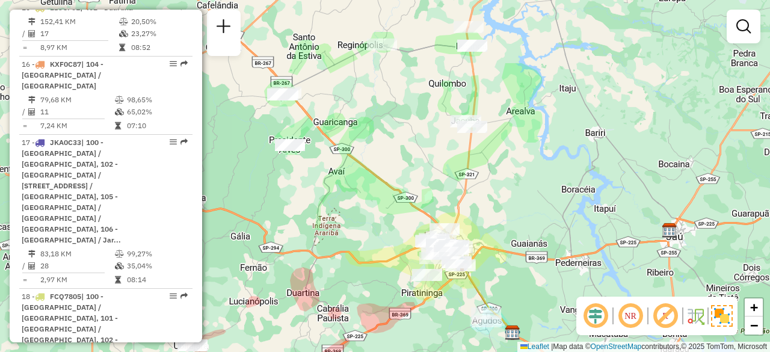
drag, startPoint x: 363, startPoint y: 94, endPoint x: 493, endPoint y: 161, distance: 146.1
click at [493, 161] on div "Janela de atendimento Grade de atendimento Capacidade Transportadoras Veículos …" at bounding box center [385, 176] width 770 height 352
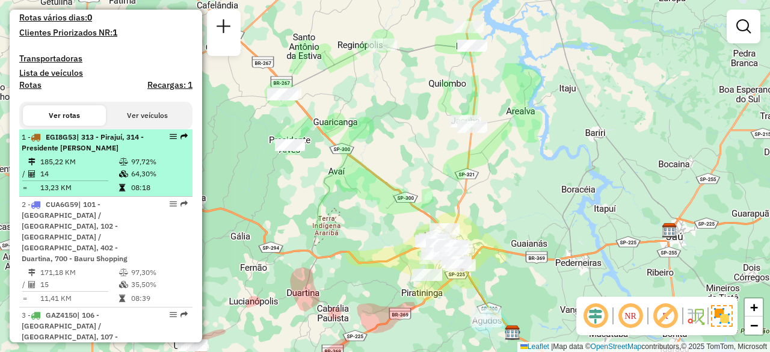
scroll to position [353, 0]
click at [101, 167] on td "185,22 KM" at bounding box center [79, 161] width 79 height 12
select select "**********"
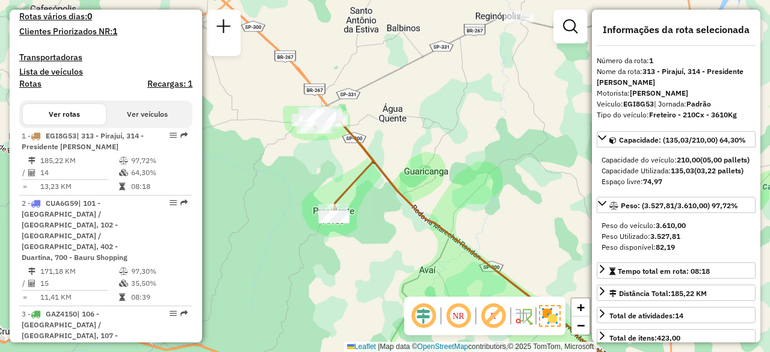
drag, startPoint x: 288, startPoint y: 93, endPoint x: 374, endPoint y: 234, distance: 164.7
click at [374, 234] on div "Janela de atendimento Grade de atendimento Capacidade Transportadoras Veículos …" at bounding box center [385, 176] width 770 height 352
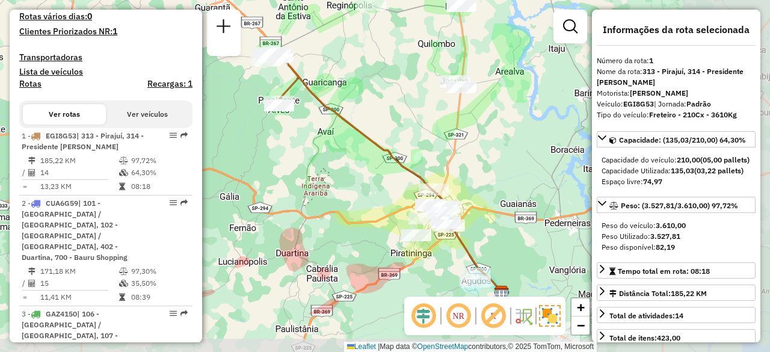
drag, startPoint x: 468, startPoint y: 158, endPoint x: 372, endPoint y: 85, distance: 120.6
click at [372, 85] on div "Janela de atendimento Grade de atendimento Capacidade Transportadoras Veículos …" at bounding box center [385, 176] width 770 height 352
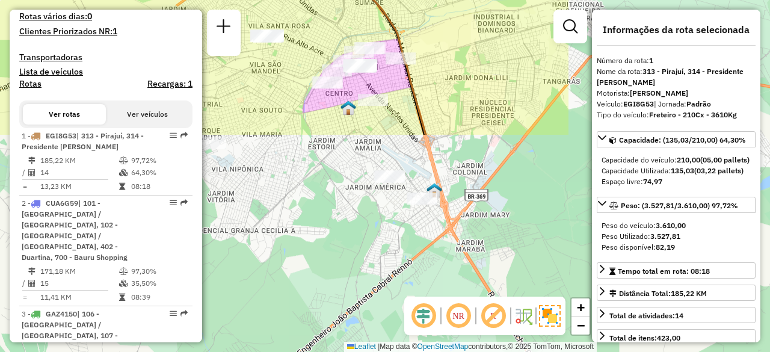
drag, startPoint x: 417, startPoint y: 200, endPoint x: 138, endPoint y: -52, distance: 376.2
click at [138, 0] on html "Aguarde... Pop-up bloqueado! Seu navegador bloqueou automáticamente a abertura …" at bounding box center [385, 176] width 770 height 352
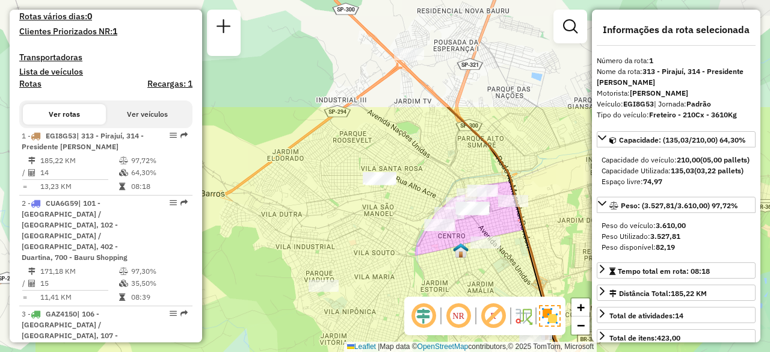
drag, startPoint x: 393, startPoint y: 238, endPoint x: 521, endPoint y: 380, distance: 191.4
click at [521, 351] on html "Aguarde... Pop-up bloqueado! Seu navegador bloqueou automáticamente a abertura …" at bounding box center [385, 176] width 770 height 352
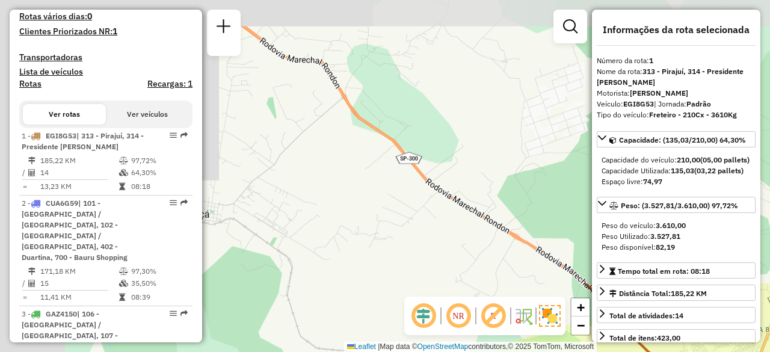
drag, startPoint x: 289, startPoint y: 61, endPoint x: 554, endPoint y: 380, distance: 414.2
click at [554, 351] on html "Aguarde... Pop-up bloqueado! Seu navegador bloqueou automáticamente a abertura …" at bounding box center [385, 176] width 770 height 352
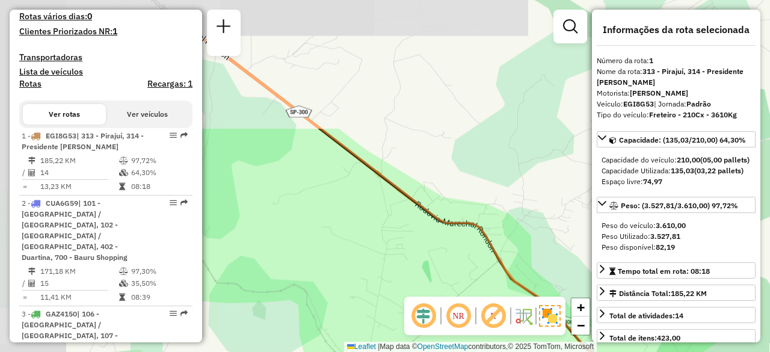
drag, startPoint x: 330, startPoint y: 179, endPoint x: 596, endPoint y: 380, distance: 333.8
click at [596, 351] on html "Aguarde... Pop-up bloqueado! Seu navegador bloqueou automáticamente a abertura …" at bounding box center [385, 176] width 770 height 352
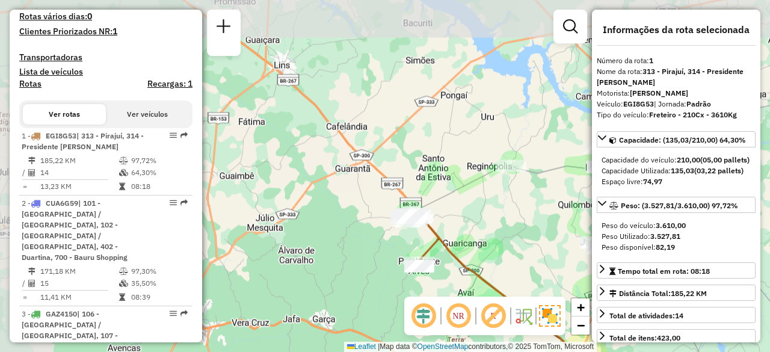
drag, startPoint x: 373, startPoint y: 164, endPoint x: 493, endPoint y: 264, distance: 156.0
click at [493, 264] on div "Janela de atendimento Grade de atendimento Capacidade Transportadoras Veículos …" at bounding box center [385, 176] width 770 height 352
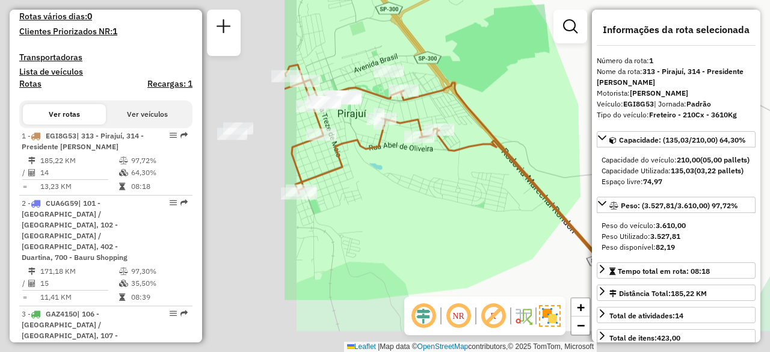
drag, startPoint x: 362, startPoint y: 215, endPoint x: 723, endPoint y: 151, distance: 367.3
click at [723, 151] on hb-router-mapa "Informações da Sessão 1257556 - 02/09/2025 Criação: 01/09/2025 18:08 Depósito: …" at bounding box center [385, 176] width 770 height 352
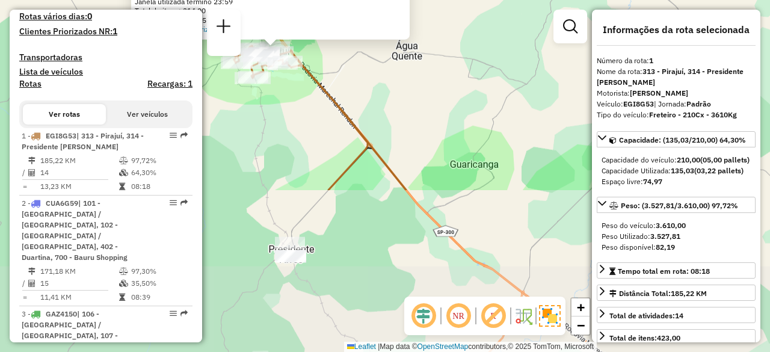
drag, startPoint x: 355, startPoint y: 300, endPoint x: 258, endPoint y: 103, distance: 219.9
click at [258, 103] on div "Rota 1 - Placa EGI8G53 10899423 - MARCIA REGINA ZUQUIE Atividade não roteirizad…" at bounding box center [385, 176] width 770 height 352
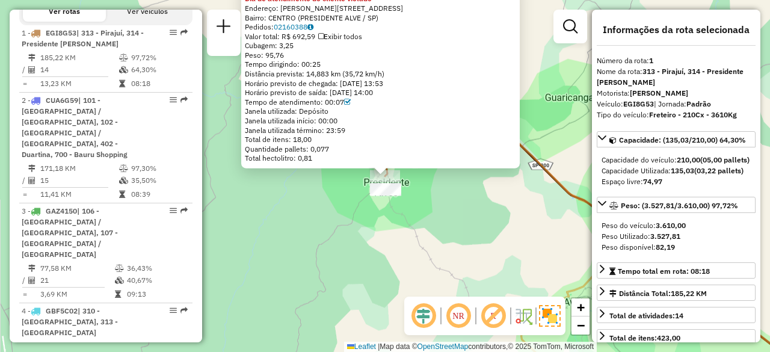
scroll to position [482, 0]
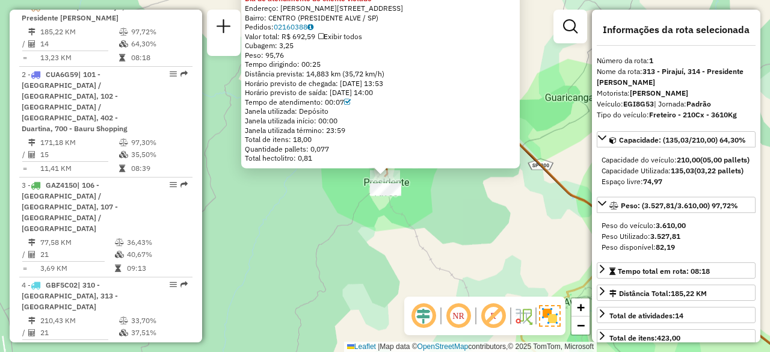
click at [296, 181] on div "10820267 - ADAILTO LUIZ MARTINS Dia de atendimento do cliente violado Endereço:…" at bounding box center [385, 176] width 770 height 352
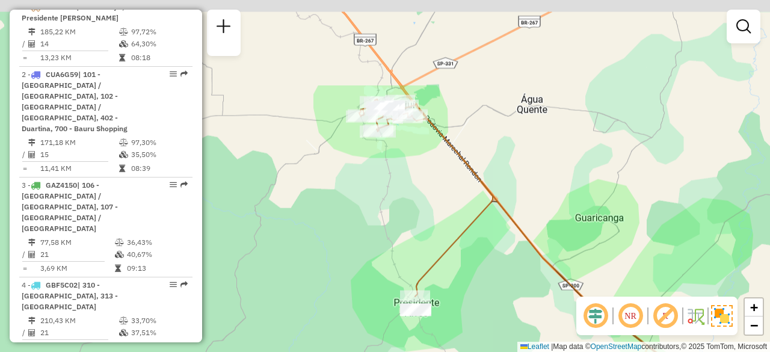
drag, startPoint x: 413, startPoint y: 137, endPoint x: 443, endPoint y: 257, distance: 124.1
click at [443, 257] on icon at bounding box center [426, 197] width 134 height 197
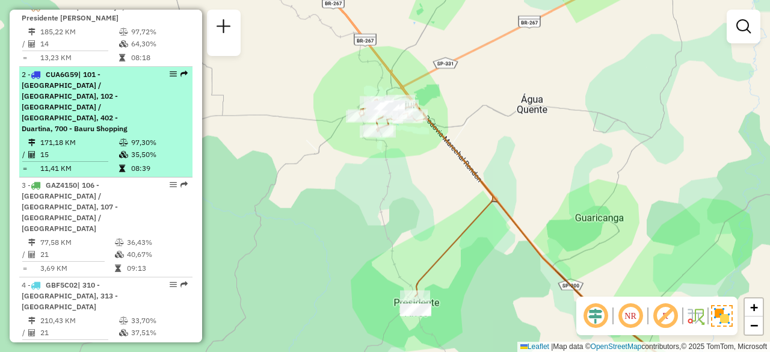
click at [85, 121] on span "| 101 - [GEOGRAPHIC_DATA] / [GEOGRAPHIC_DATA], 102 - [GEOGRAPHIC_DATA] / [GEOGR…" at bounding box center [75, 101] width 106 height 63
select select "**********"
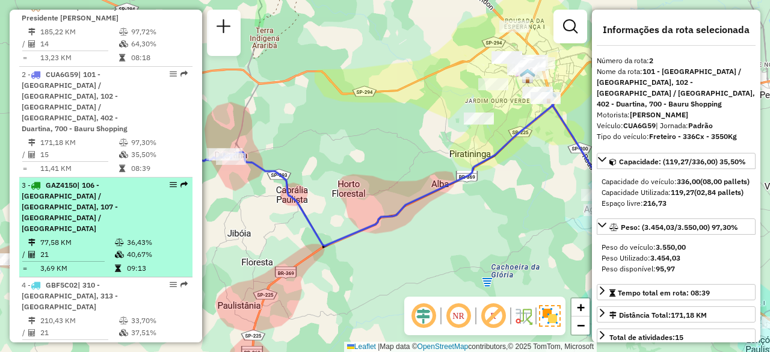
click at [85, 249] on td "21" at bounding box center [77, 255] width 75 height 12
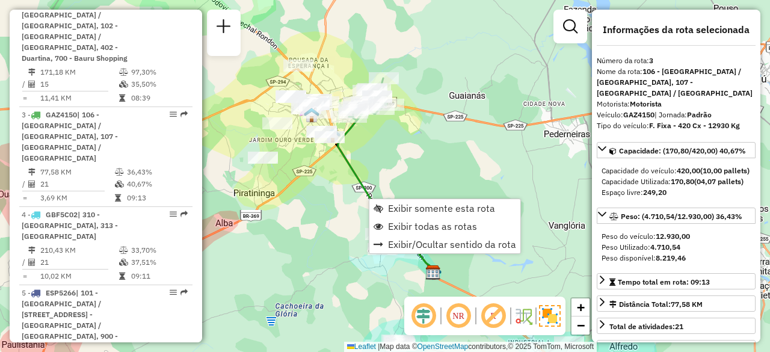
scroll to position [639, 0]
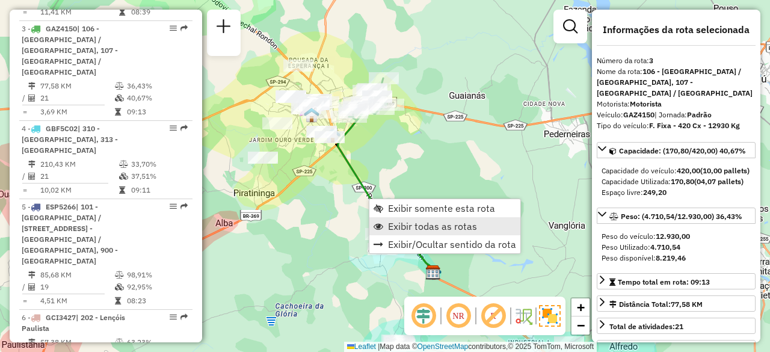
click at [409, 223] on span "Exibir todas as rotas" at bounding box center [432, 226] width 89 height 10
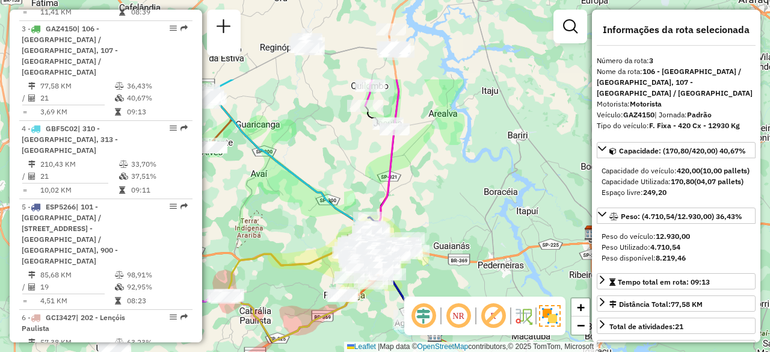
drag, startPoint x: 434, startPoint y: 165, endPoint x: 437, endPoint y: 280, distance: 114.4
click at [437, 280] on div "Janela de atendimento Grade de atendimento Capacidade Transportadoras Veículos …" at bounding box center [385, 176] width 770 height 352
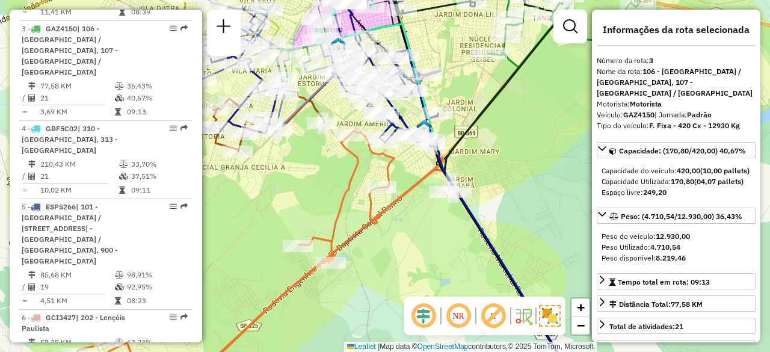
drag, startPoint x: 485, startPoint y: 165, endPoint x: 568, endPoint y: 197, distance: 88.7
click at [568, 197] on div "Janela de atendimento Grade de atendimento Capacidade Transportadoras Veículos …" at bounding box center [385, 176] width 770 height 352
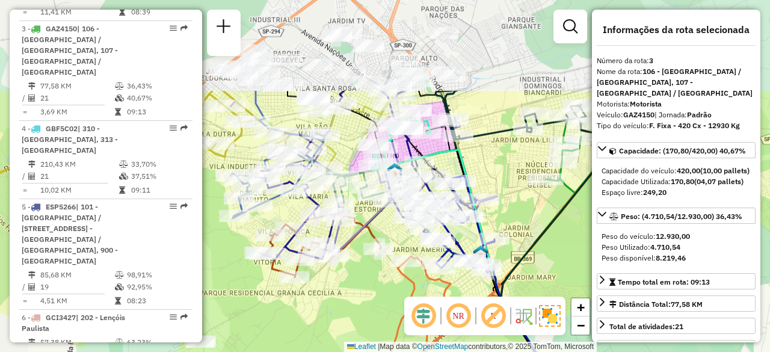
drag, startPoint x: 510, startPoint y: 147, endPoint x: 563, endPoint y: 272, distance: 135.9
click at [563, 272] on div "Janela de atendimento Grade de atendimento Capacidade Transportadoras Veículos …" at bounding box center [385, 176] width 770 height 352
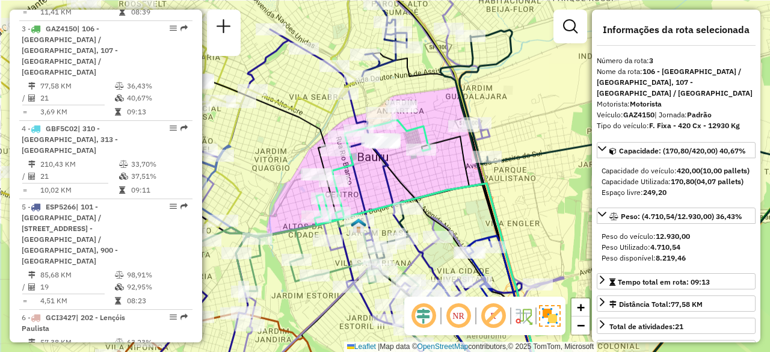
drag, startPoint x: 354, startPoint y: 147, endPoint x: 434, endPoint y: 182, distance: 88.1
click at [434, 182] on div "Janela de atendimento Grade de atendimento Capacidade Transportadoras Veículos …" at bounding box center [385, 176] width 770 height 352
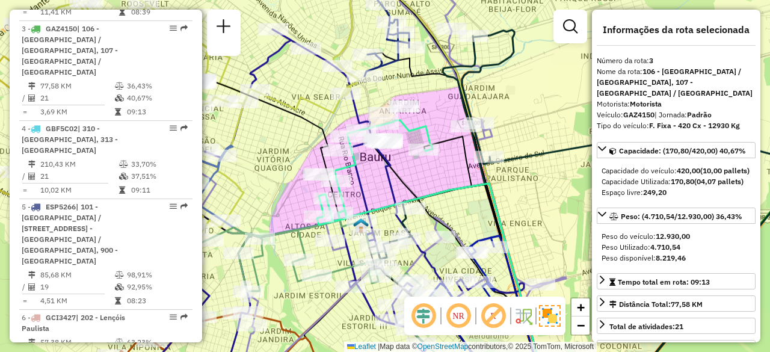
click at [434, 182] on div "Janela de atendimento Grade de atendimento Capacidade Transportadoras Veículos …" at bounding box center [385, 176] width 770 height 352
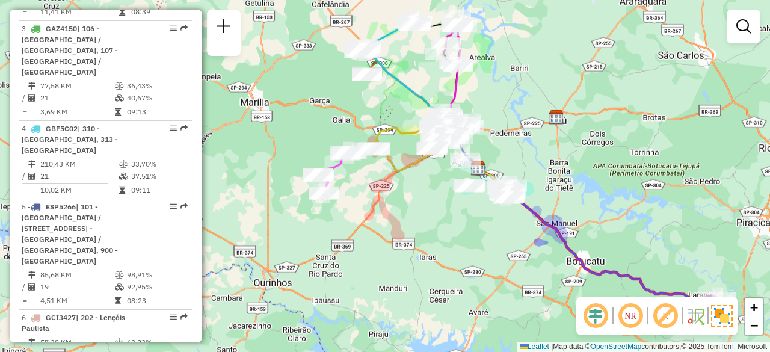
click at [629, 321] on em at bounding box center [630, 316] width 29 height 29
click at [631, 317] on em at bounding box center [630, 316] width 29 height 29
select select "**********"
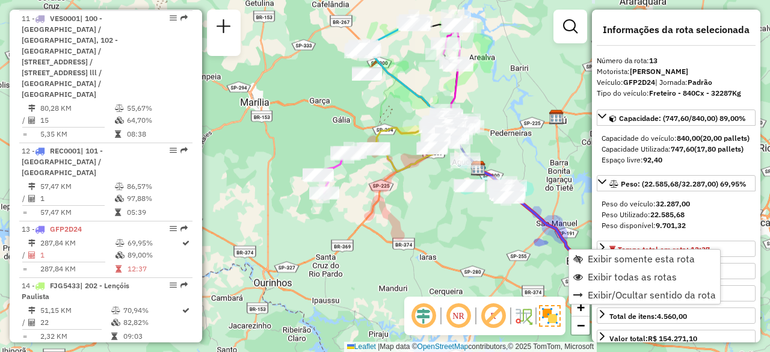
scroll to position [1451, 0]
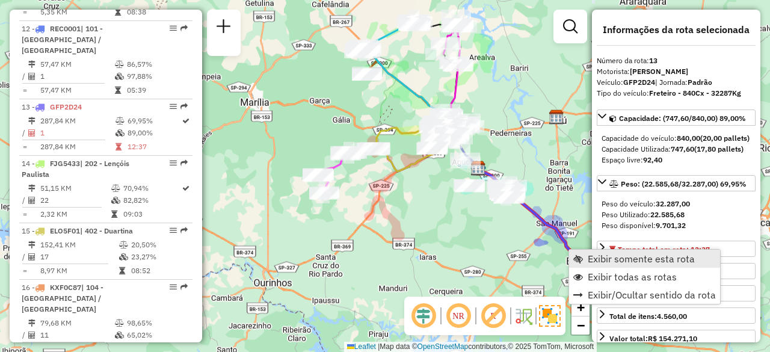
click at [631, 257] on span "Exibir somente esta rota" at bounding box center [641, 259] width 107 height 10
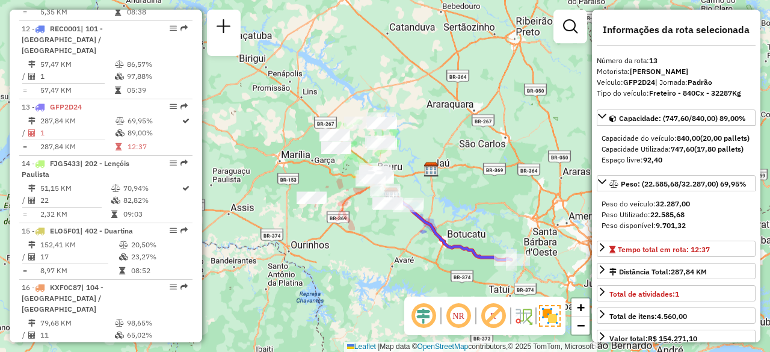
click at [474, 244] on icon at bounding box center [452, 227] width 120 height 65
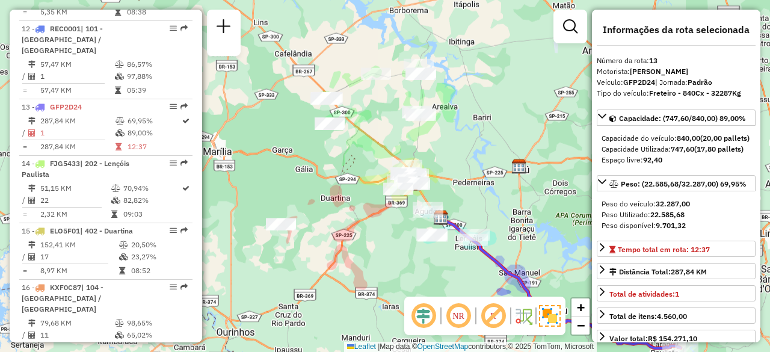
drag, startPoint x: 404, startPoint y: 178, endPoint x: 474, endPoint y: 167, distance: 70.6
click at [474, 167] on div "Janela de atendimento Grade de atendimento Capacidade Transportadoras Veículos …" at bounding box center [385, 176] width 770 height 352
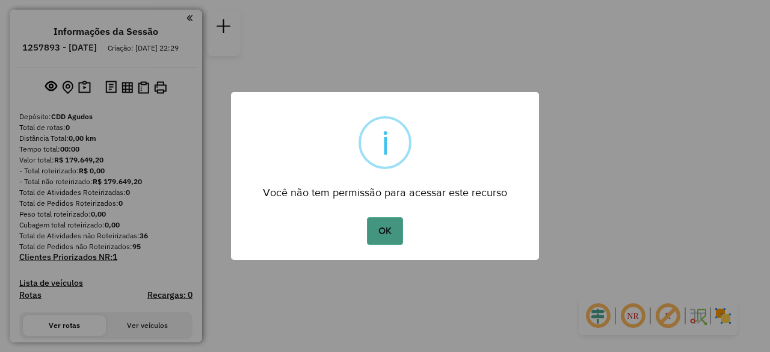
click at [386, 234] on button "OK" at bounding box center [385, 231] width 36 height 28
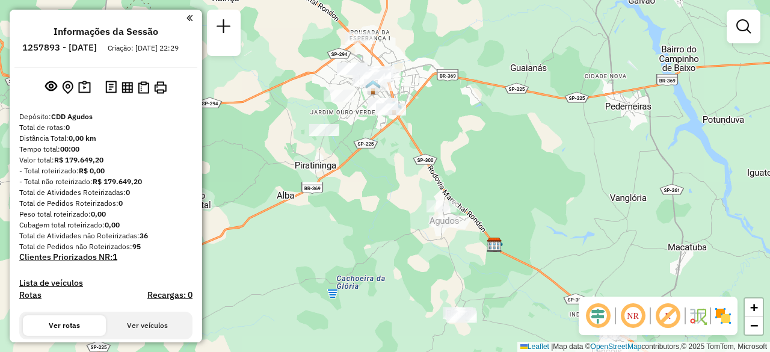
drag, startPoint x: 371, startPoint y: 127, endPoint x: 538, endPoint y: 173, distance: 172.9
click at [538, 173] on div "Janela de atendimento Grade de atendimento Capacidade Transportadoras Veículos …" at bounding box center [385, 176] width 770 height 352
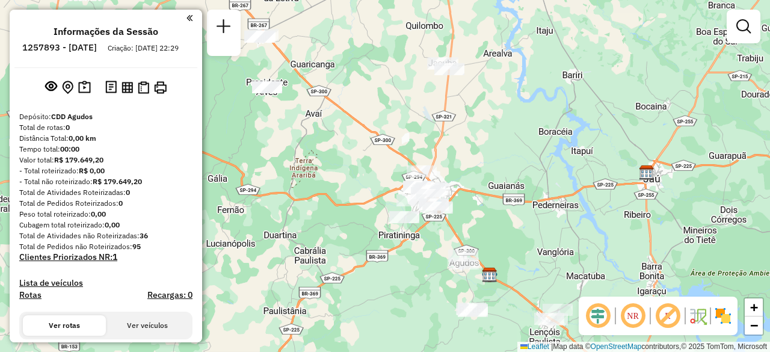
drag, startPoint x: 545, startPoint y: 170, endPoint x: 526, endPoint y: 236, distance: 68.9
click at [526, 236] on div "Janela de atendimento Grade de atendimento Capacidade Transportadoras Veículos …" at bounding box center [385, 176] width 770 height 352
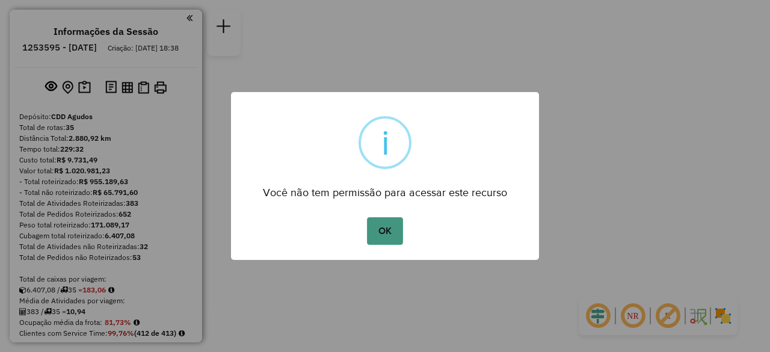
click at [383, 232] on button "OK" at bounding box center [385, 231] width 36 height 28
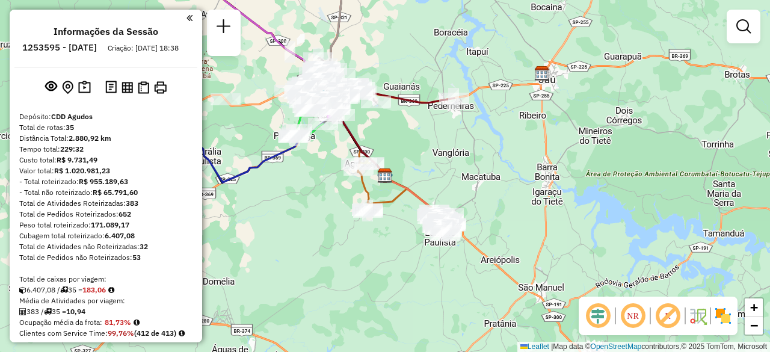
click at [400, 138] on div "Janela de atendimento Grade de atendimento Capacidade Transportadoras Veículos …" at bounding box center [385, 176] width 770 height 352
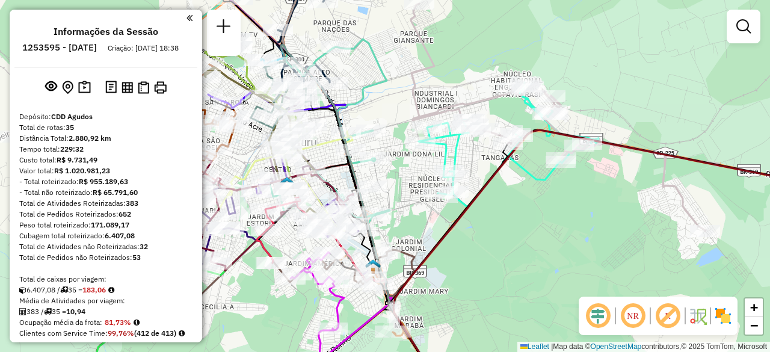
click at [720, 314] on img at bounding box center [723, 315] width 19 height 19
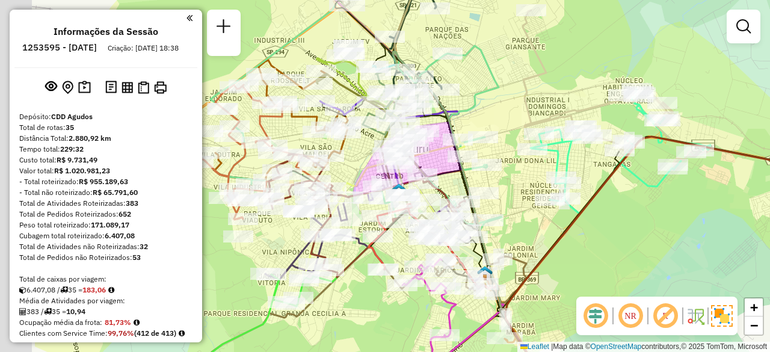
drag, startPoint x: 480, startPoint y: 274, endPoint x: 595, endPoint y: 281, distance: 115.1
click at [595, 281] on div "Janela de atendimento Grade de atendimento Capacidade Transportadoras Veículos …" at bounding box center [385, 176] width 770 height 352
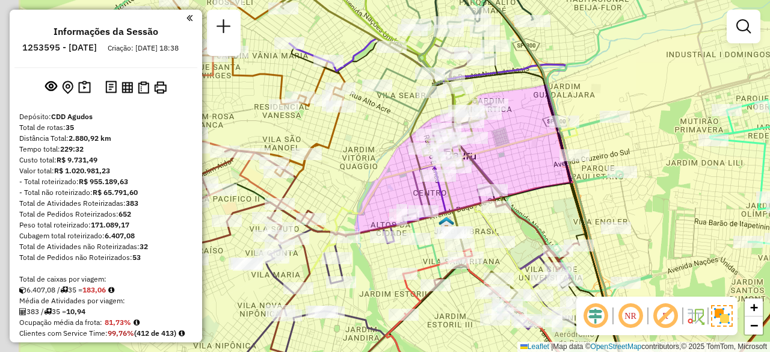
drag, startPoint x: 452, startPoint y: 214, endPoint x: 548, endPoint y: 197, distance: 97.1
click at [548, 197] on div "Janela de atendimento Grade de atendimento Capacidade Transportadoras Veículos …" at bounding box center [385, 176] width 770 height 352
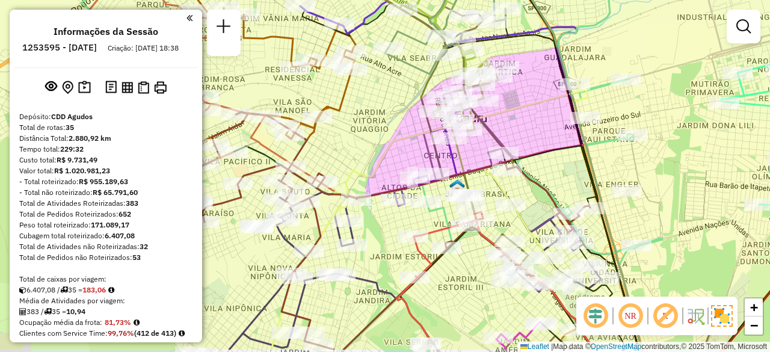
drag, startPoint x: 548, startPoint y: 203, endPoint x: 558, endPoint y: 165, distance: 38.9
click at [558, 165] on div "Janela de atendimento Grade de atendimento Capacidade Transportadoras Veículos …" at bounding box center [385, 176] width 770 height 352
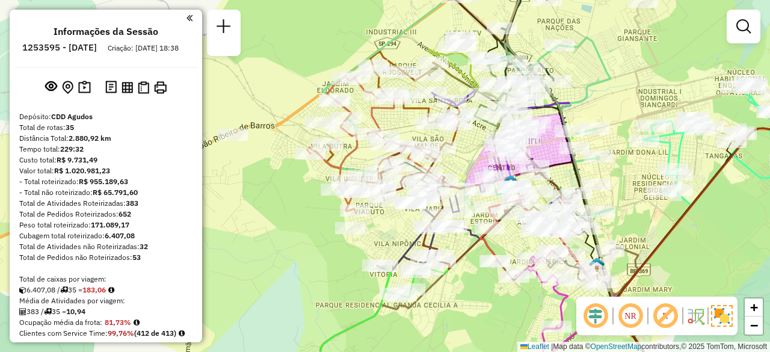
select select "**********"
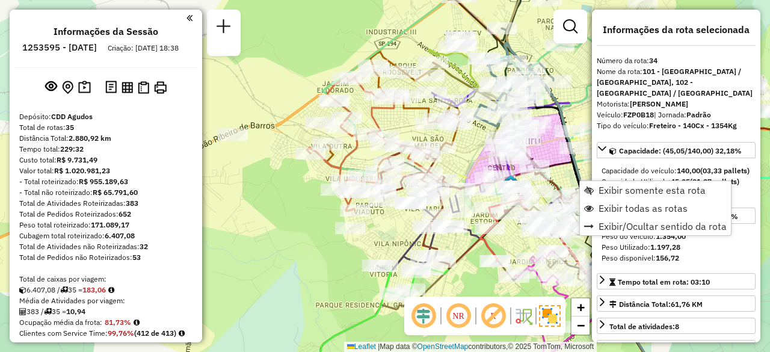
scroll to position [2905, 0]
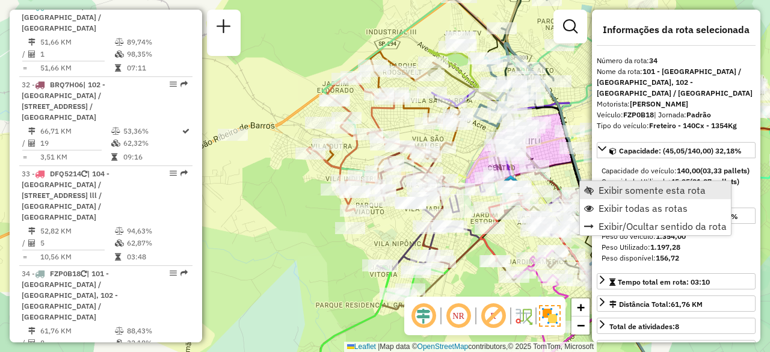
click at [626, 196] on link "Exibir somente esta rota" at bounding box center [655, 190] width 151 height 18
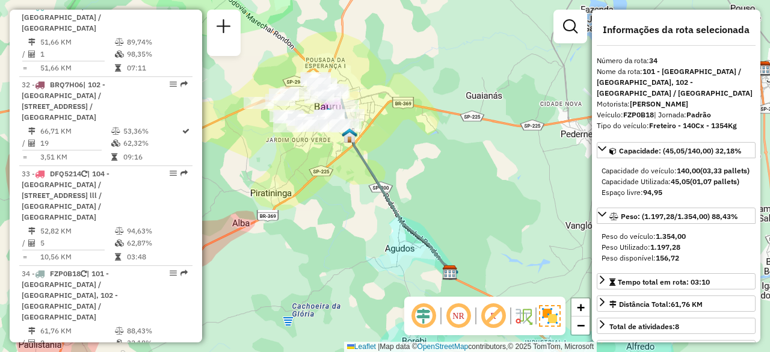
click at [459, 317] on em at bounding box center [458, 316] width 29 height 29
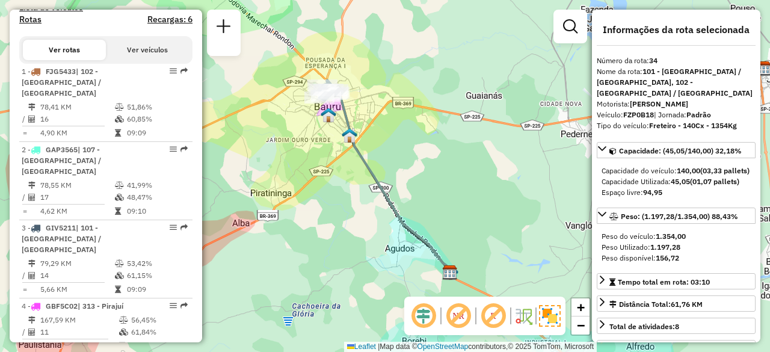
scroll to position [419, 0]
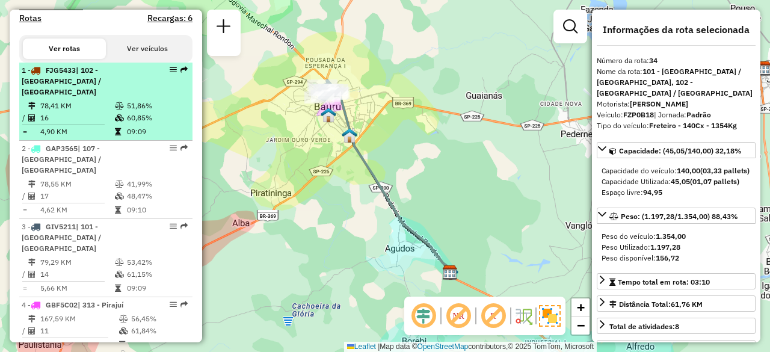
click at [76, 112] on td "78,41 KM" at bounding box center [77, 106] width 75 height 12
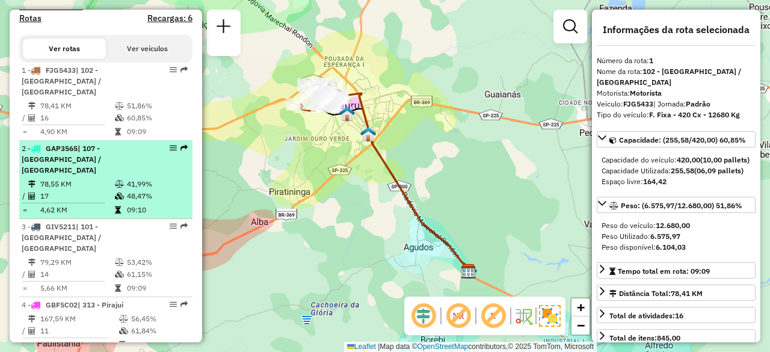
click at [104, 169] on div "2 - GAP3565 | 107 - Parque Paulista / Tangarás" at bounding box center [86, 159] width 128 height 32
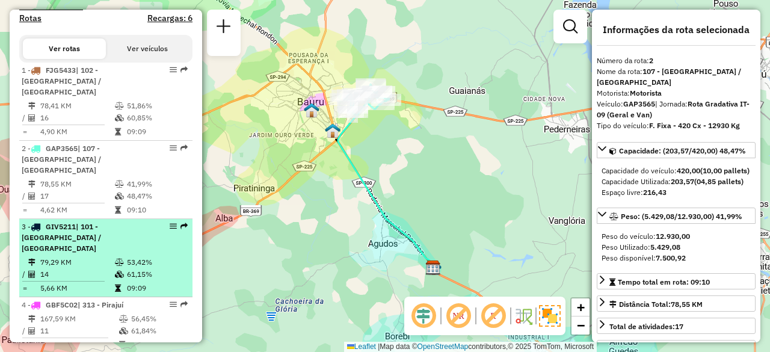
click at [101, 226] on span "| 101 - Nova Bauru / Parque São Geraldo" at bounding box center [61, 237] width 79 height 31
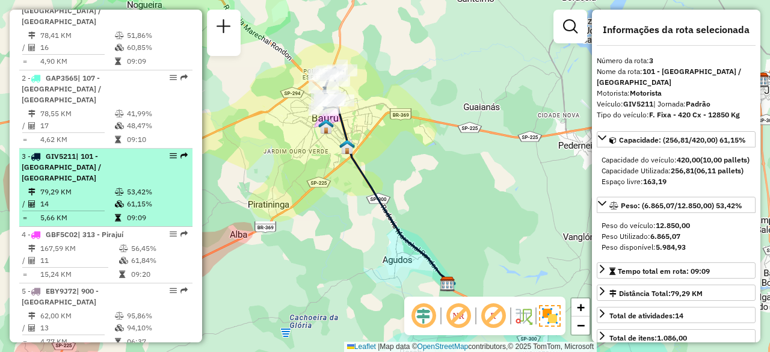
scroll to position [490, 0]
click at [102, 229] on span "| 313 - Pirajuí" at bounding box center [101, 233] width 46 height 9
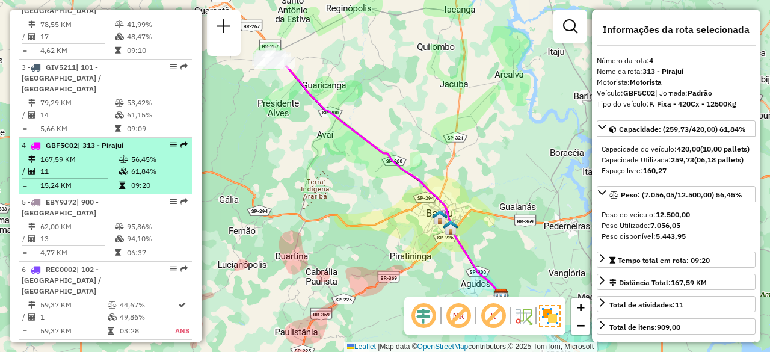
scroll to position [579, 0]
click at [94, 232] on td "13" at bounding box center [77, 238] width 75 height 12
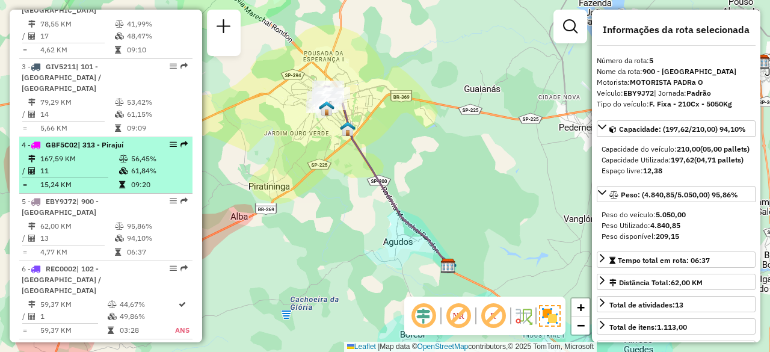
scroll to position [612, 0]
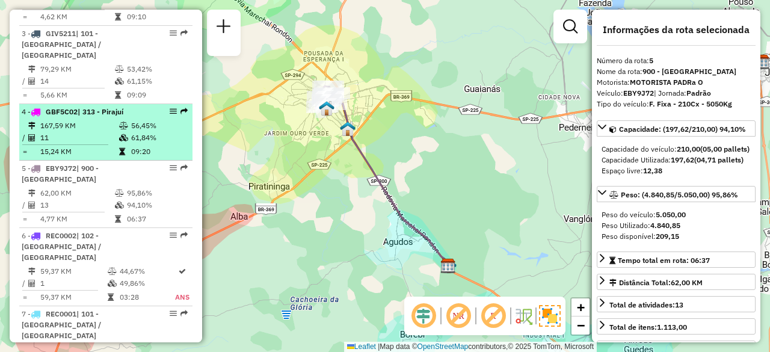
click at [94, 231] on span "| 102 - [GEOGRAPHIC_DATA] / [GEOGRAPHIC_DATA]" at bounding box center [61, 246] width 79 height 31
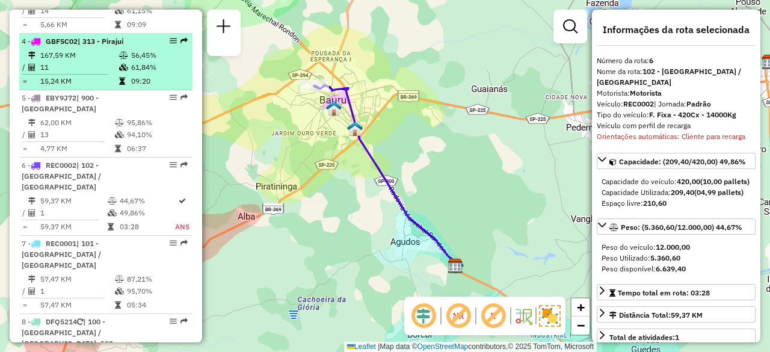
scroll to position [683, 0]
click at [94, 238] on span "| 101 - Nova Bauru / Parque São Geraldo" at bounding box center [61, 253] width 79 height 31
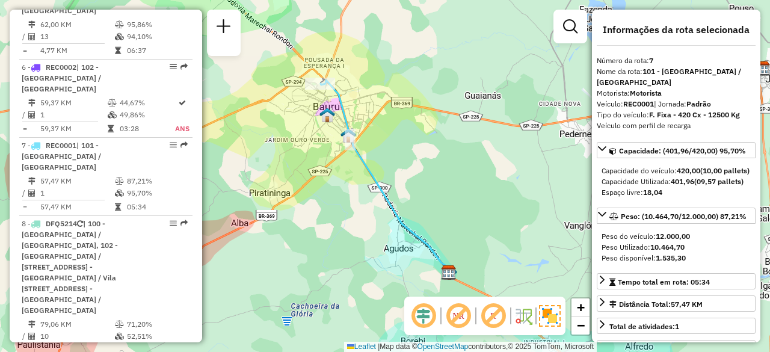
scroll to position [781, 0]
click at [94, 222] on span "| 100 - Parque das Nações / Parque Rossi, 102 - Parque Roosevelt / Jardim Rosa …" at bounding box center [70, 266] width 96 height 96
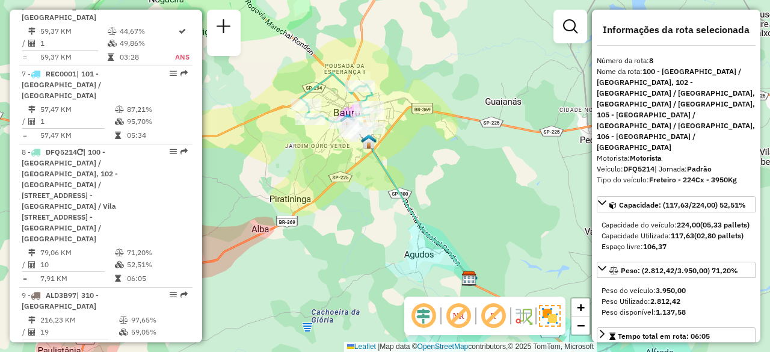
scroll to position [869, 0]
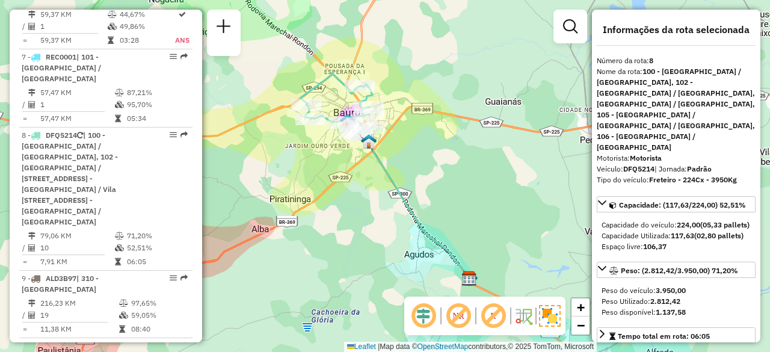
click at [94, 274] on span "| 310 - Reginópolis" at bounding box center [60, 284] width 77 height 20
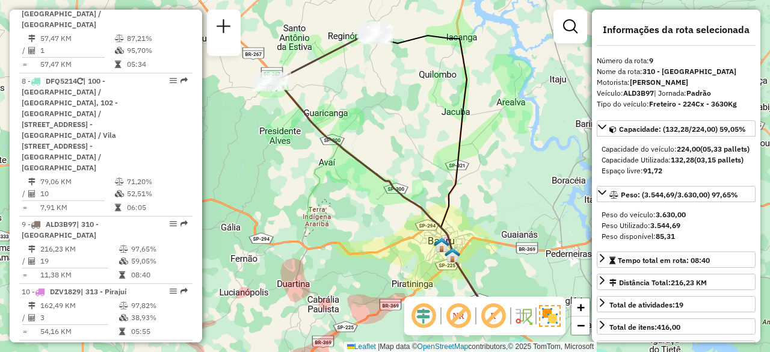
scroll to position [927, 0]
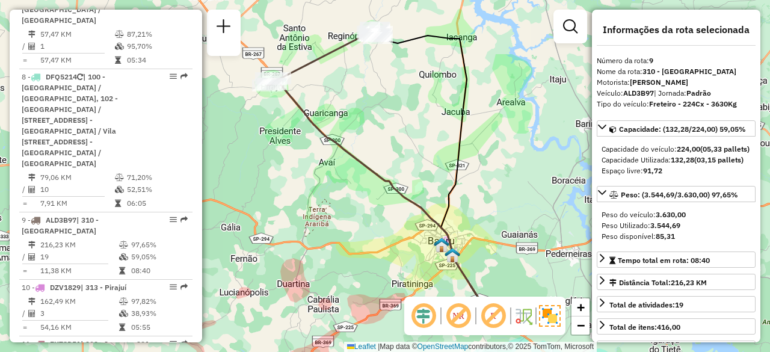
click at [94, 283] on span "| 313 - Pirajuí" at bounding box center [104, 287] width 46 height 9
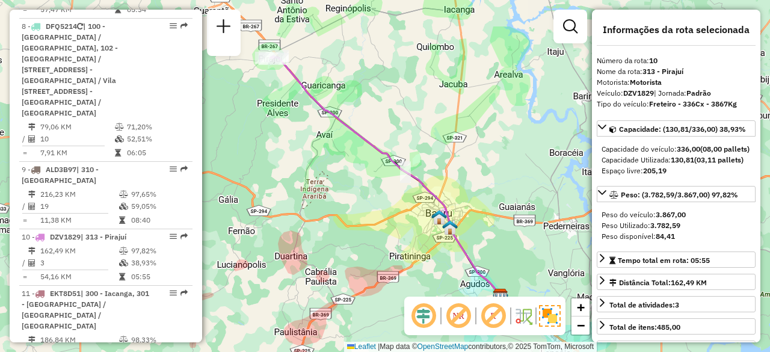
scroll to position [980, 0]
click at [94, 287] on span "| 300 - Iacanga, 301 - Quilombo / São Vicente / Jacuba" at bounding box center [86, 308] width 128 height 42
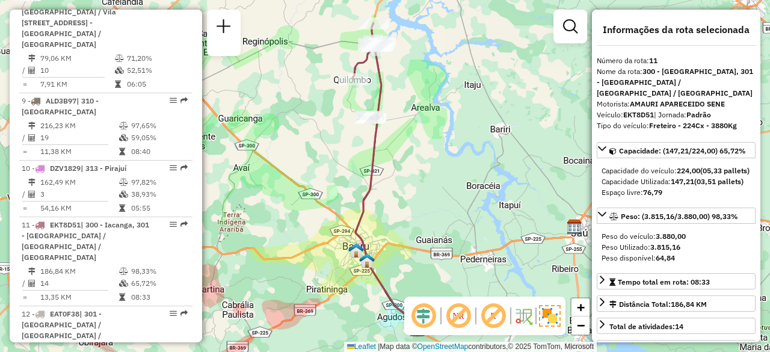
scroll to position [1079, 0]
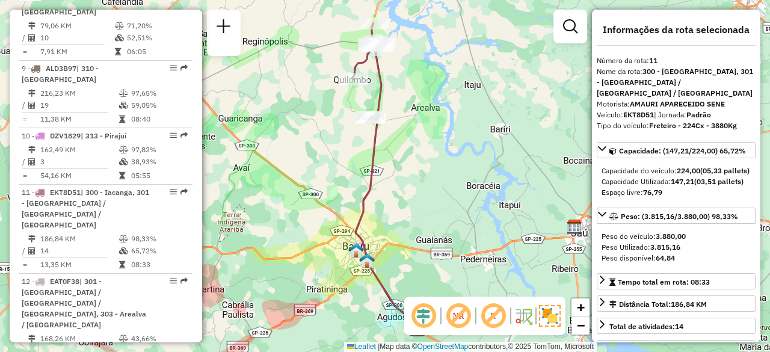
click at [94, 277] on span "| 301 - Quilombo / São Vicente / Jacuba, 303 - Arealva / Ribeirão Bonito de Bai…" at bounding box center [84, 303] width 125 height 52
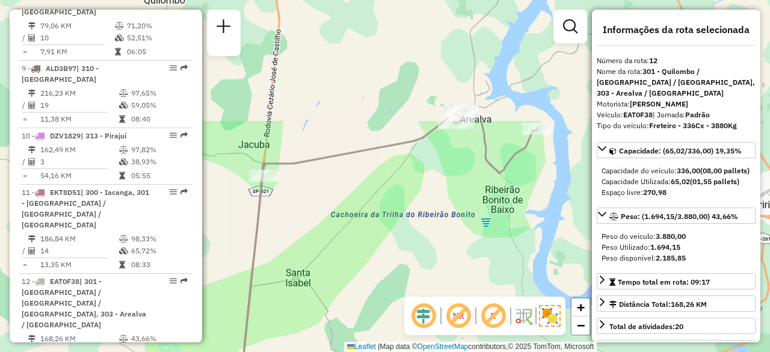
drag, startPoint x: 363, startPoint y: 94, endPoint x: 437, endPoint y: 250, distance: 172.3
click at [437, 250] on div "Janela de atendimento Grade de atendimento Capacidade Transportadoras Veículos …" at bounding box center [385, 176] width 770 height 352
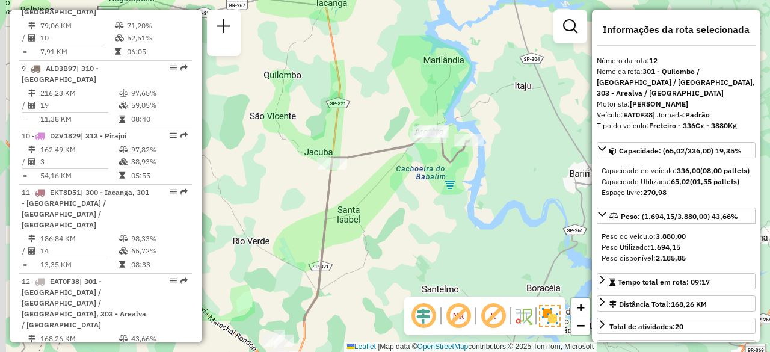
drag, startPoint x: 343, startPoint y: 281, endPoint x: 366, endPoint y: 188, distance: 95.5
click at [366, 188] on div "Janela de atendimento Grade de atendimento Capacidade Transportadoras Veículos …" at bounding box center [385, 176] width 770 height 352
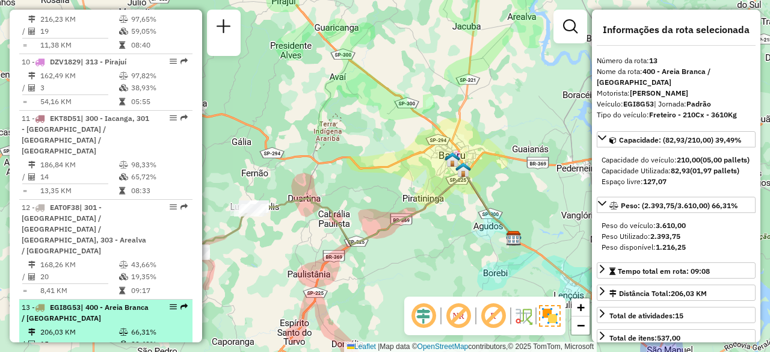
scroll to position [1157, 0]
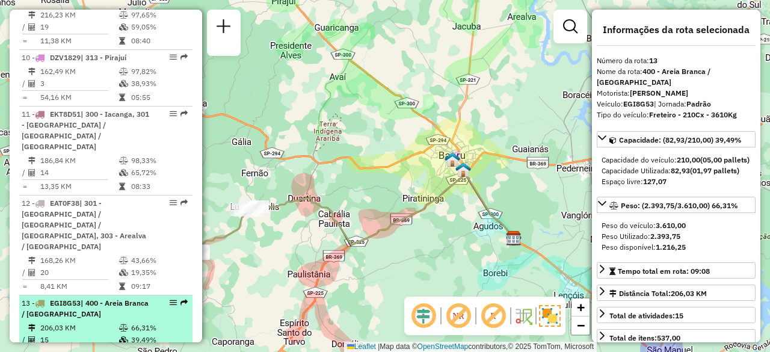
click at [110, 334] on td "15" at bounding box center [79, 340] width 79 height 12
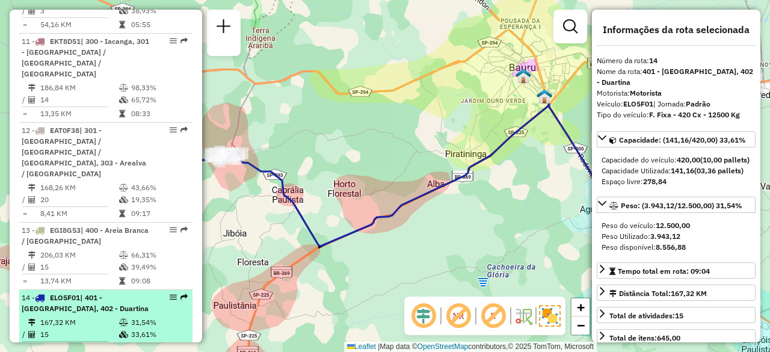
scroll to position [1231, 0]
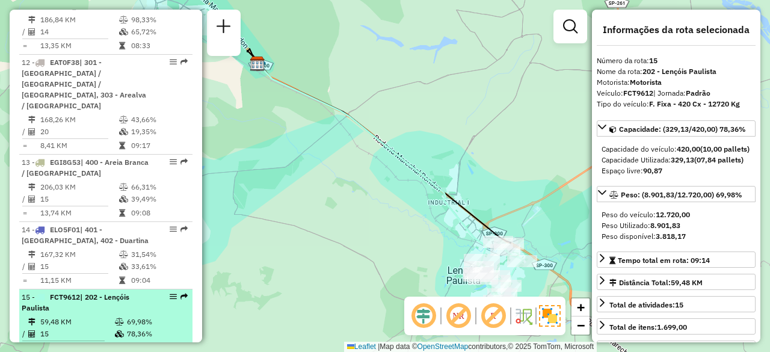
scroll to position [1299, 0]
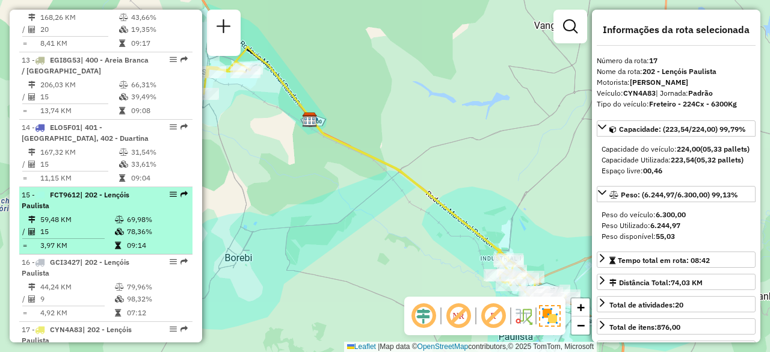
scroll to position [1400, 0]
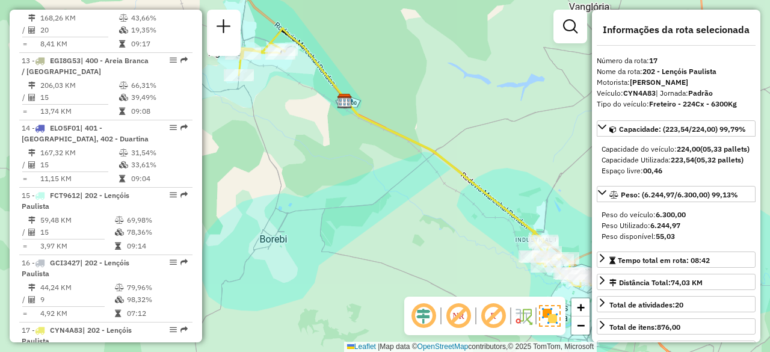
drag, startPoint x: 268, startPoint y: 182, endPoint x: 303, endPoint y: 164, distance: 39.6
click at [303, 164] on div "Janela de atendimento Grade de atendimento Capacidade Transportadoras Veículos …" at bounding box center [385, 176] width 770 height 352
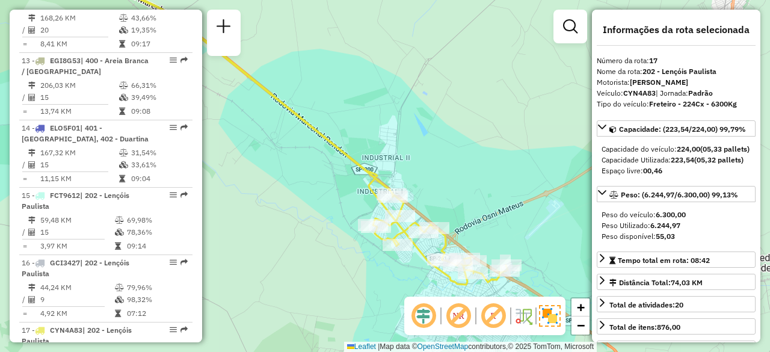
drag, startPoint x: 482, startPoint y: 253, endPoint x: 242, endPoint y: 240, distance: 240.5
click at [242, 240] on div "Janela de atendimento Grade de atendimento Capacidade Transportadoras Veículos …" at bounding box center [385, 176] width 770 height 352
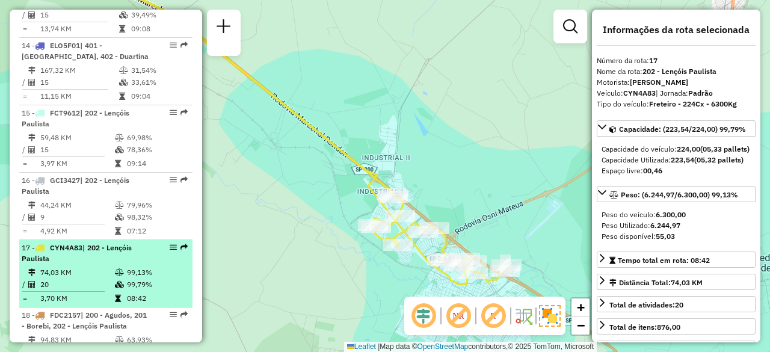
scroll to position [1483, 0]
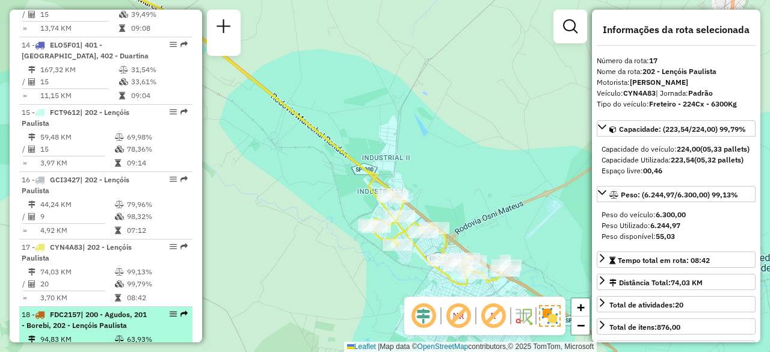
click at [91, 345] on td "11" at bounding box center [77, 351] width 75 height 12
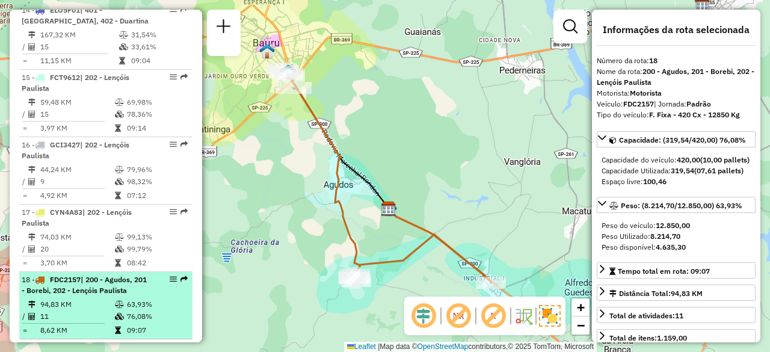
scroll to position [1519, 0]
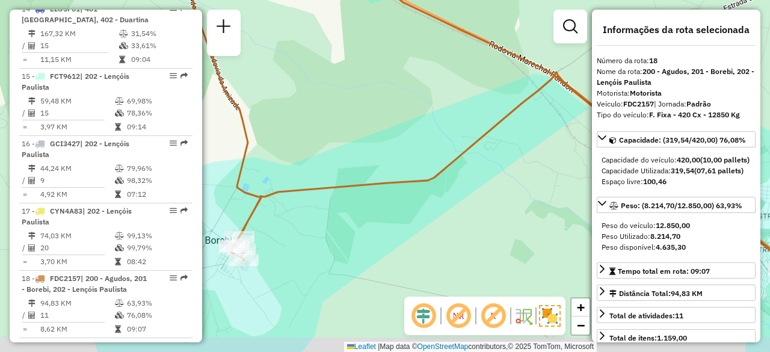
drag, startPoint x: 326, startPoint y: 274, endPoint x: 334, endPoint y: 259, distance: 17.0
click at [334, 259] on div "Janela de atendimento Grade de atendimento Capacidade Transportadoras Veículos …" at bounding box center [385, 176] width 770 height 352
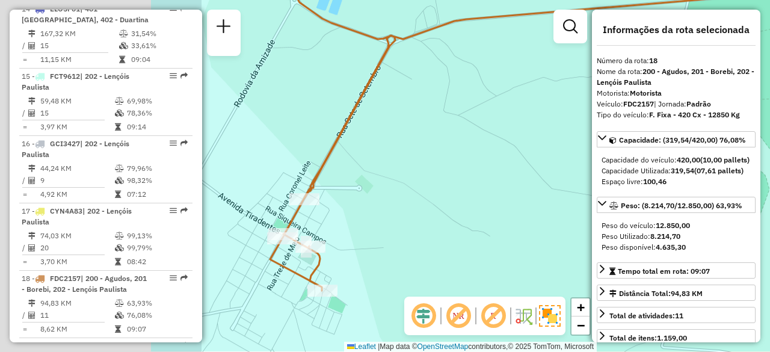
drag, startPoint x: 253, startPoint y: 246, endPoint x: 481, endPoint y: 211, distance: 230.8
click at [481, 211] on div "Janela de atendimento Grade de atendimento Capacidade Transportadoras Veículos …" at bounding box center [385, 176] width 770 height 352
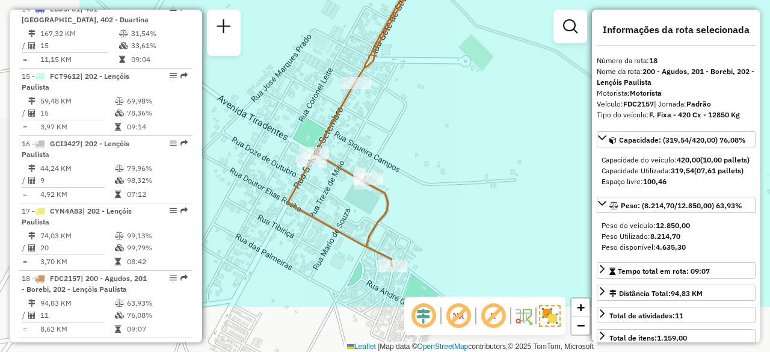
drag, startPoint x: 320, startPoint y: 240, endPoint x: 476, endPoint y: 161, distance: 174.7
click at [476, 161] on div "Janela de atendimento Grade de atendimento Capacidade Transportadoras Veículos …" at bounding box center [385, 176] width 770 height 352
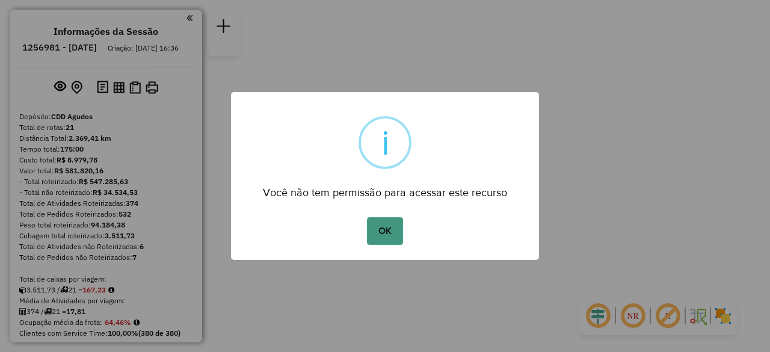
click at [382, 232] on button "OK" at bounding box center [385, 231] width 36 height 28
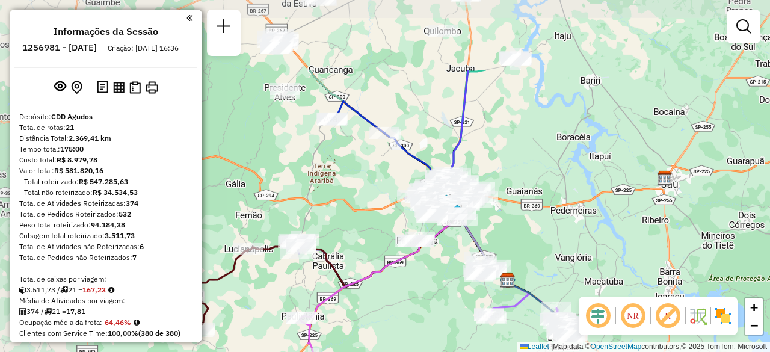
drag, startPoint x: 394, startPoint y: 111, endPoint x: 517, endPoint y: 215, distance: 161.0
click at [517, 215] on div "Janela de atendimento Grade de atendimento Capacidade Transportadoras Veículos …" at bounding box center [385, 176] width 770 height 352
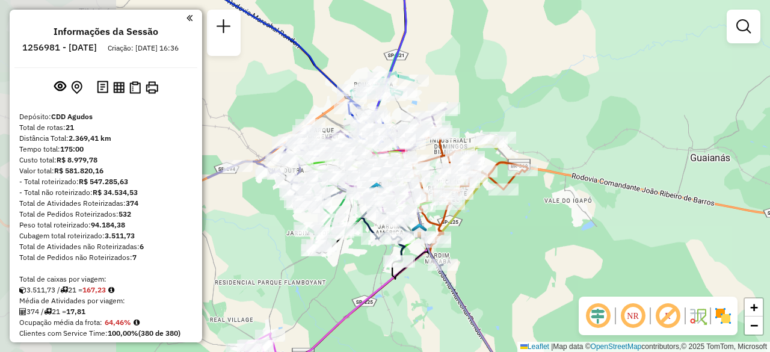
drag, startPoint x: 414, startPoint y: 258, endPoint x: 552, endPoint y: 291, distance: 142.3
click at [552, 291] on div "Janela de atendimento Grade de atendimento Capacidade Transportadoras Veículos …" at bounding box center [385, 176] width 770 height 352
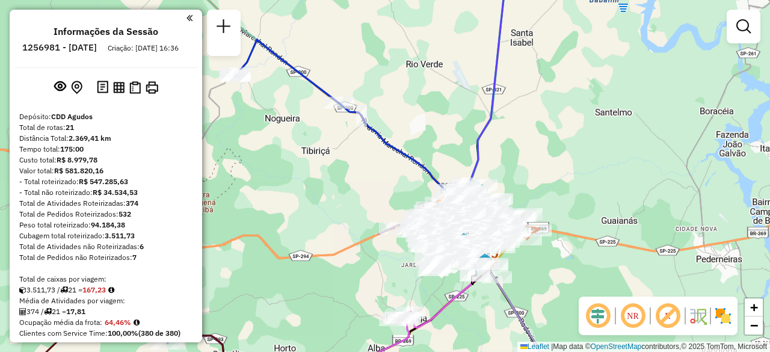
select select "**********"
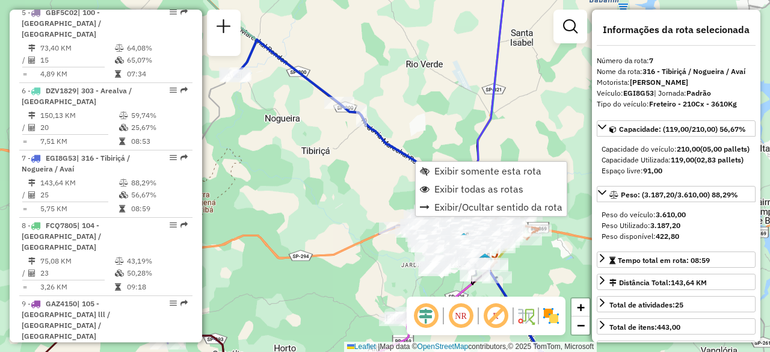
scroll to position [853, 0]
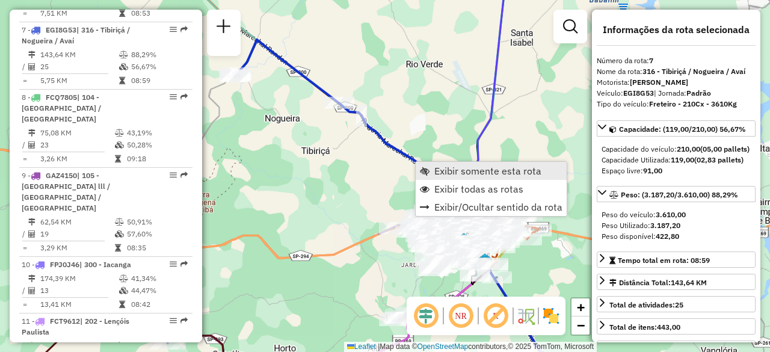
click at [447, 169] on span "Exibir somente esta rota" at bounding box center [487, 171] width 107 height 10
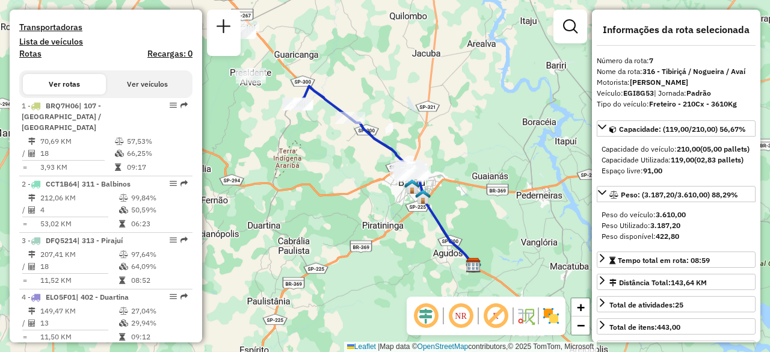
scroll to position [385, 0]
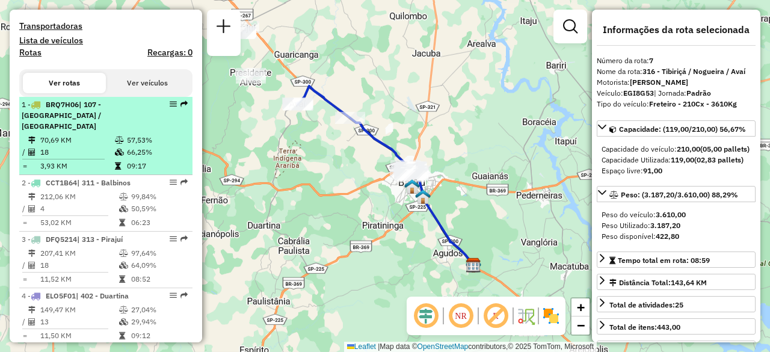
click at [60, 131] on li "1 - BRQ7H06 | 107 - Parque Paulista / Tangarás 70,69 KM 57,53% / 18 66,25% = 3,…" at bounding box center [105, 136] width 173 height 78
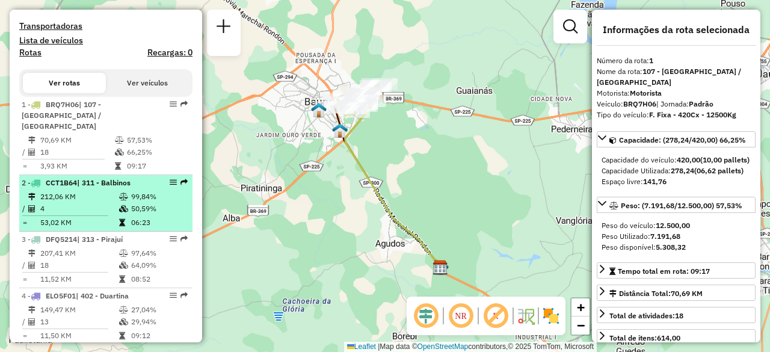
click at [66, 191] on td "212,06 KM" at bounding box center [79, 197] width 79 height 12
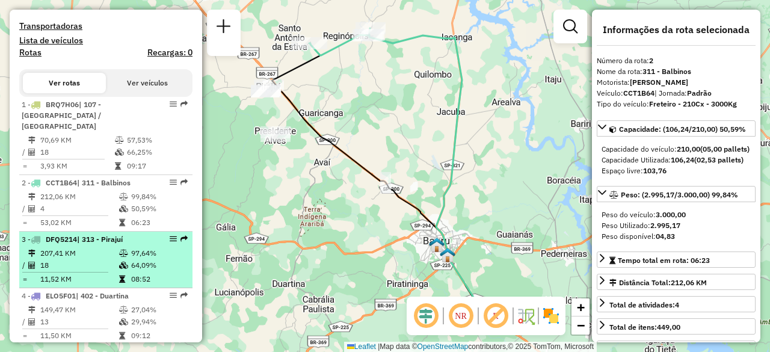
click at [64, 252] on td "207,41 KM" at bounding box center [79, 253] width 79 height 12
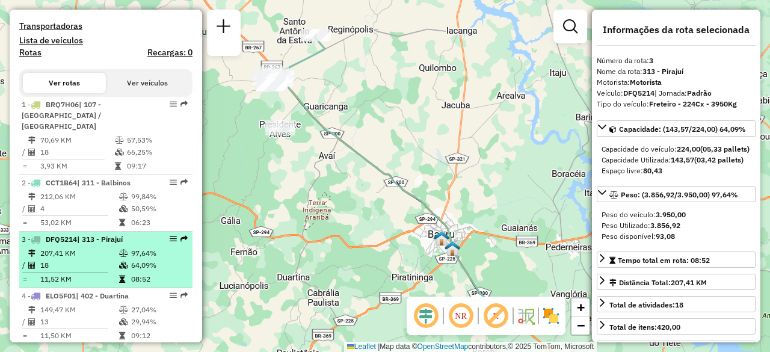
scroll to position [429, 0]
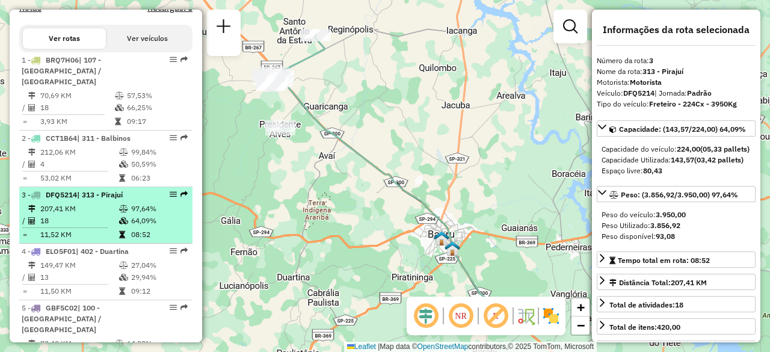
click at [64, 252] on span "ELO5F01" at bounding box center [61, 251] width 30 height 9
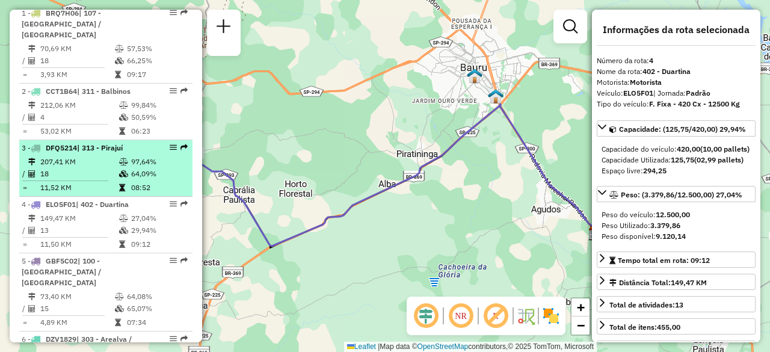
scroll to position [477, 0]
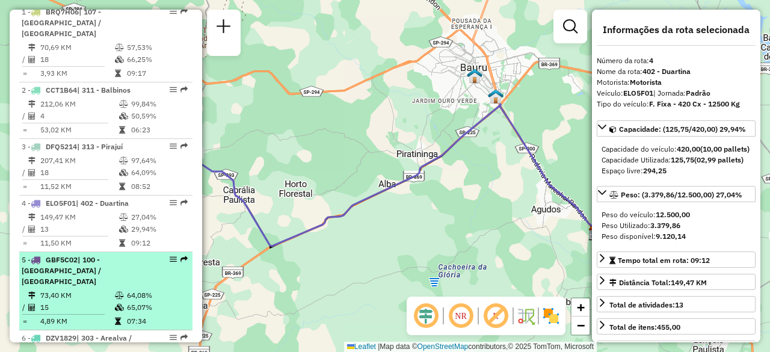
click at [66, 259] on span "GBF5C02" at bounding box center [62, 259] width 32 height 9
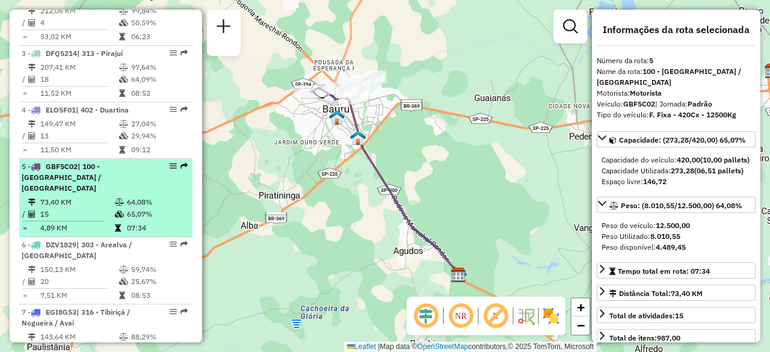
scroll to position [572, 0]
click at [66, 262] on td "150,13 KM" at bounding box center [79, 268] width 79 height 12
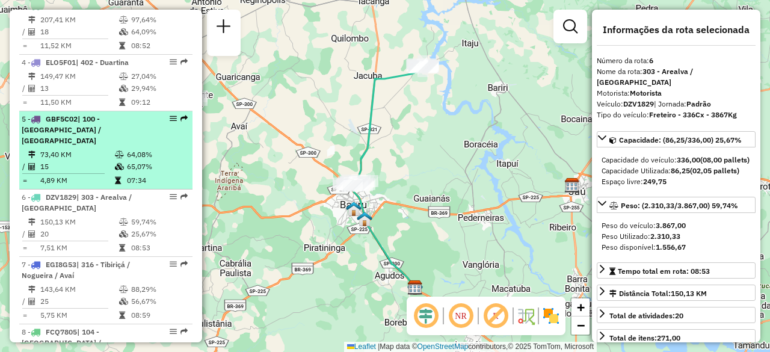
scroll to position [637, 0]
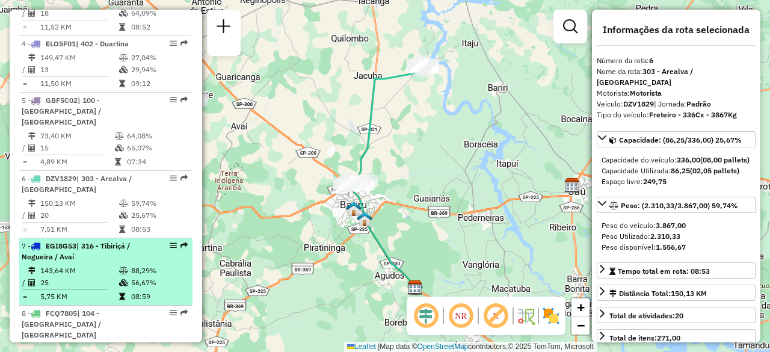
click at [66, 265] on td "143,64 KM" at bounding box center [79, 271] width 79 height 12
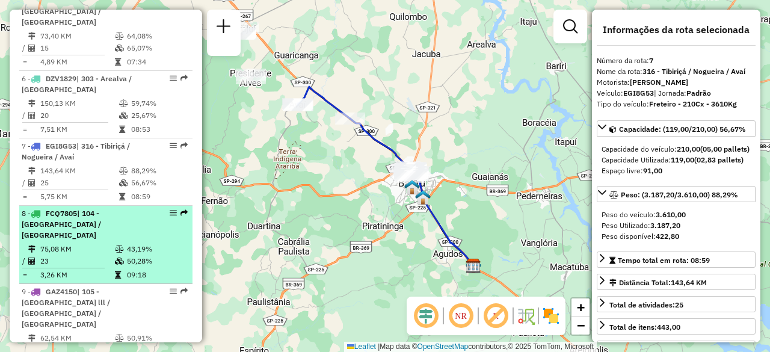
scroll to position [738, 0]
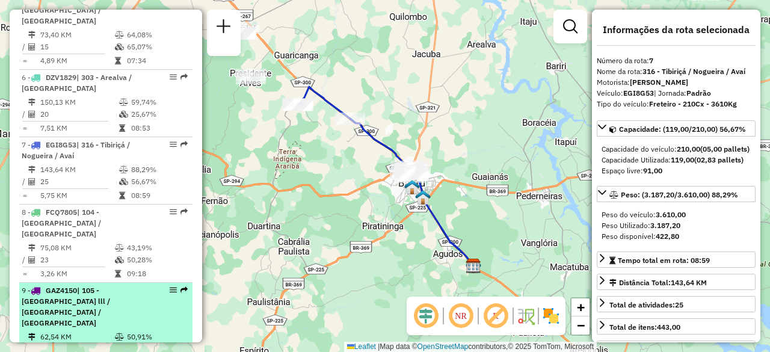
click at [70, 286] on span "| 105 - [GEOGRAPHIC_DATA] lll / [GEOGRAPHIC_DATA] / [GEOGRAPHIC_DATA]" at bounding box center [66, 307] width 88 height 42
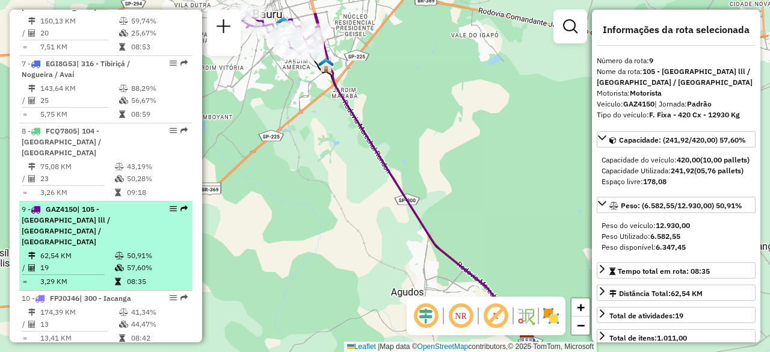
scroll to position [820, 0]
click at [70, 318] on td "13" at bounding box center [79, 324] width 79 height 12
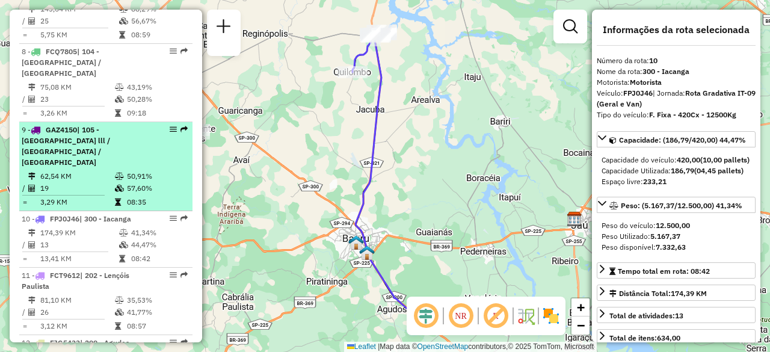
scroll to position [918, 0]
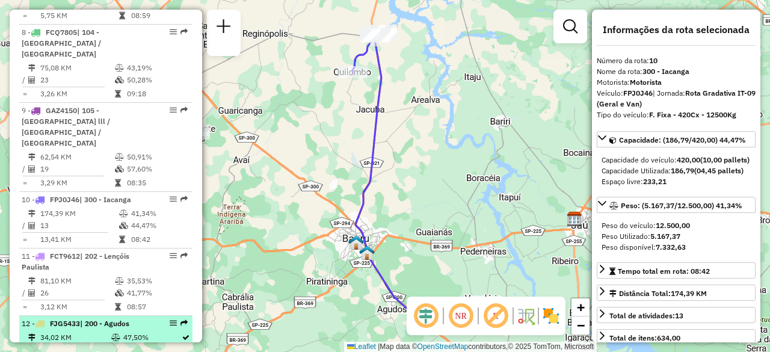
click at [64, 332] on td "34,02 KM" at bounding box center [75, 338] width 71 height 12
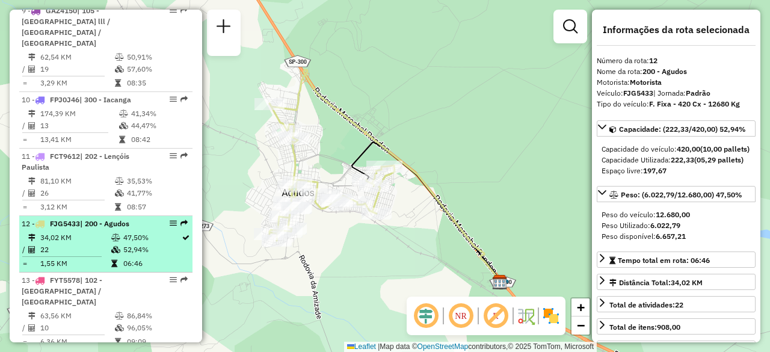
scroll to position [1019, 0]
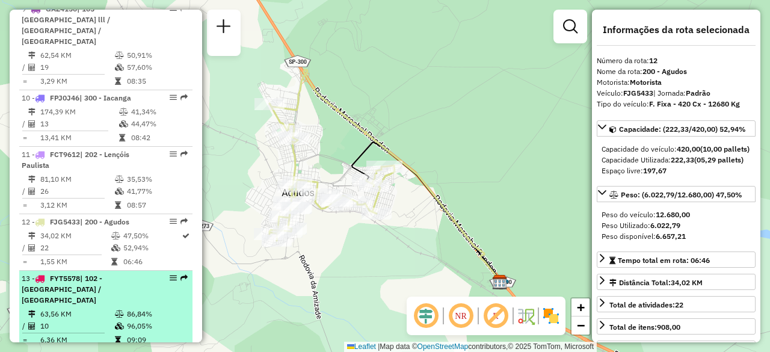
click at [63, 320] on td "10" at bounding box center [77, 326] width 75 height 12
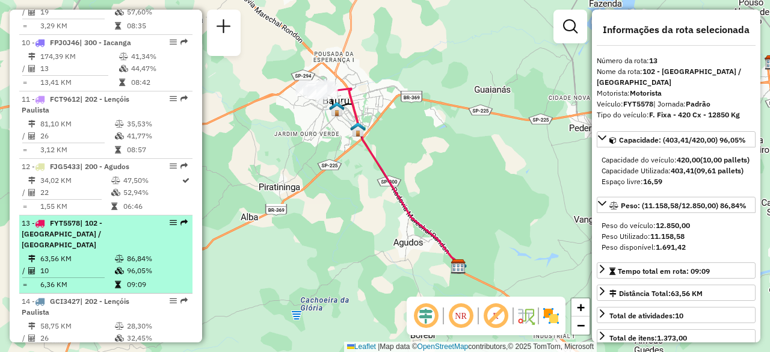
scroll to position [1089, 0]
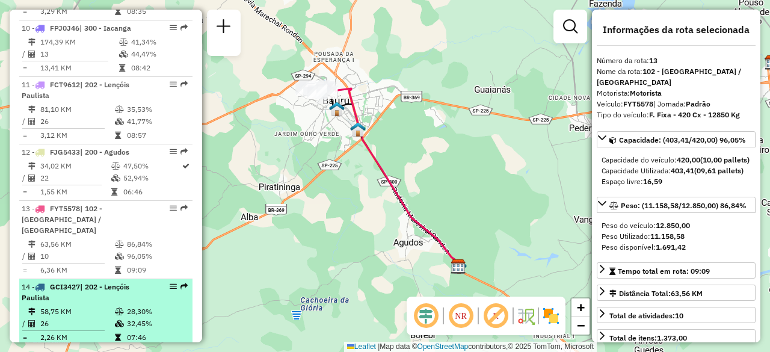
click at [85, 306] on td "58,75 KM" at bounding box center [77, 312] width 75 height 12
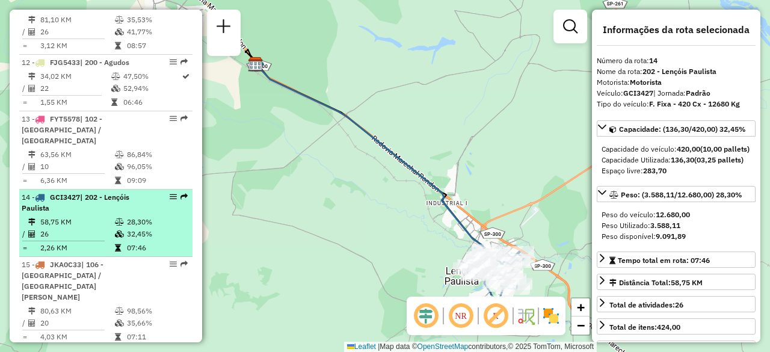
scroll to position [1208, 0]
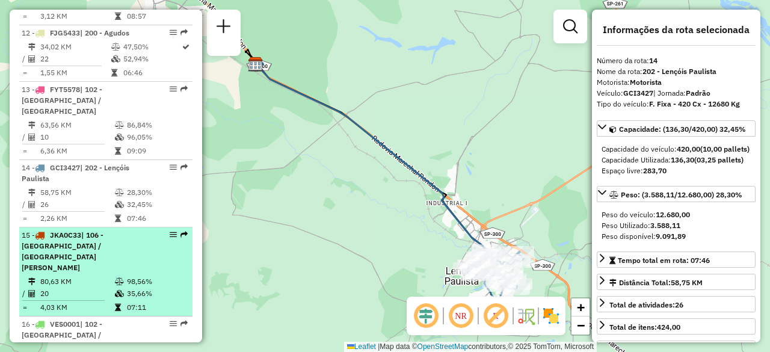
click at [89, 288] on td "20" at bounding box center [77, 294] width 75 height 12
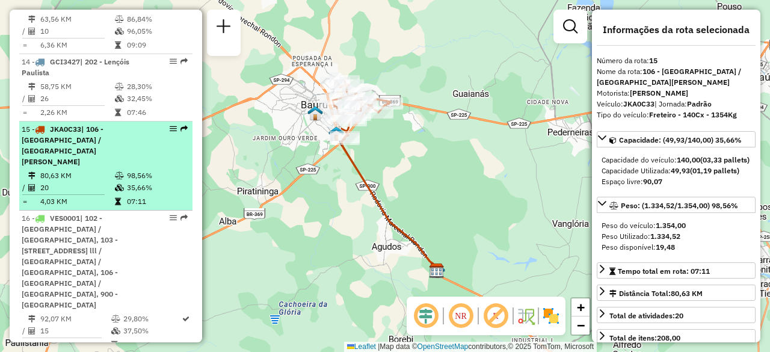
scroll to position [1316, 0]
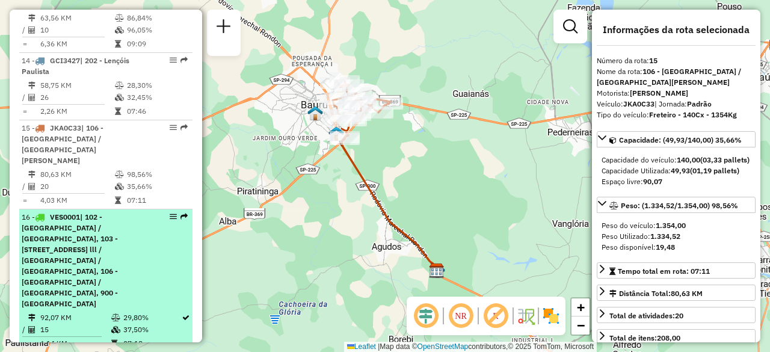
click at [83, 212] on span "| 102 - Parque Roosevelt / Jardim Rosa Branca, 103 - Vila Industrial / Vila Sou…" at bounding box center [70, 260] width 96 height 96
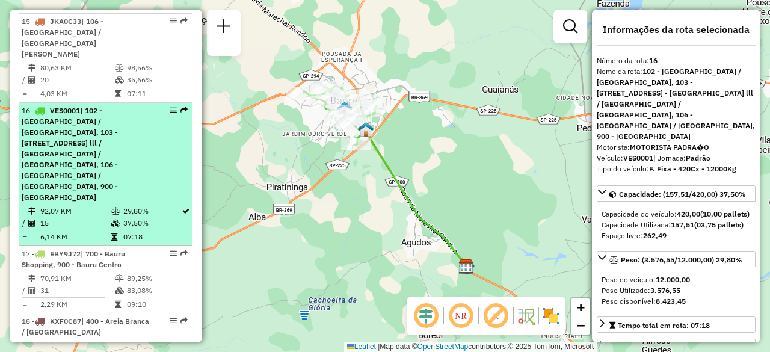
scroll to position [1423, 0]
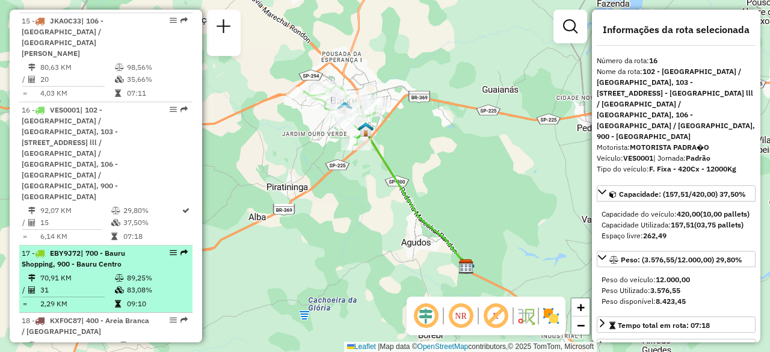
click at [79, 284] on td "31" at bounding box center [77, 290] width 75 height 12
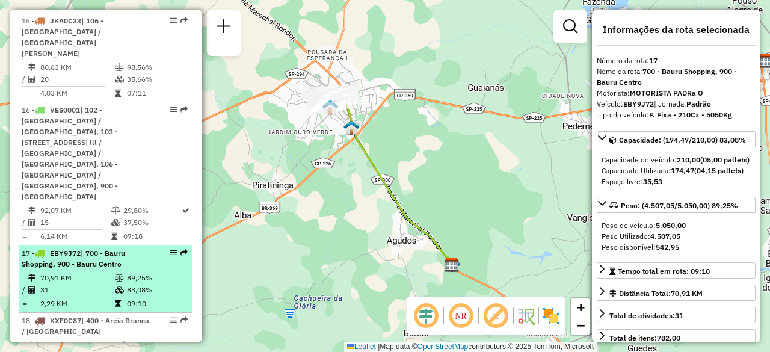
scroll to position [1478, 0]
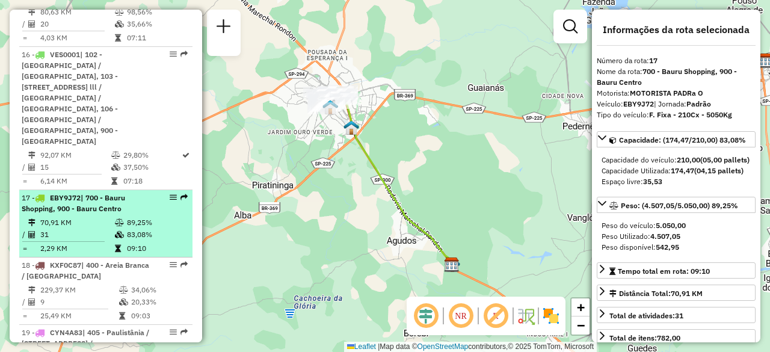
click at [79, 284] on td "229,37 KM" at bounding box center [79, 290] width 79 height 12
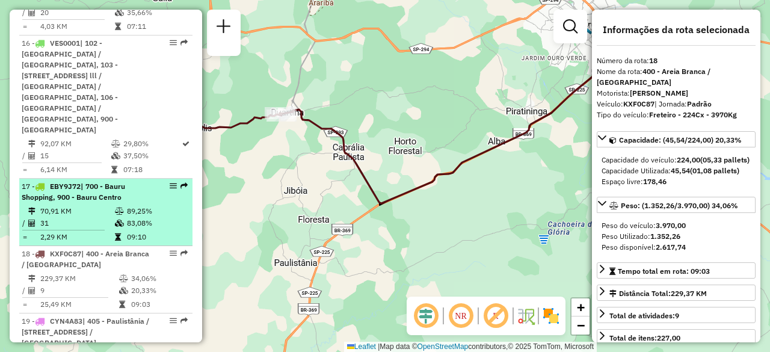
scroll to position [1491, 0]
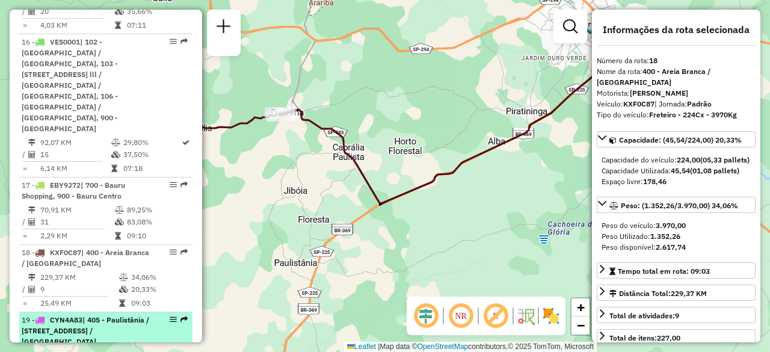
click at [72, 315] on span "| 405 - Paulistânia / Bairro do Limoeiro, 406 - Espírito Santo do Turvo / Domél…" at bounding box center [86, 330] width 128 height 31
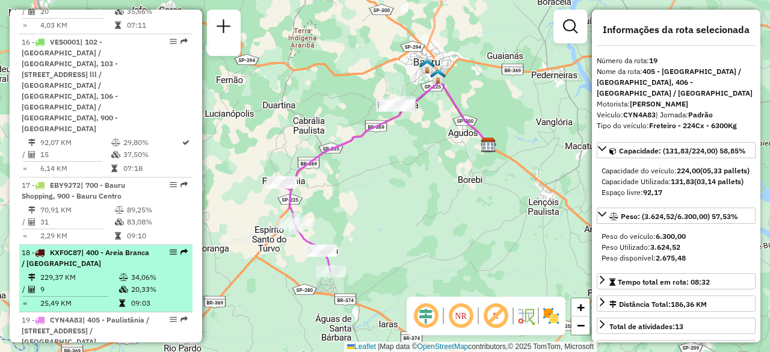
click at [73, 271] on td "229,37 KM" at bounding box center [79, 277] width 79 height 12
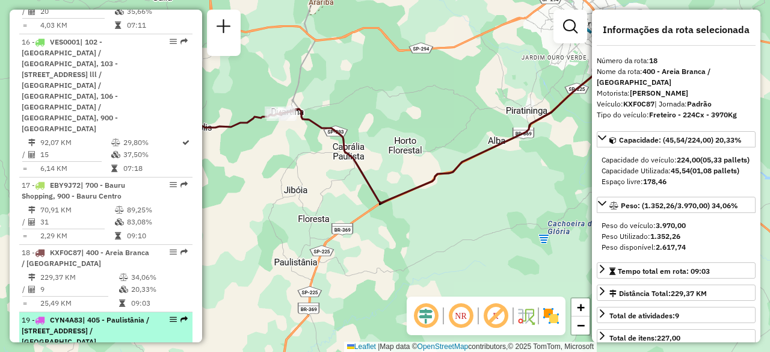
click at [75, 315] on span "| 405 - Paulistânia / Bairro do Limoeiro, 406 - Espírito Santo do Turvo / Domél…" at bounding box center [86, 330] width 128 height 31
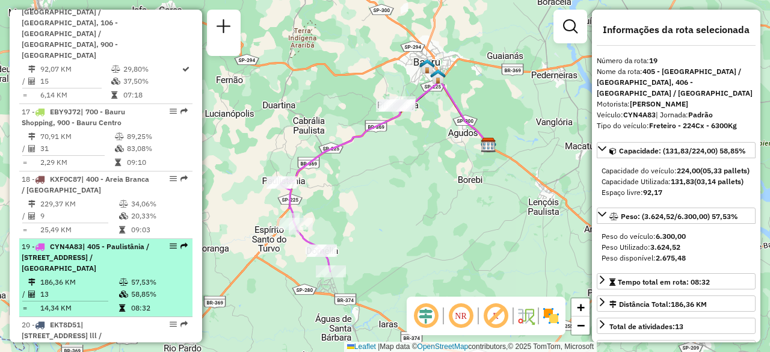
scroll to position [1566, 0]
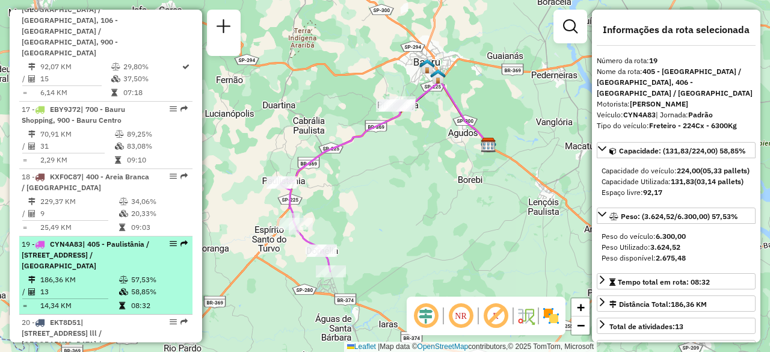
click at [75, 317] on div "20 - EKT8D51 | 103 - Vila Industrial / Vila Souto, 105 - Jardim Estoril lll / V…" at bounding box center [86, 338] width 128 height 43
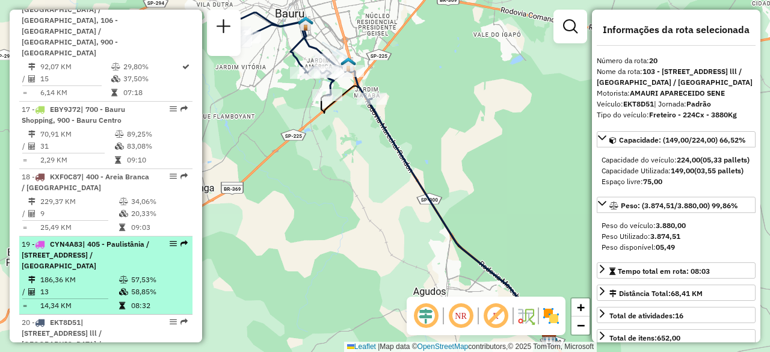
scroll to position [1656, 0]
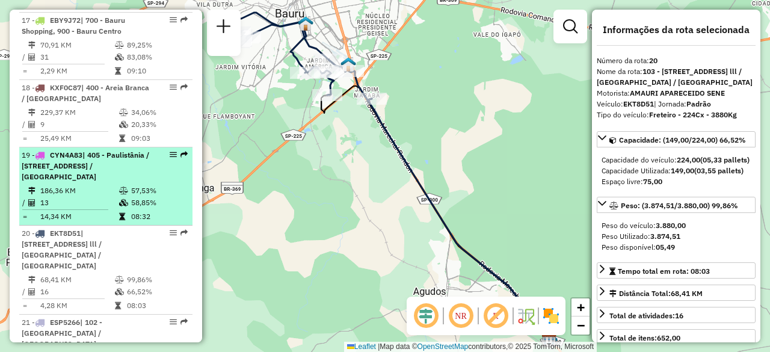
click at [75, 351] on td "85,44 KM" at bounding box center [75, 358] width 71 height 12
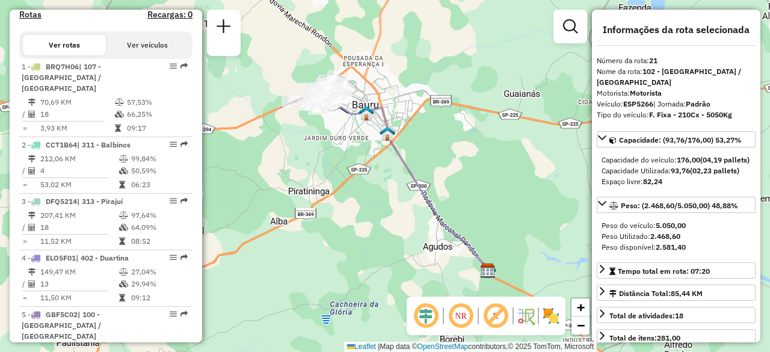
scroll to position [282, 0]
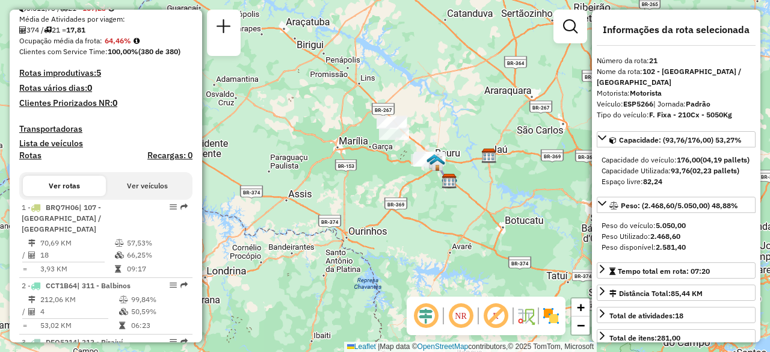
drag, startPoint x: 363, startPoint y: 90, endPoint x: 433, endPoint y: 124, distance: 77.5
click at [433, 124] on div "Janela de atendimento Grade de atendimento Capacidade Transportadoras Veículos …" at bounding box center [385, 176] width 770 height 352
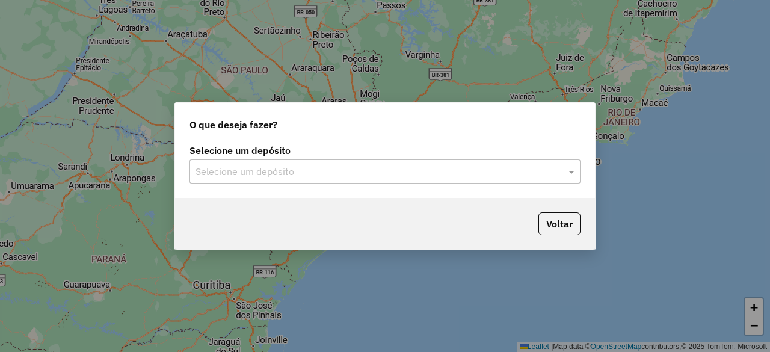
click at [386, 170] on input "text" at bounding box center [373, 172] width 355 height 14
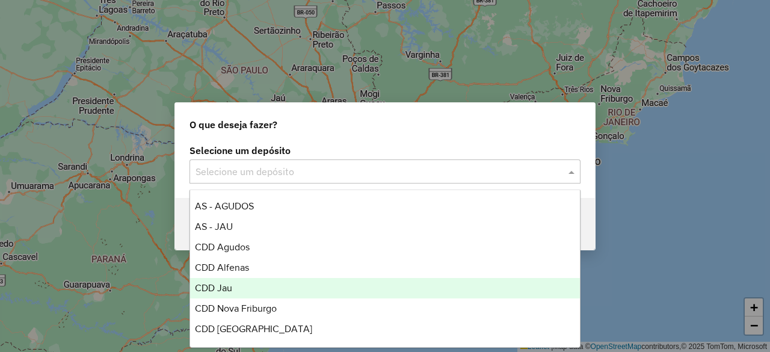
click at [250, 281] on div "CDD Jau" at bounding box center [384, 288] width 389 height 20
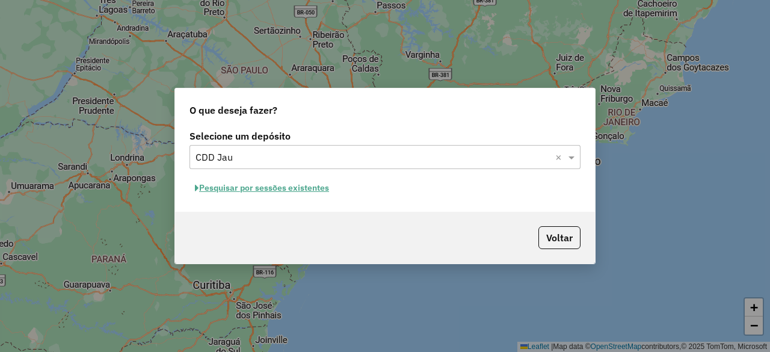
click at [292, 190] on button "Pesquisar por sessões existentes" at bounding box center [262, 188] width 145 height 19
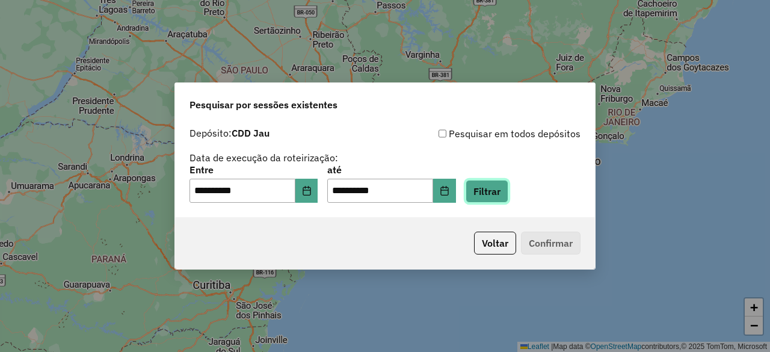
click at [489, 191] on button "Filtrar" at bounding box center [487, 191] width 43 height 23
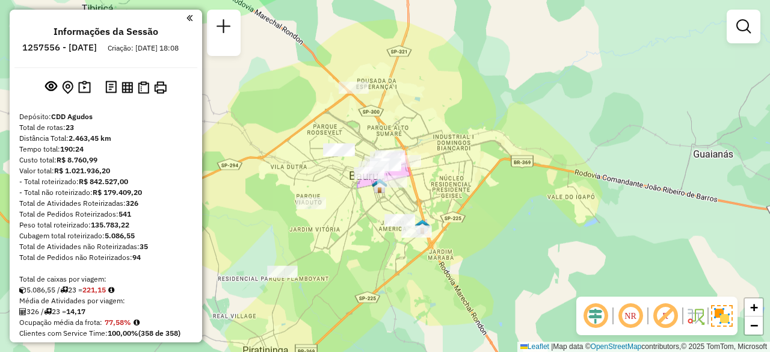
scroll to position [1451, 0]
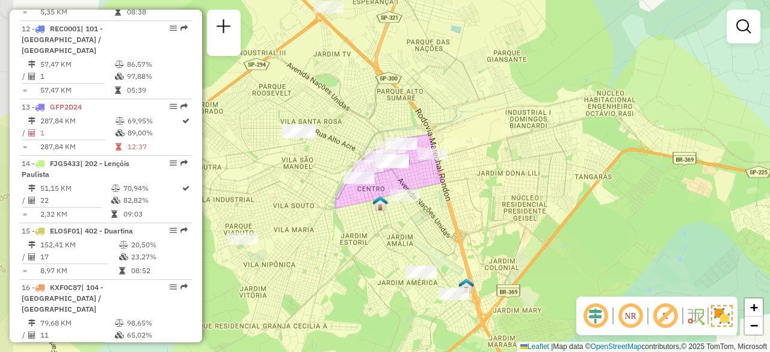
drag, startPoint x: 430, startPoint y: 186, endPoint x: 499, endPoint y: 181, distance: 70.0
click at [499, 181] on div "Janela de atendimento Grade de atendimento Capacidade Transportadoras Veículos …" at bounding box center [385, 176] width 770 height 352
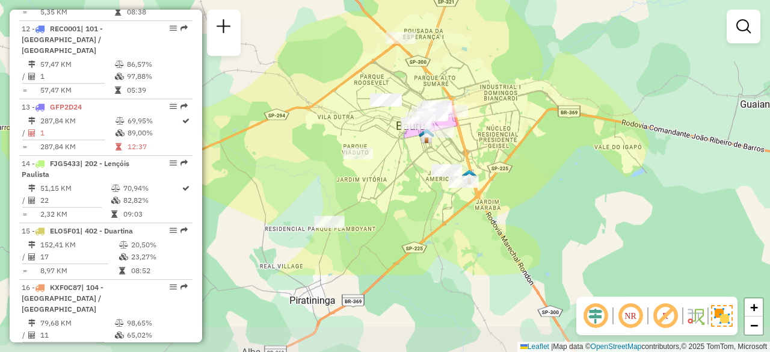
drag, startPoint x: 473, startPoint y: 261, endPoint x: 475, endPoint y: 148, distance: 112.6
click at [475, 148] on div "Janela de atendimento Grade de atendimento Capacidade Transportadoras Veículos …" at bounding box center [385, 176] width 770 height 352
